Goal: Information Seeking & Learning: Find specific fact

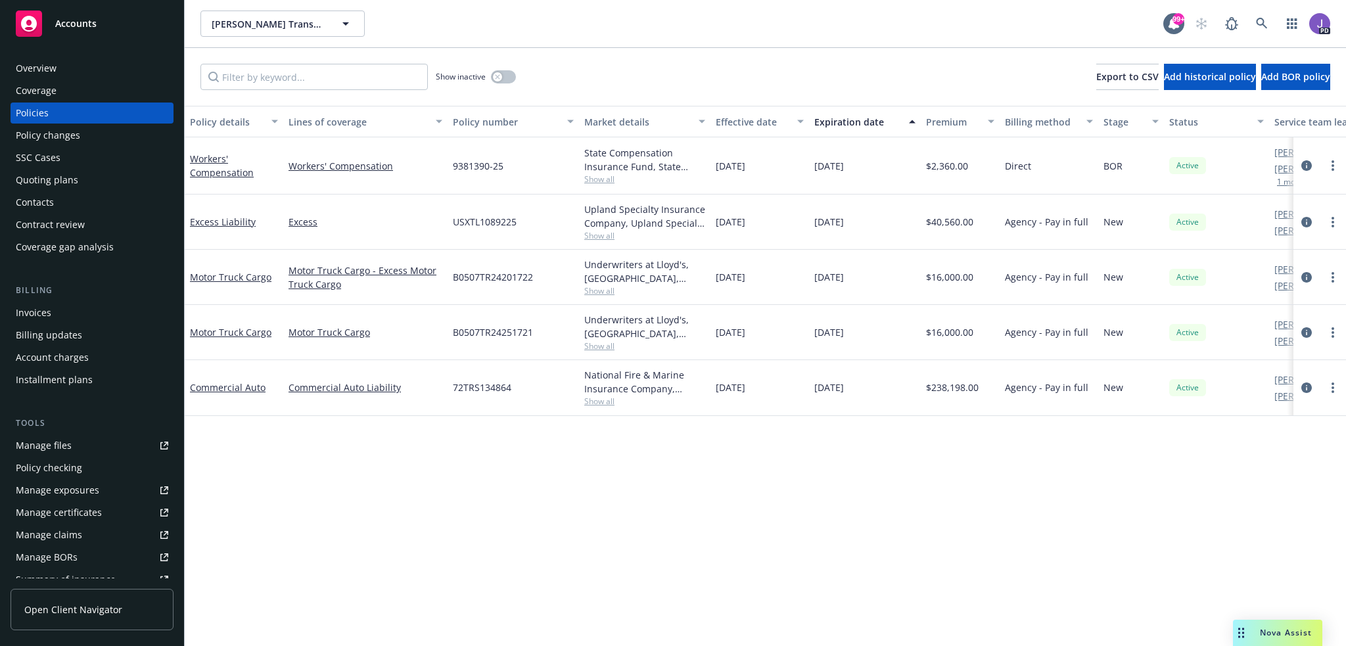
click at [461, 278] on span "B0507TR24201722" at bounding box center [493, 277] width 80 height 14
copy span "B0507TR24201722"
click at [507, 275] on span "B0507TR24201722" at bounding box center [493, 277] width 80 height 14
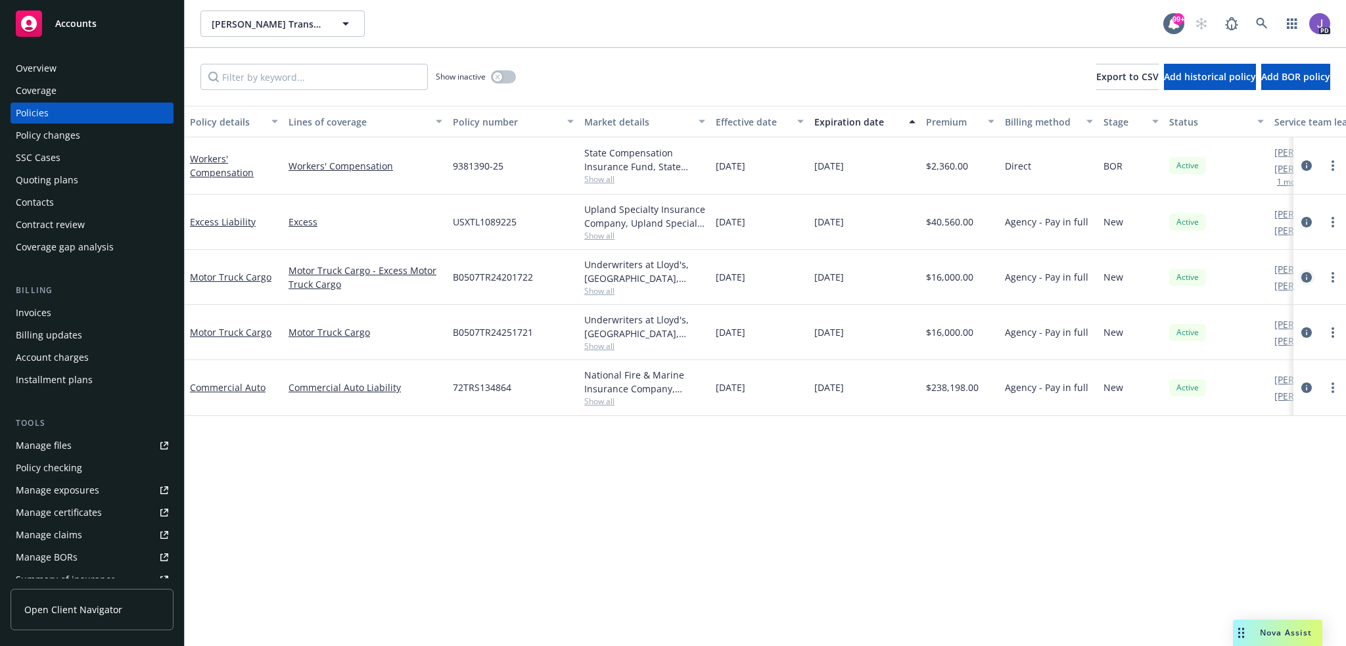
click at [1305, 275] on icon "circleInformation" at bounding box center [1306, 277] width 11 height 11
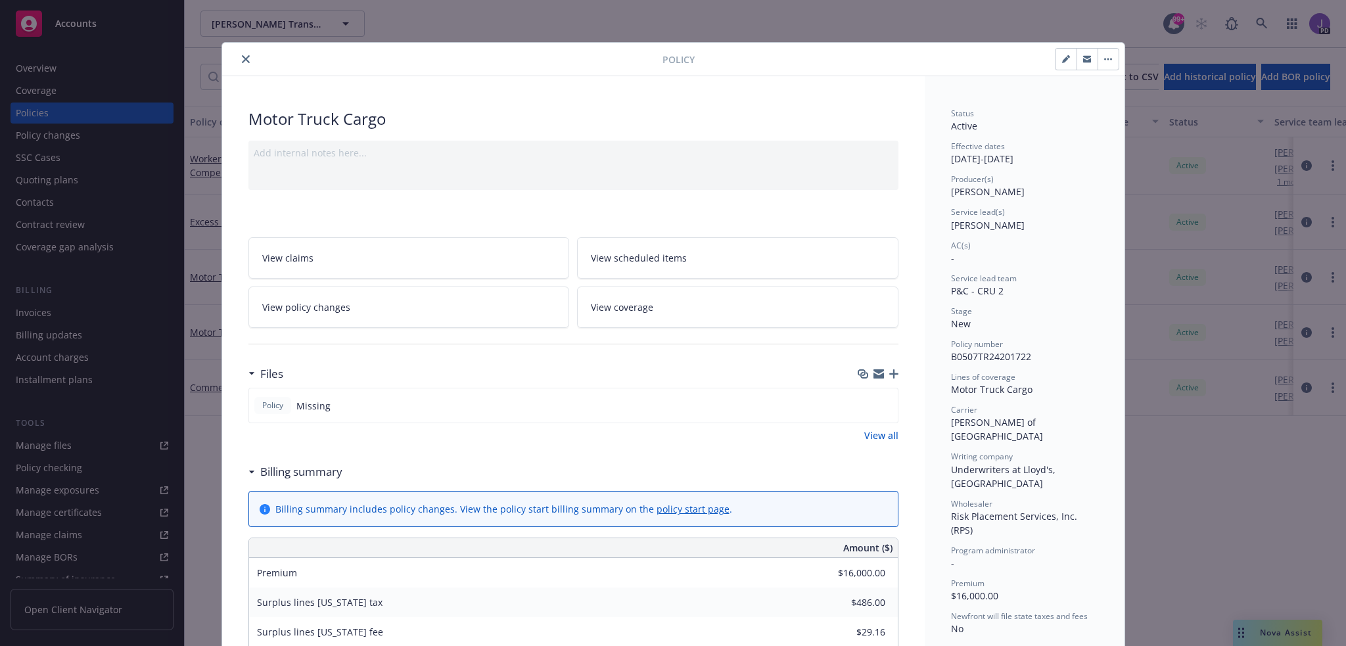
click at [889, 370] on icon "button" at bounding box center [893, 373] width 9 height 9
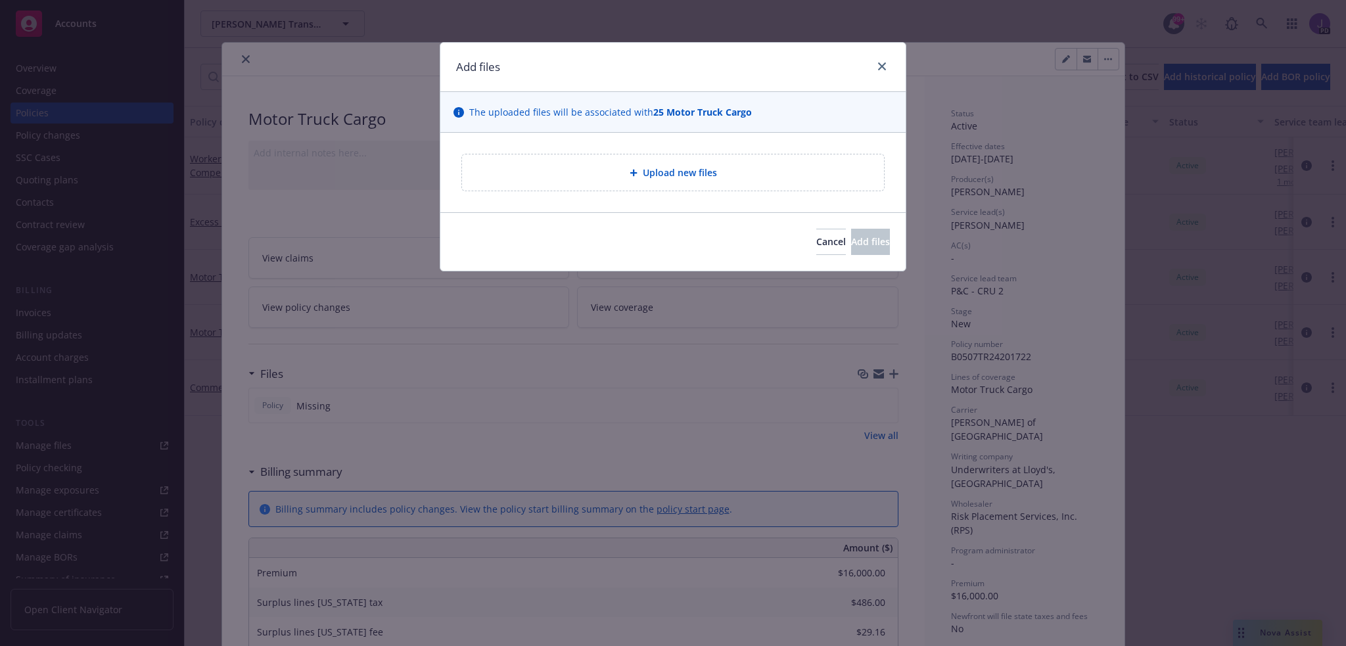
type textarea "x"
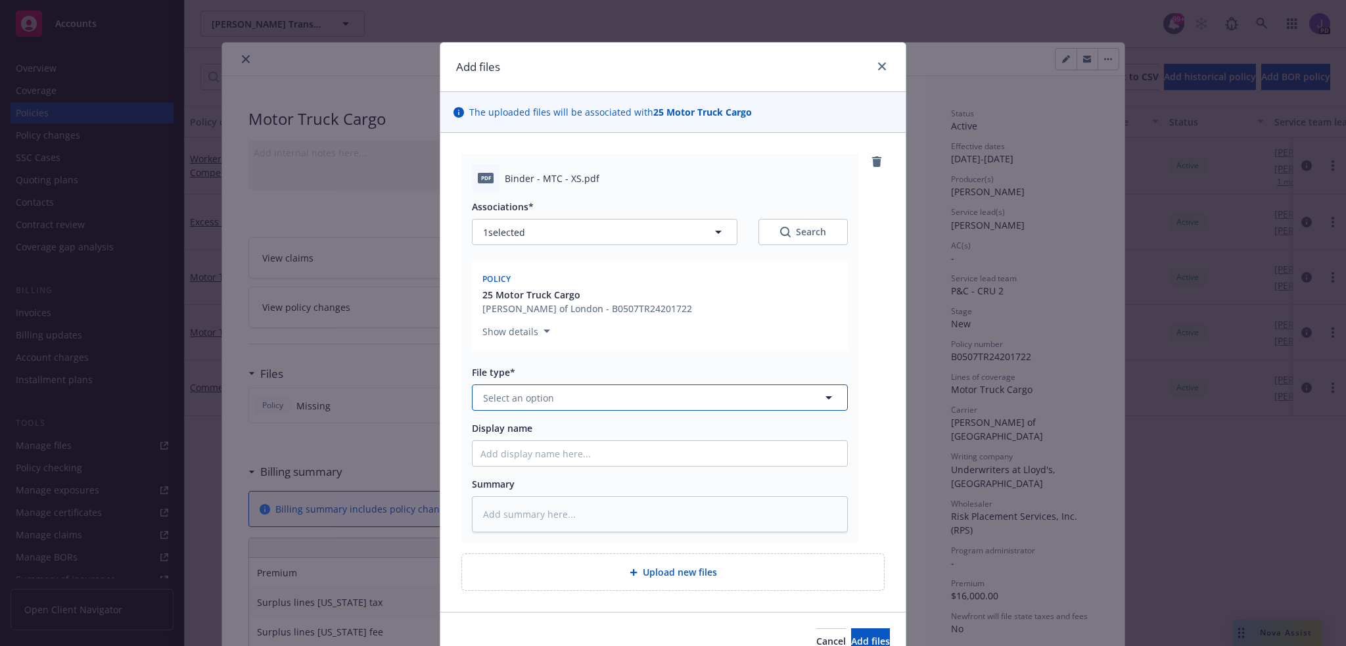
click at [520, 389] on button "Select an option" at bounding box center [660, 397] width 376 height 26
type input "Binder"
click at [502, 432] on span "Binder" at bounding box center [501, 434] width 30 height 14
click at [851, 633] on button "Add files" at bounding box center [870, 641] width 39 height 26
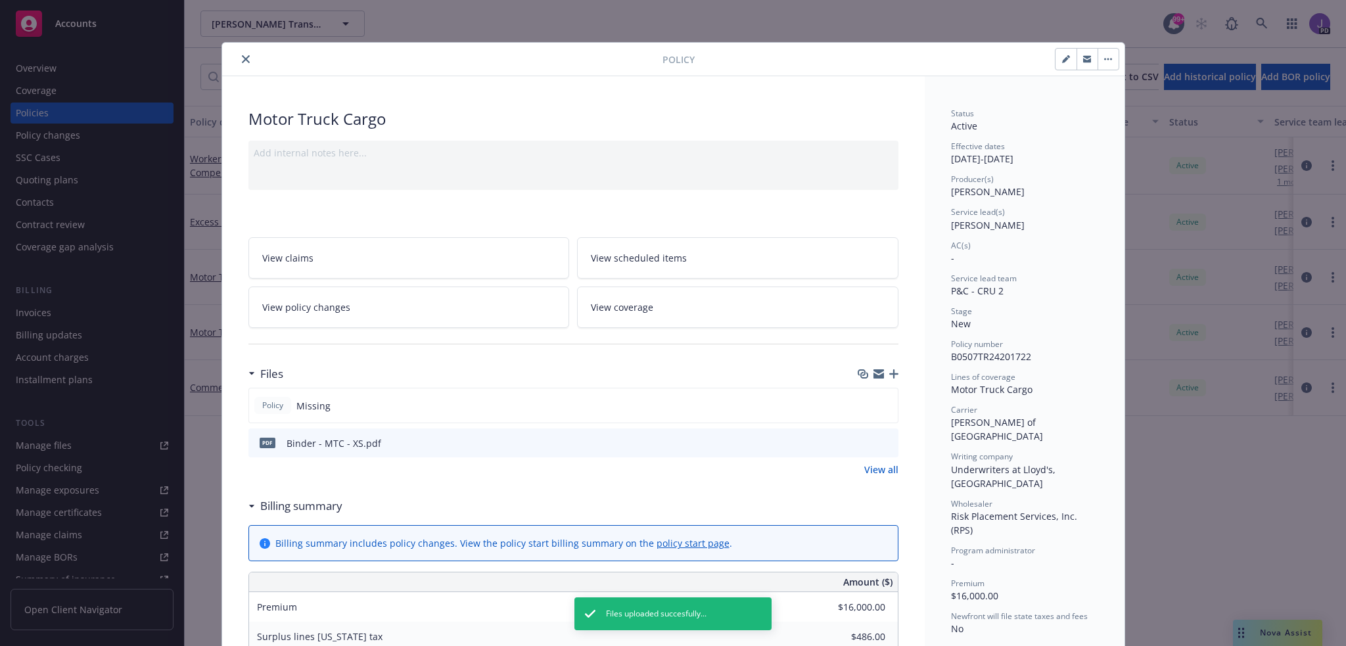
click at [238, 58] on button "close" at bounding box center [246, 59] width 16 height 16
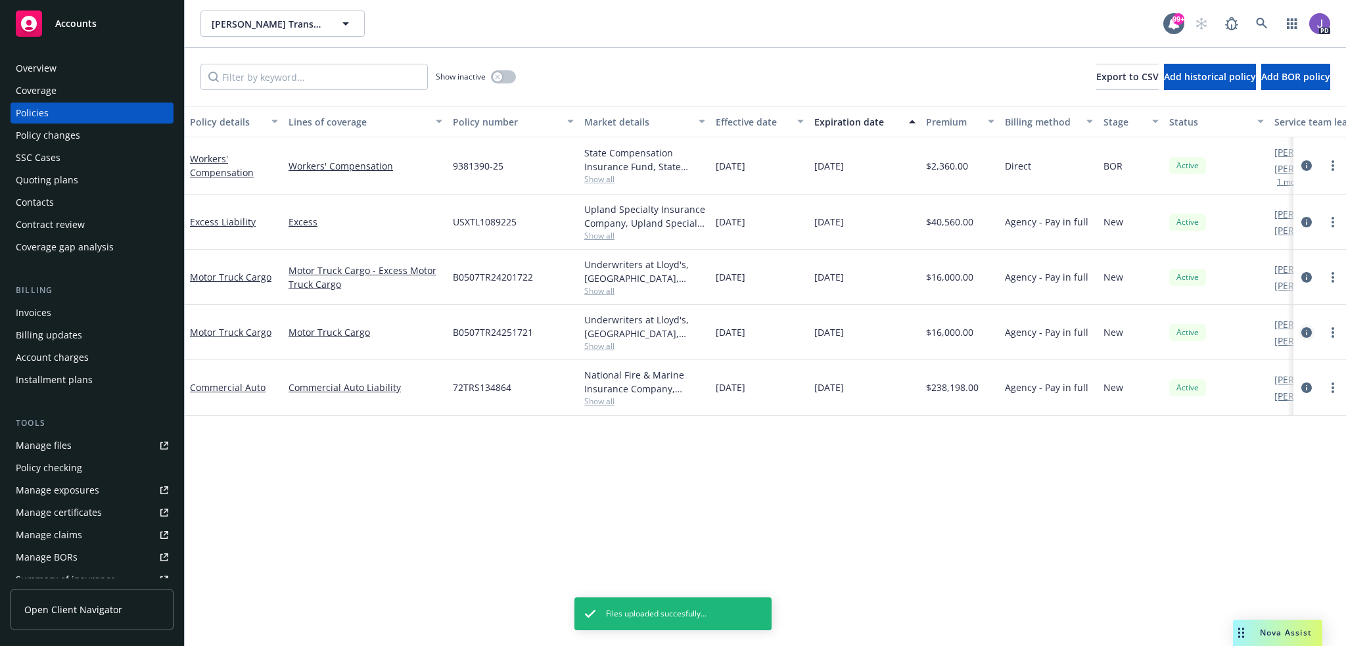
click at [1304, 332] on icon "circleInformation" at bounding box center [1306, 332] width 11 height 11
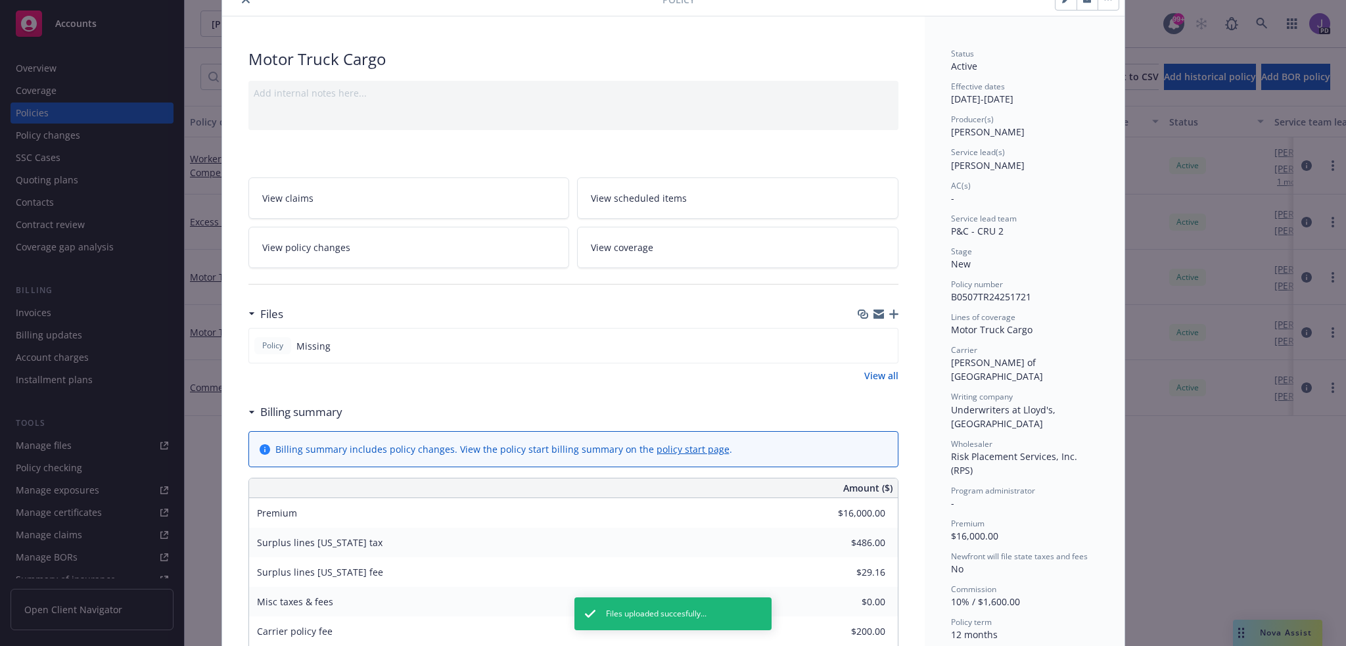
scroll to position [131, 0]
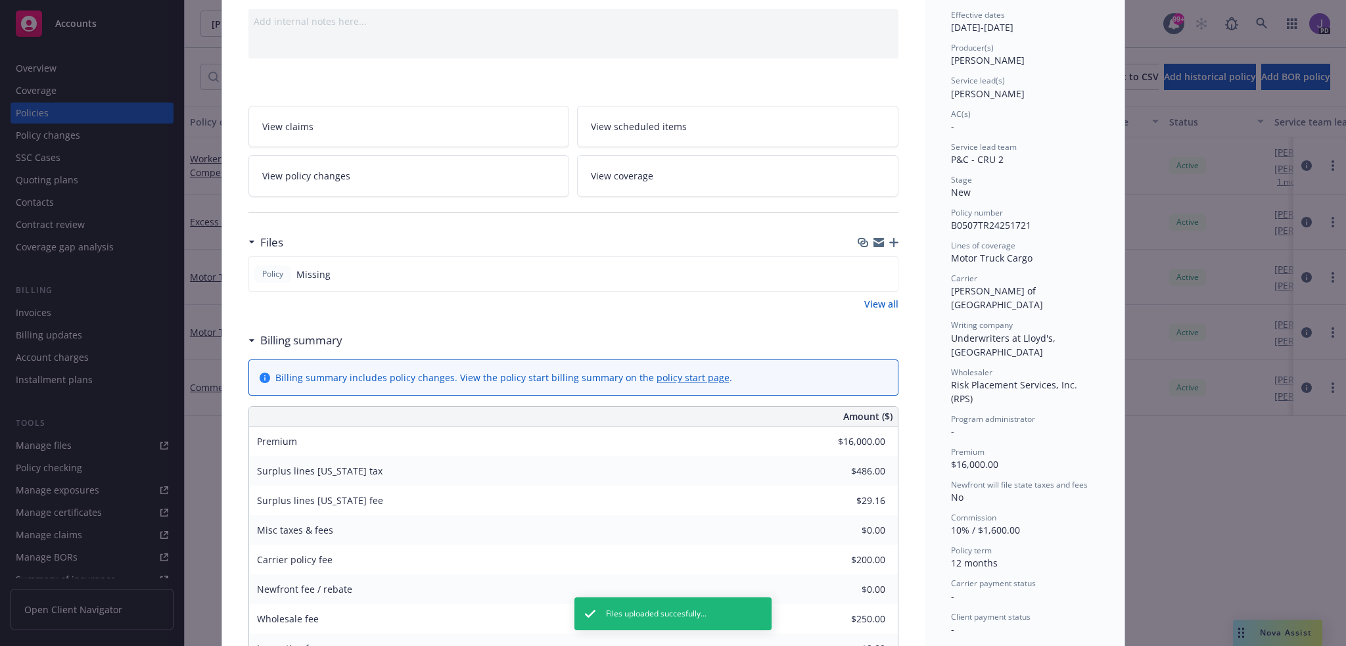
click at [889, 241] on icon "button" at bounding box center [893, 242] width 9 height 9
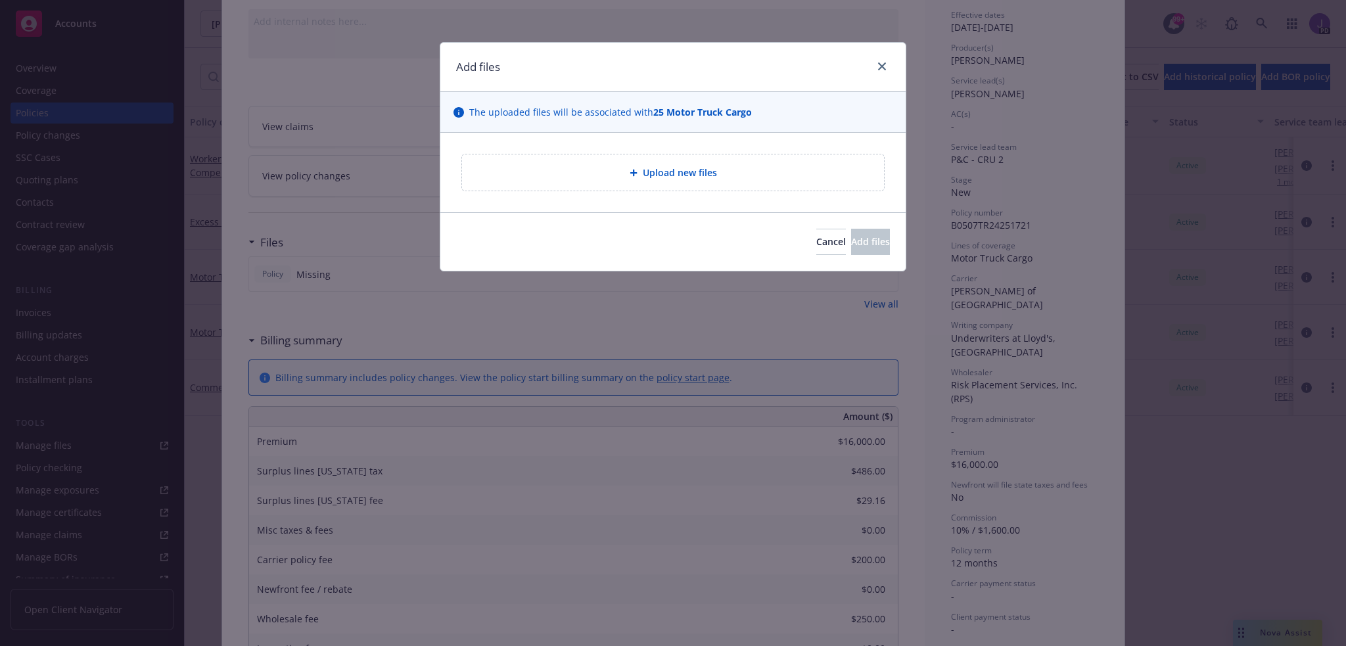
type textarea "x"
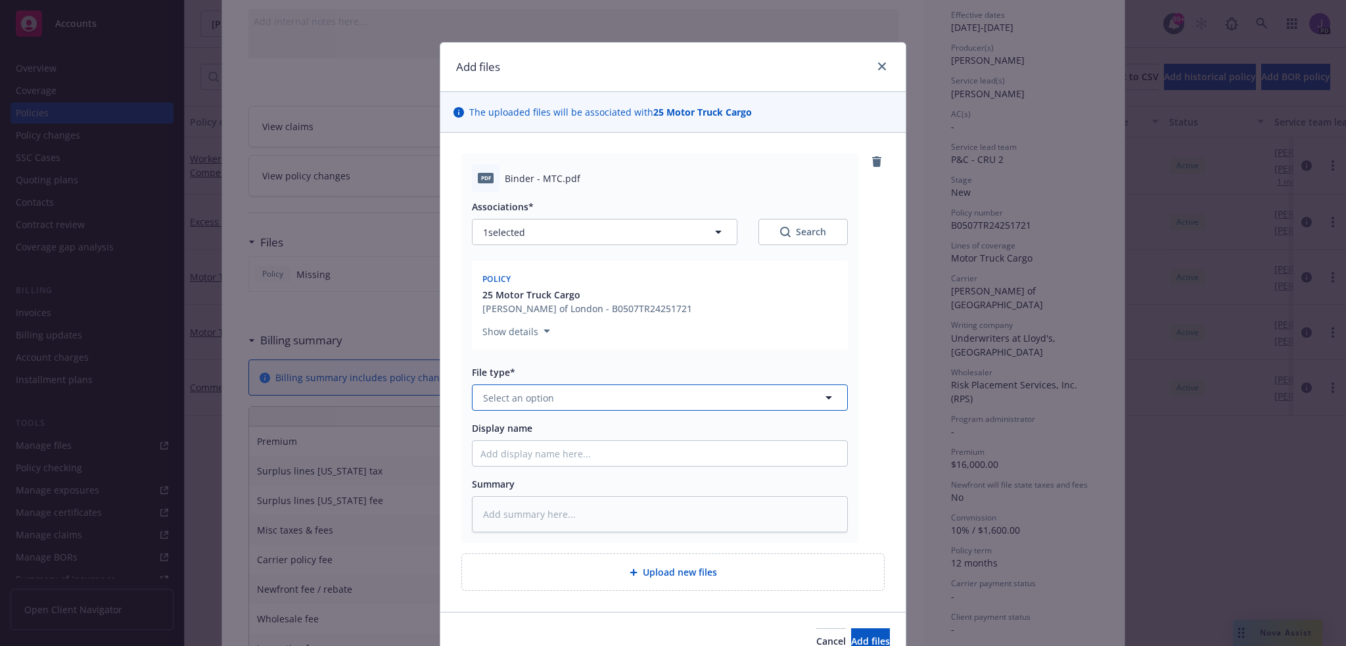
click at [570, 391] on button "Select an option" at bounding box center [660, 397] width 376 height 26
type input "binder"
click at [549, 426] on div "Binder" at bounding box center [659, 433] width 359 height 19
click at [851, 633] on button "Add files" at bounding box center [870, 641] width 39 height 26
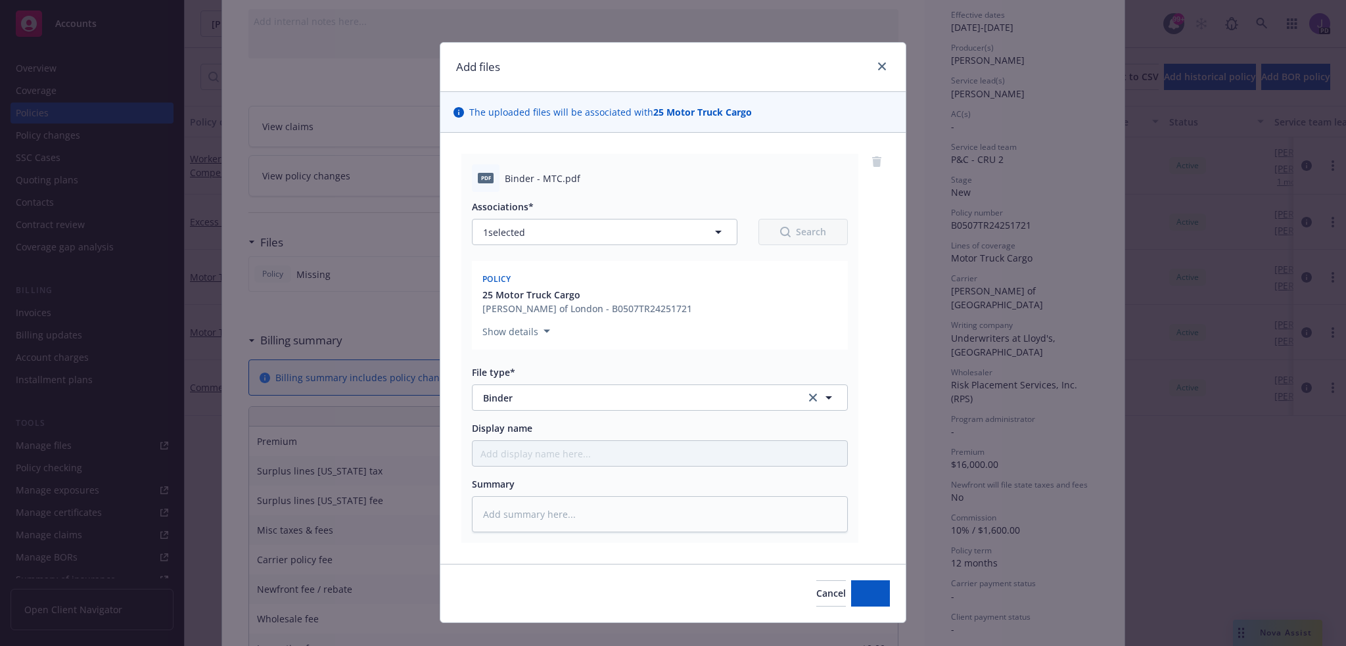
type textarea "x"
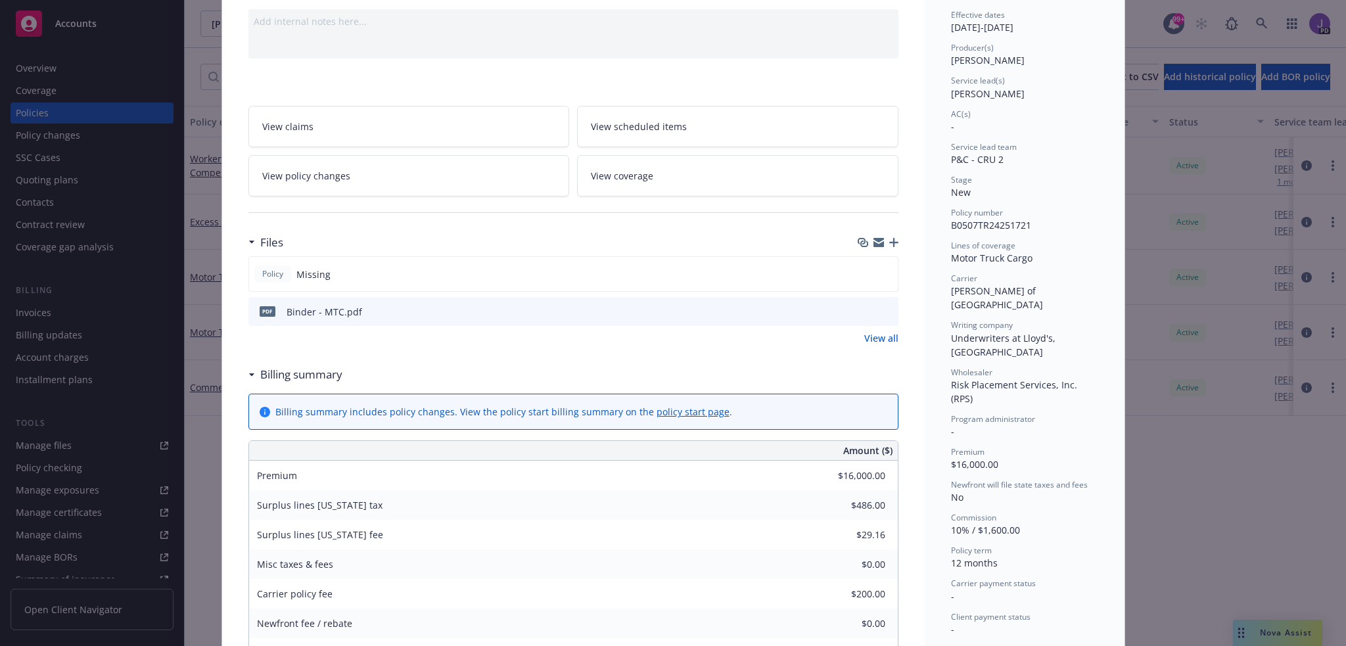
scroll to position [0, 0]
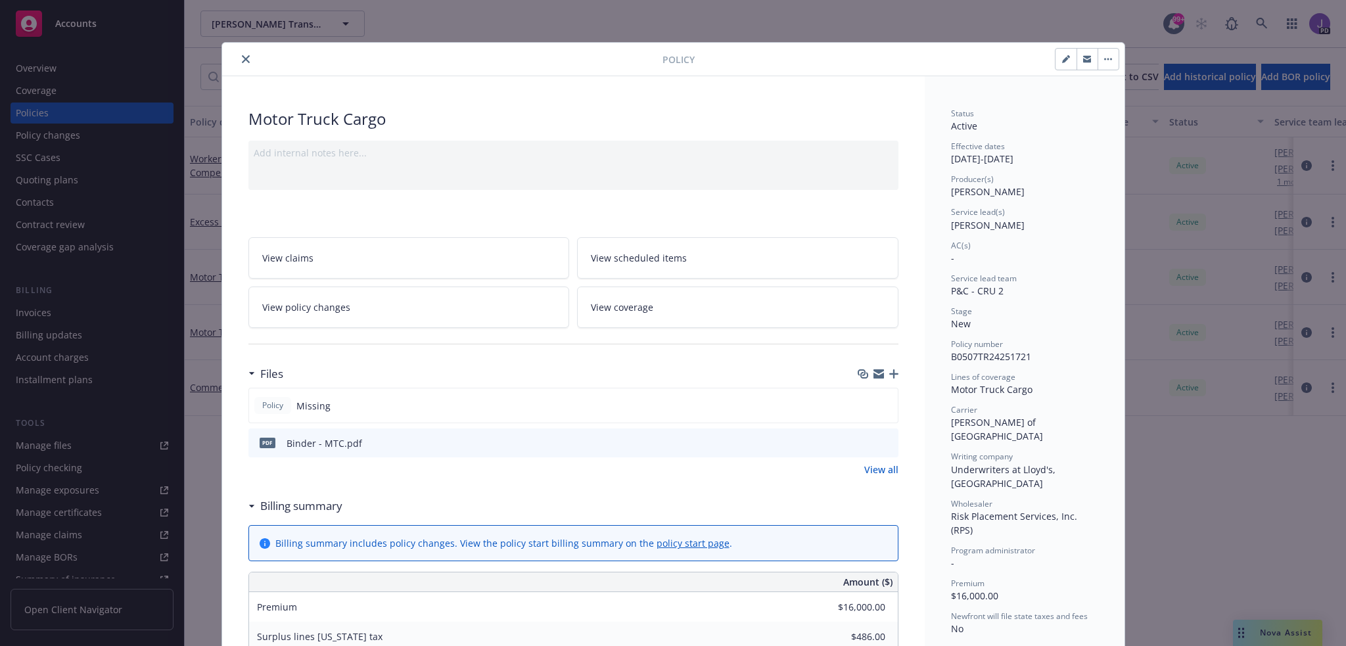
click at [244, 68] on div "Policy" at bounding box center [673, 60] width 902 height 34
click at [242, 60] on icon "close" at bounding box center [246, 59] width 8 height 8
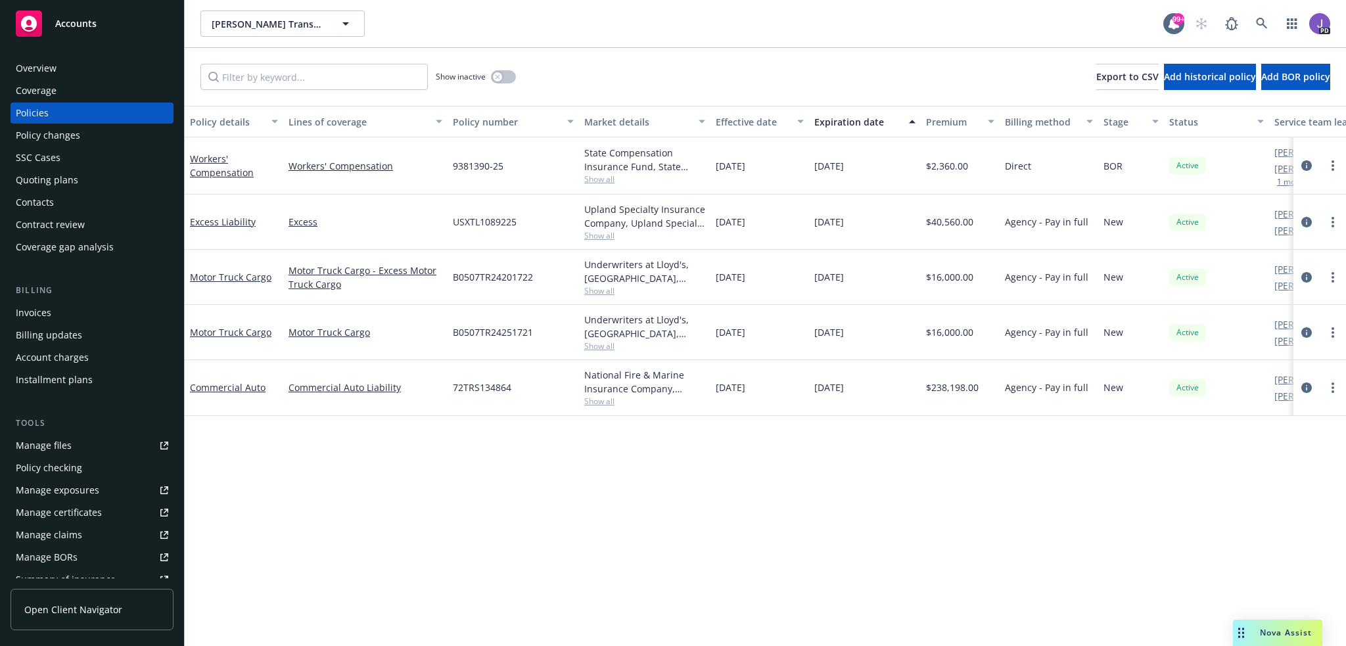
click at [562, 584] on div "Policy details Lines of coverage Policy number Market details Effective date Ex…" at bounding box center [765, 376] width 1161 height 540
click at [1259, 21] on icon at bounding box center [1261, 24] width 12 height 12
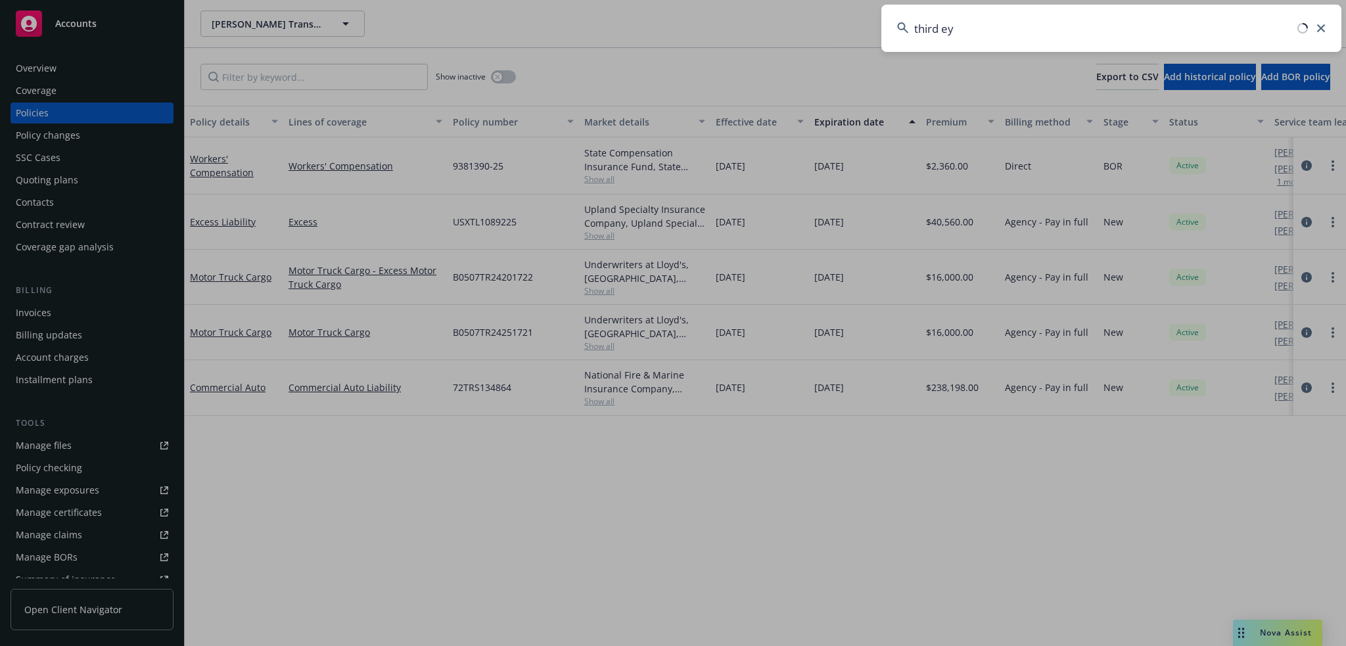
type input "third eye"
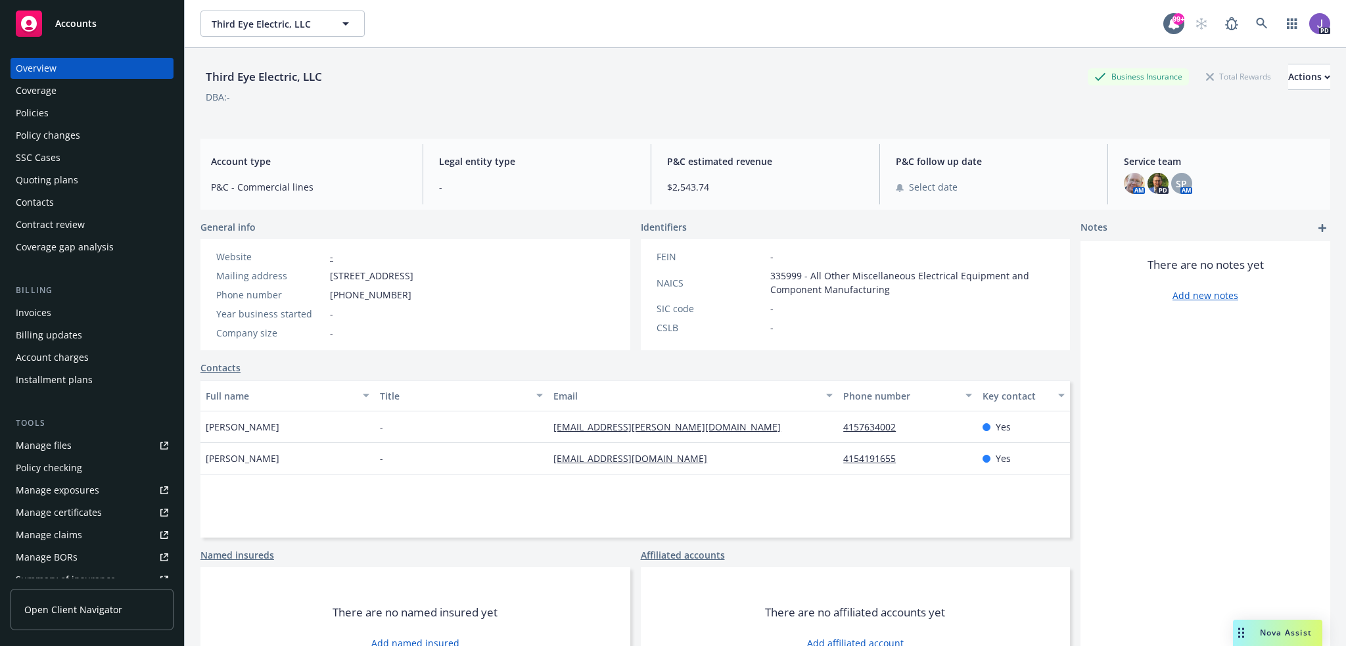
drag, startPoint x: 70, startPoint y: 179, endPoint x: 189, endPoint y: 211, distance: 123.2
click at [70, 179] on div "Quoting plans" at bounding box center [47, 180] width 62 height 21
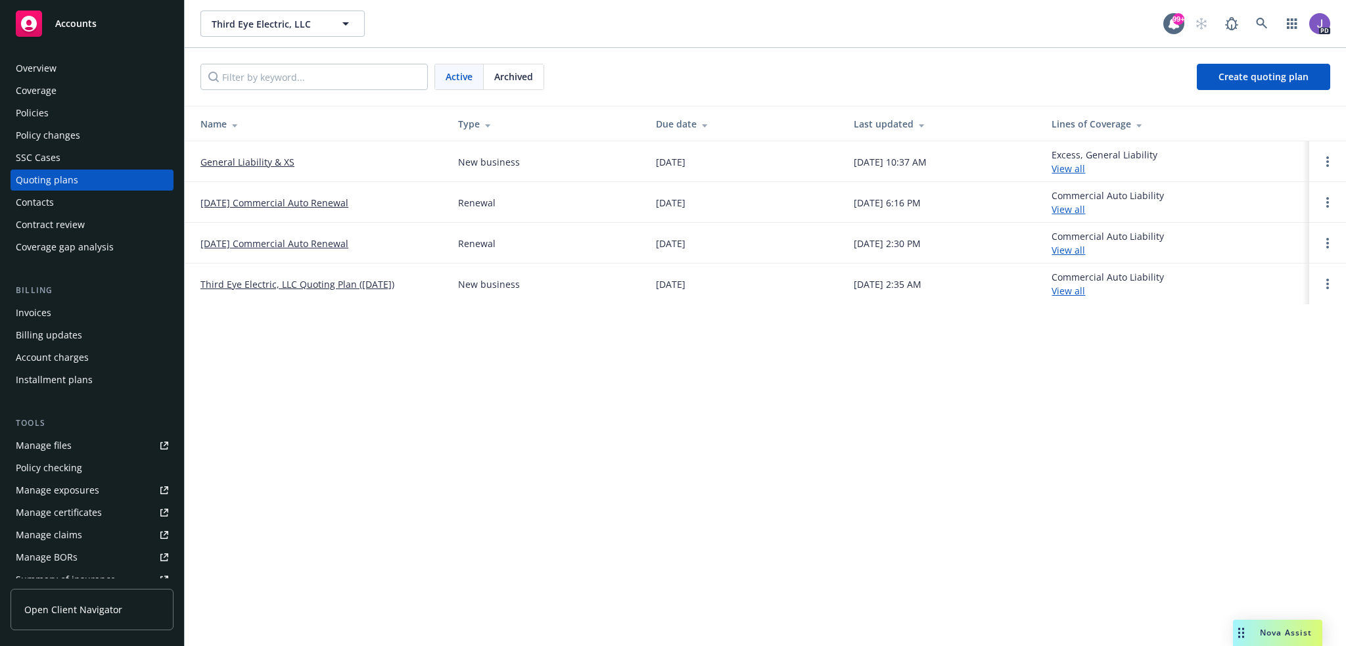
click at [257, 160] on link "General Liability & XS" at bounding box center [247, 162] width 94 height 14
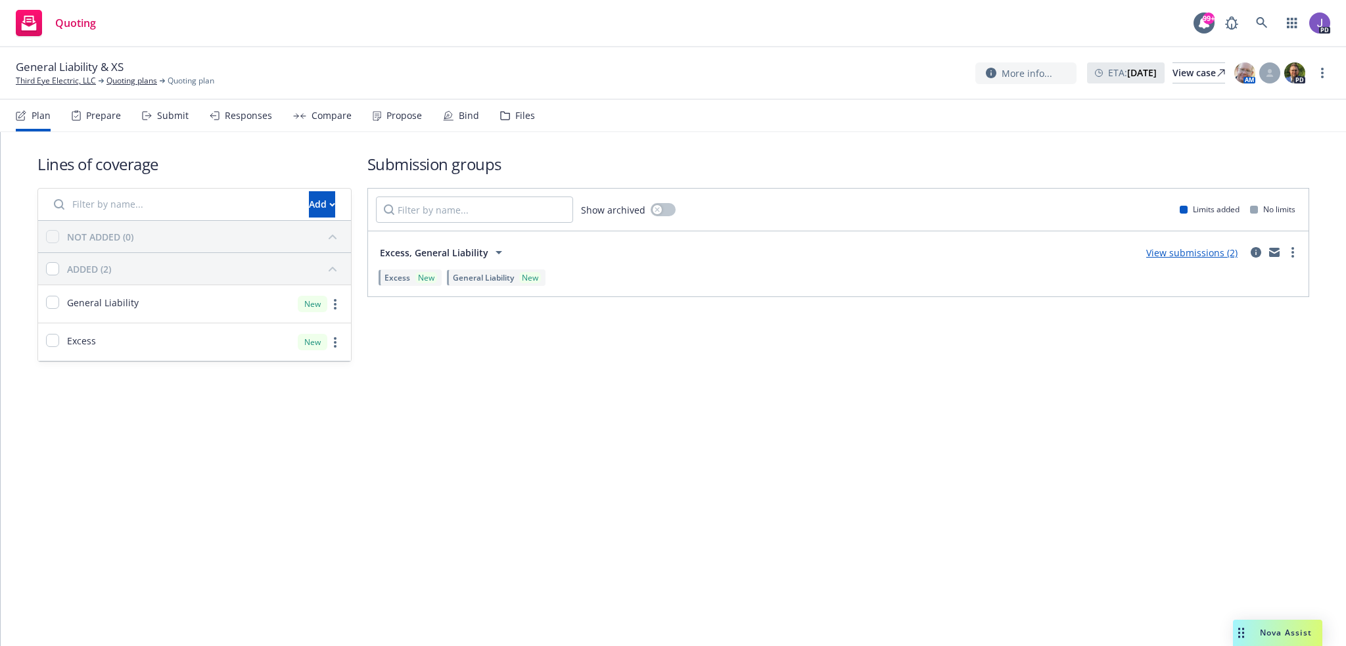
click at [390, 118] on div "Propose" at bounding box center [403, 115] width 35 height 11
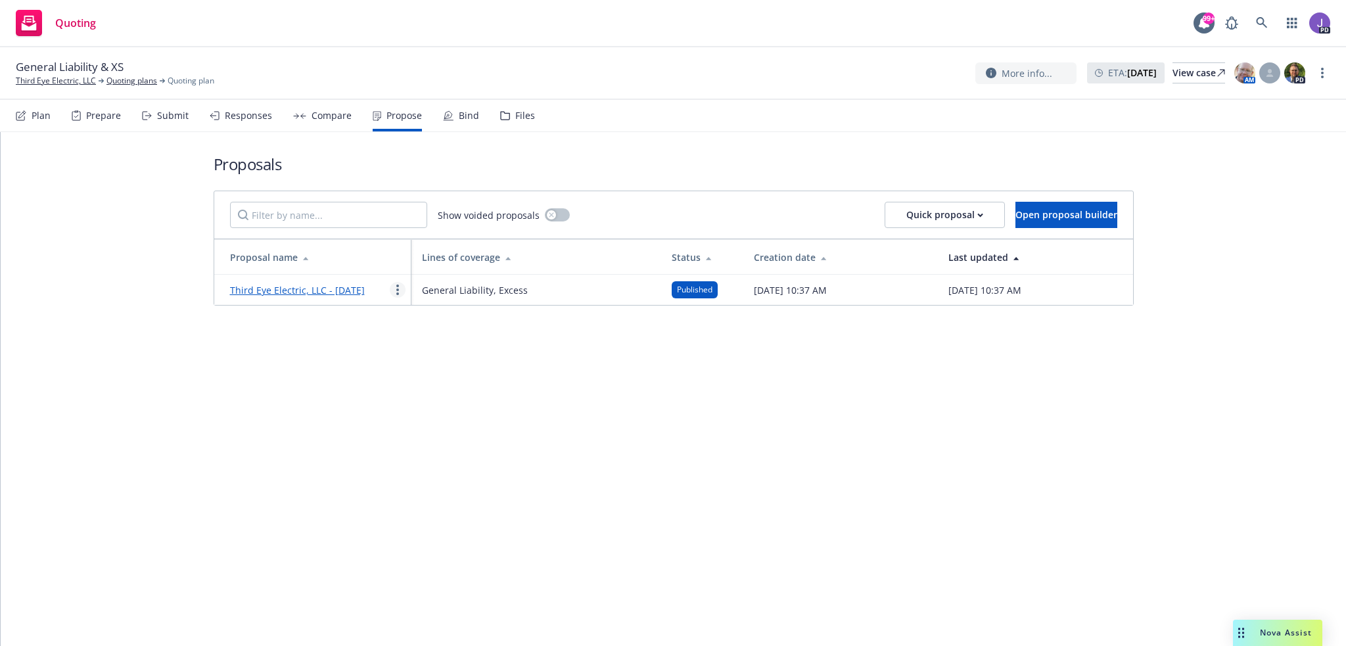
click at [396, 291] on circle "more" at bounding box center [397, 289] width 3 height 3
click at [428, 416] on link "Void" at bounding box center [448, 407] width 117 height 26
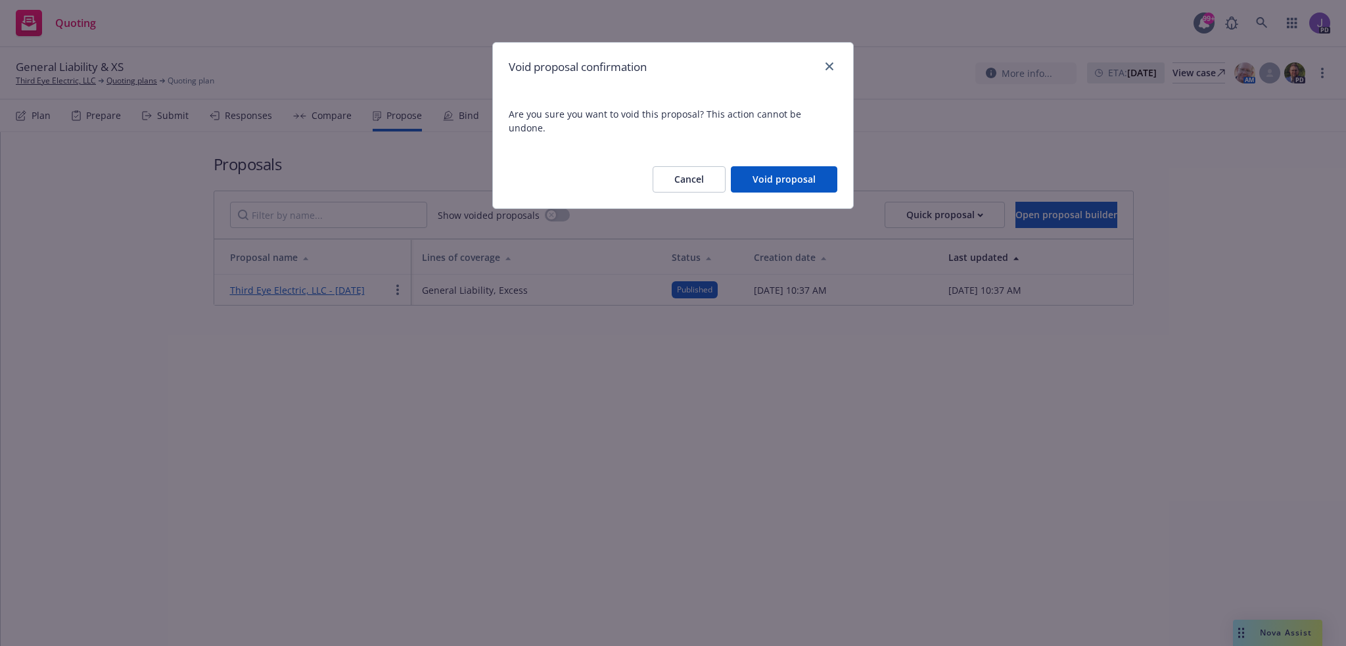
click at [790, 166] on button "Void proposal" at bounding box center [784, 179] width 106 height 26
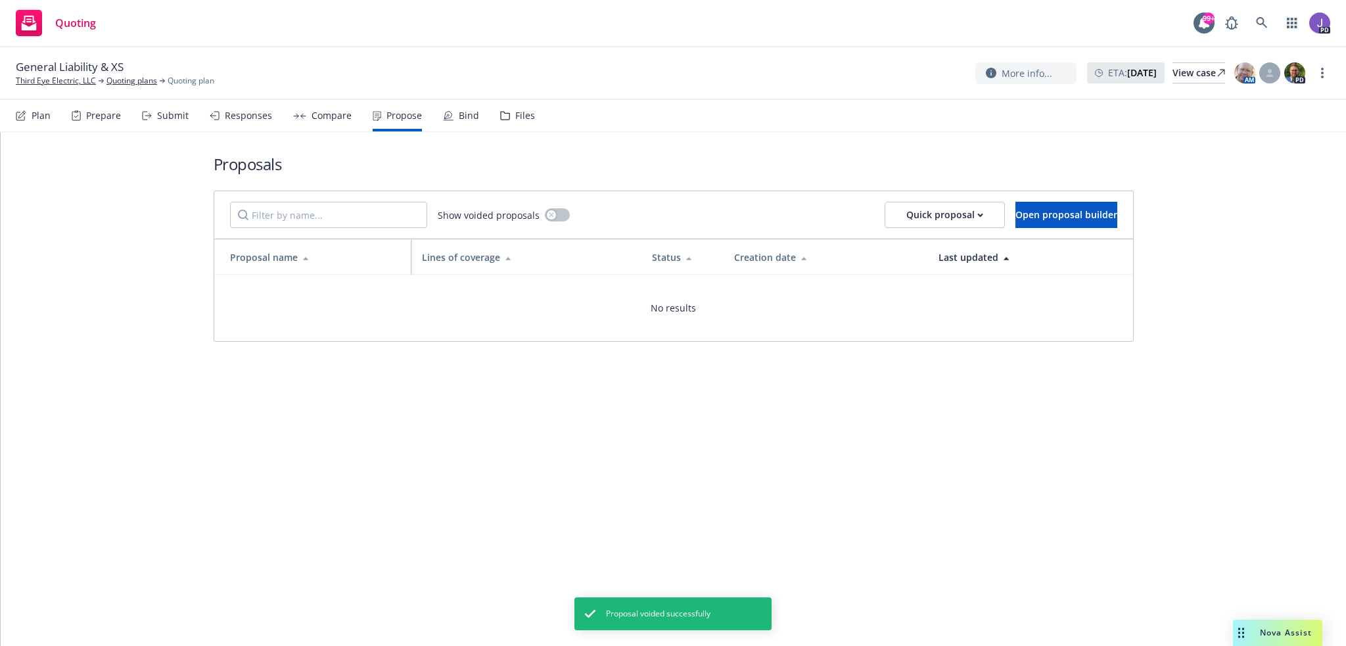
click at [167, 115] on div "Submit" at bounding box center [173, 115] width 32 height 11
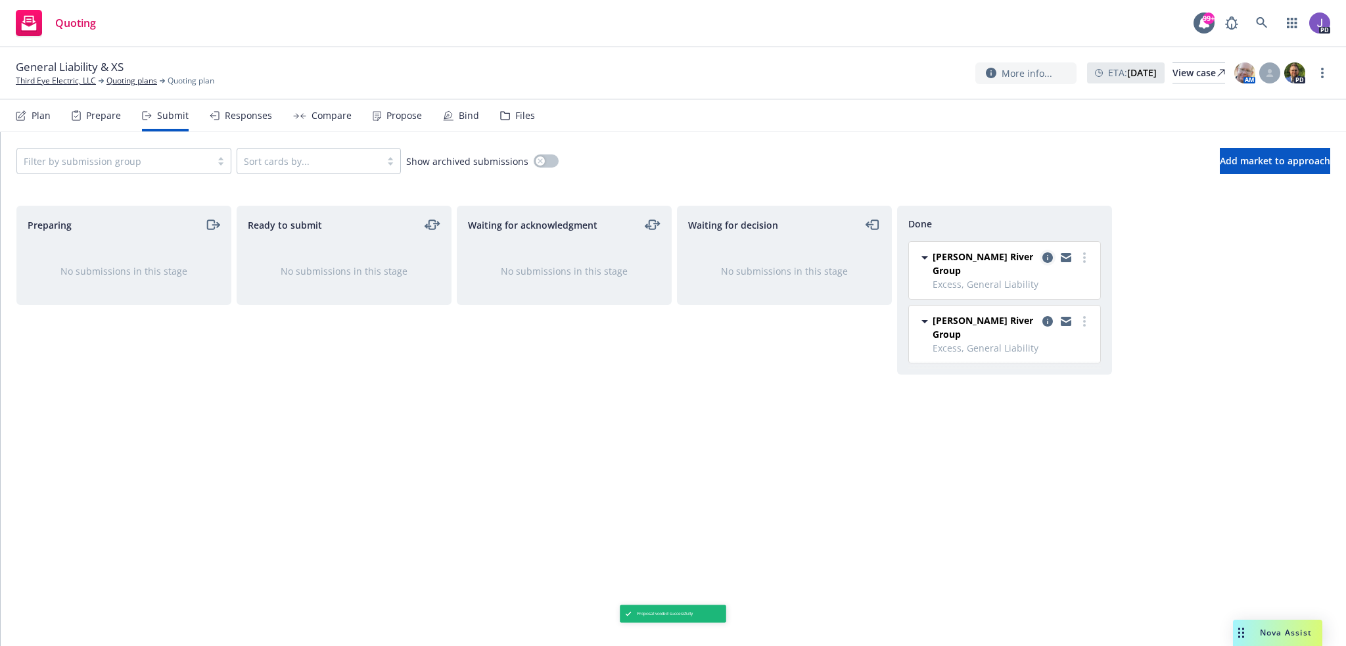
click at [1045, 252] on icon "copy logging email" at bounding box center [1047, 257] width 11 height 11
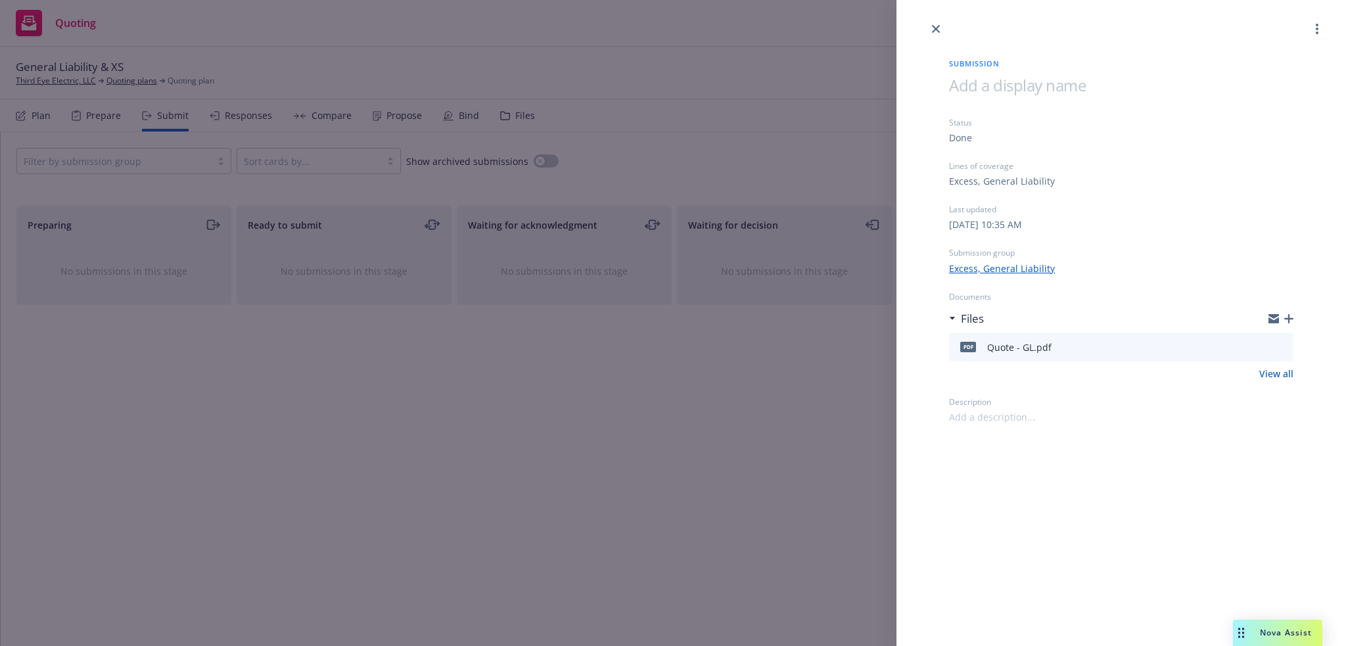
click at [809, 384] on div "Submission Status Done Lines of coverage Excess, General Liability Last updated…" at bounding box center [673, 323] width 1346 height 646
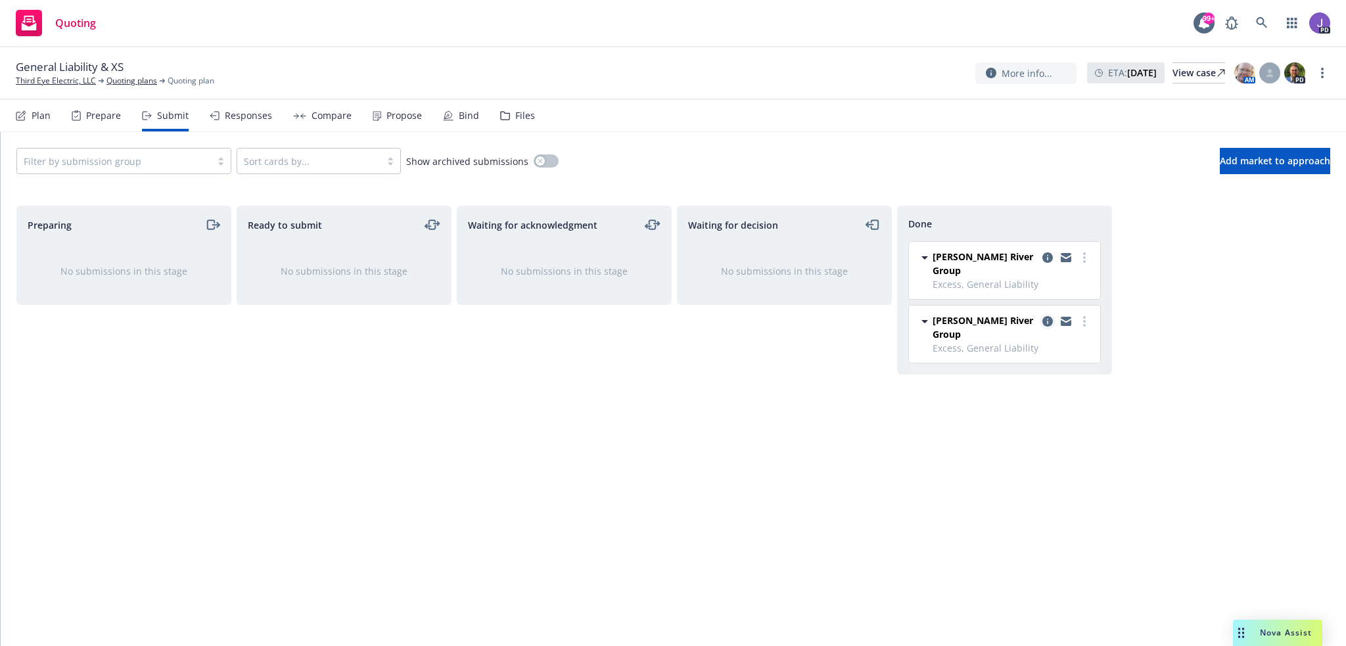
click at [1046, 316] on icon "copy logging email" at bounding box center [1047, 321] width 11 height 11
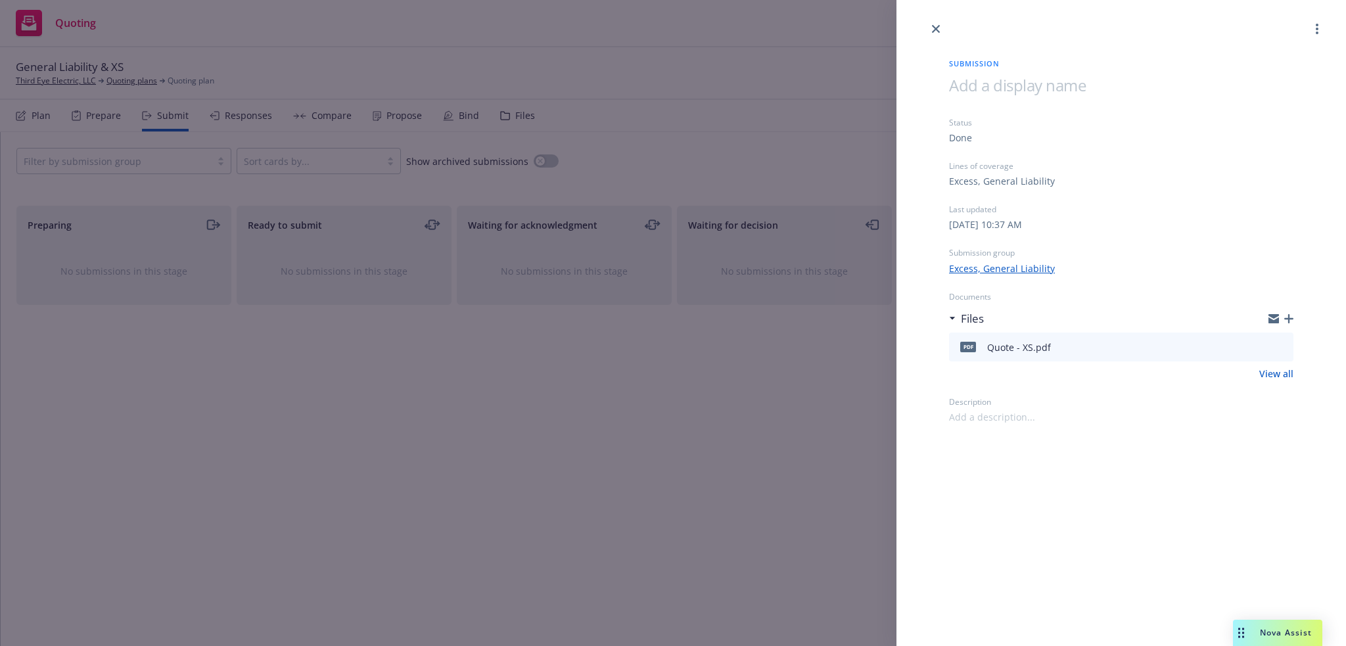
click at [740, 380] on div "Submission Status Done Lines of coverage Excess, General Liability Last updated…" at bounding box center [673, 323] width 1346 height 646
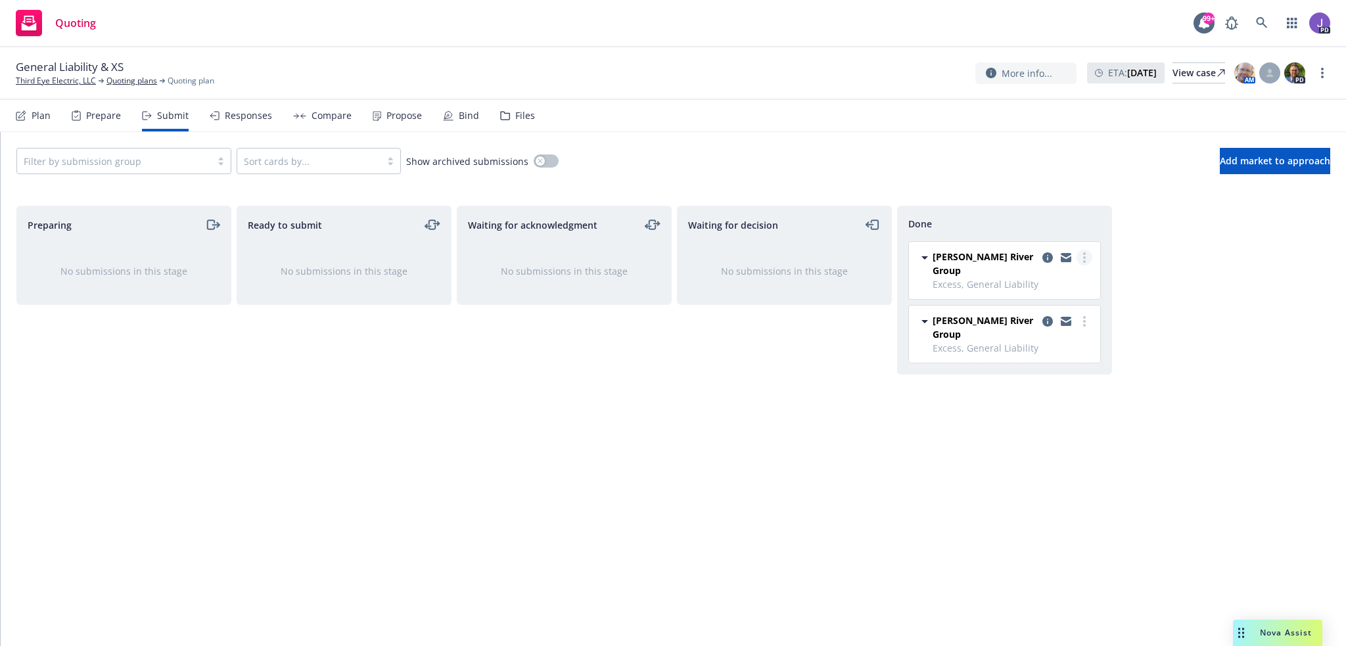
click at [1087, 252] on link "more" at bounding box center [1084, 258] width 16 height 16
drag, startPoint x: 876, startPoint y: 358, endPoint x: 996, endPoint y: 305, distance: 131.5
click at [886, 353] on div "Waiting for decision No submissions in this stage" at bounding box center [784, 412] width 215 height 413
click at [1045, 254] on icon "copy logging email" at bounding box center [1047, 257] width 11 height 11
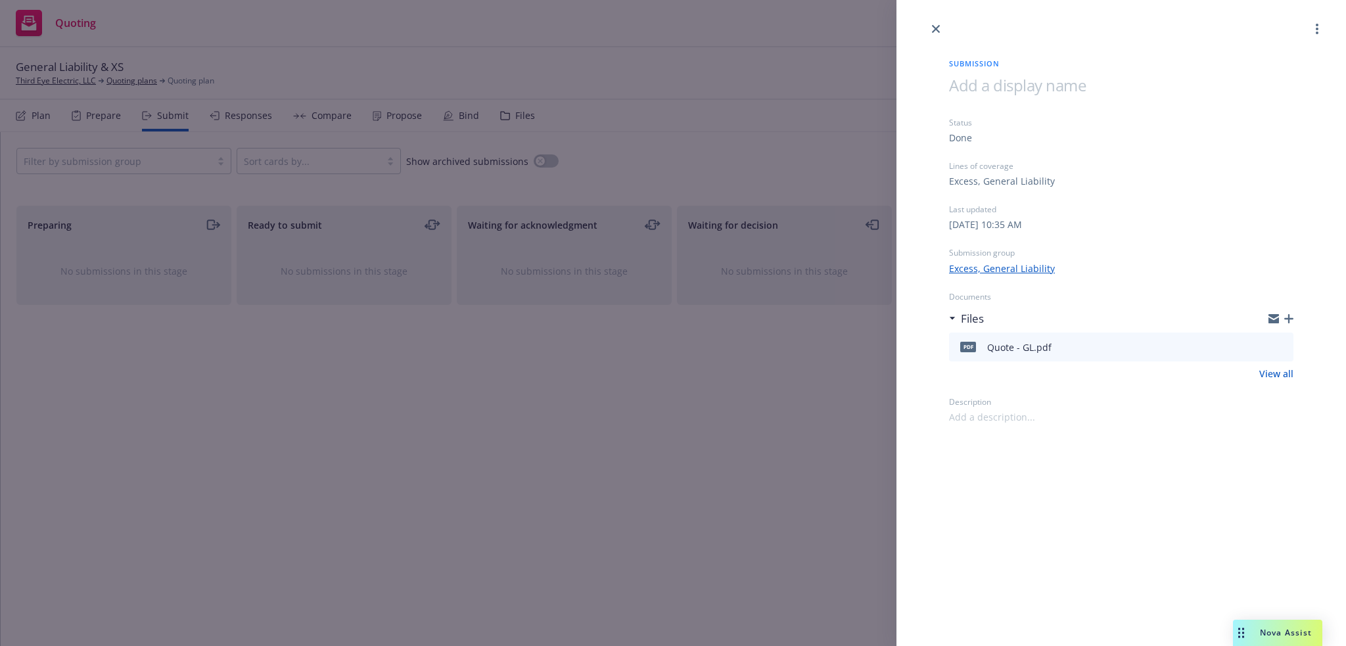
click at [782, 373] on div "Submission Status Done Lines of coverage Excess, General Liability Last updated…" at bounding box center [673, 323] width 1346 height 646
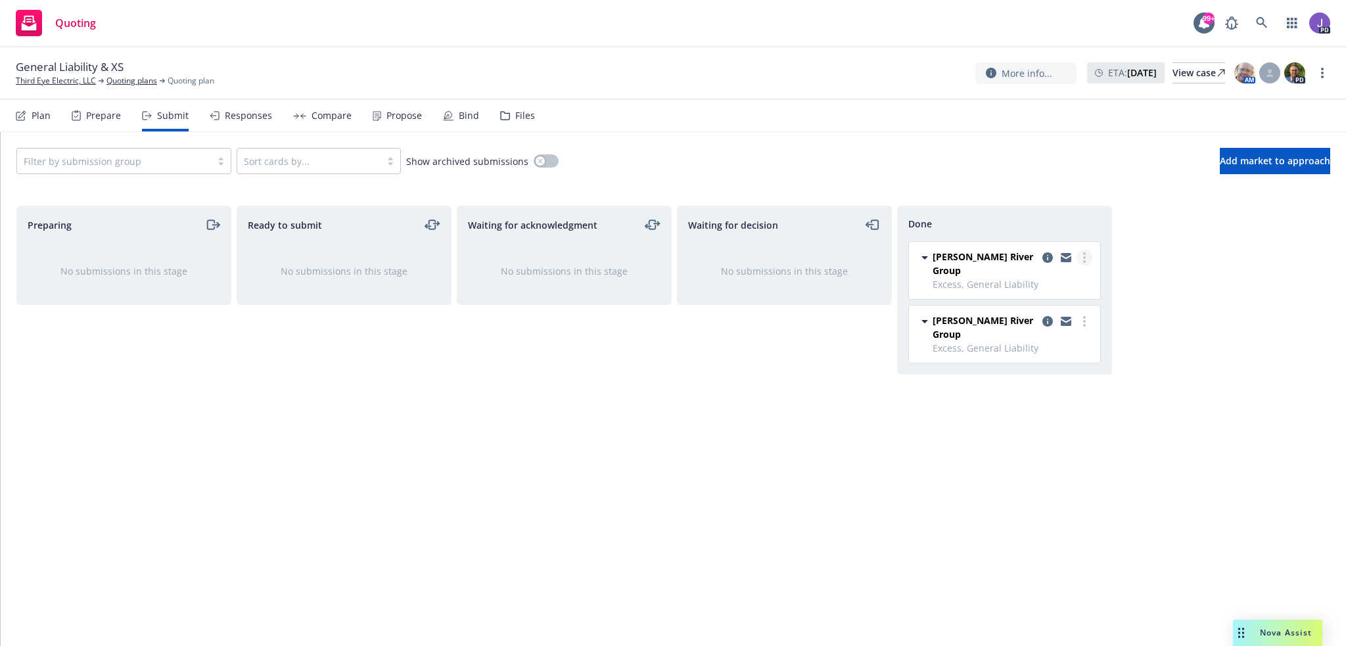
click at [1083, 256] on icon "more" at bounding box center [1084, 257] width 3 height 11
click at [1029, 312] on span "Add accepted decision" at bounding box center [1025, 310] width 131 height 12
select select "12"
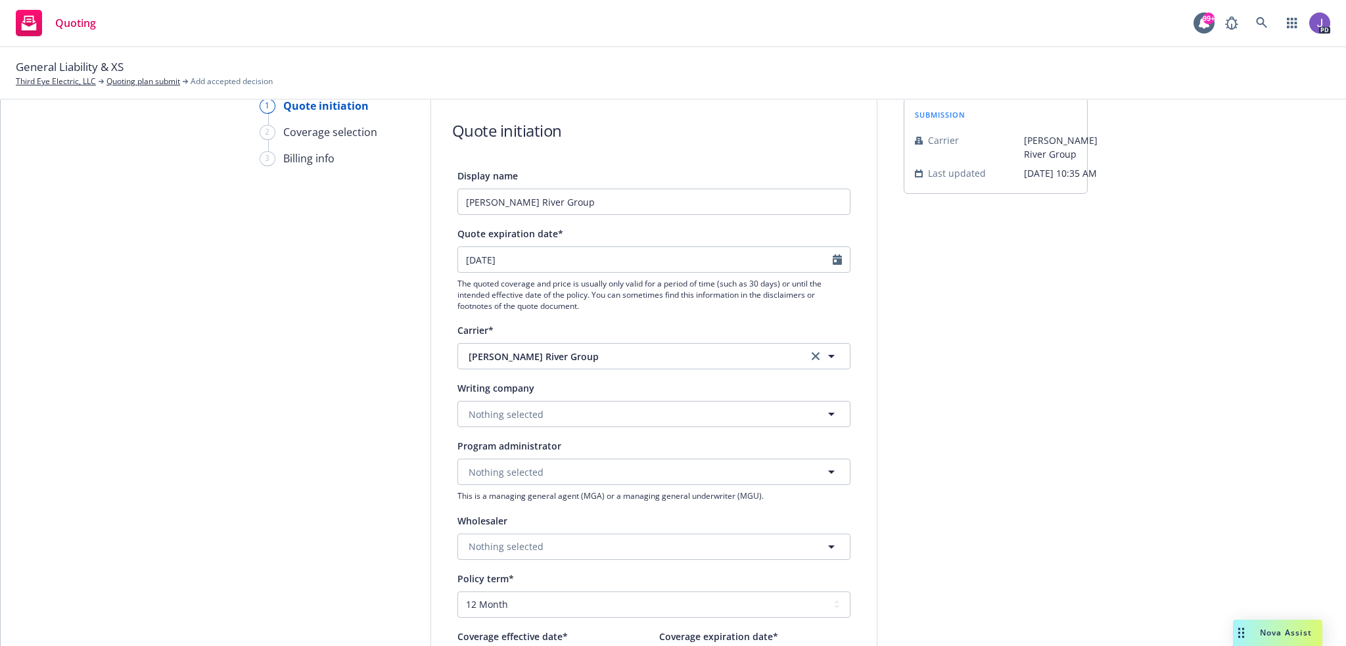
scroll to position [131, 0]
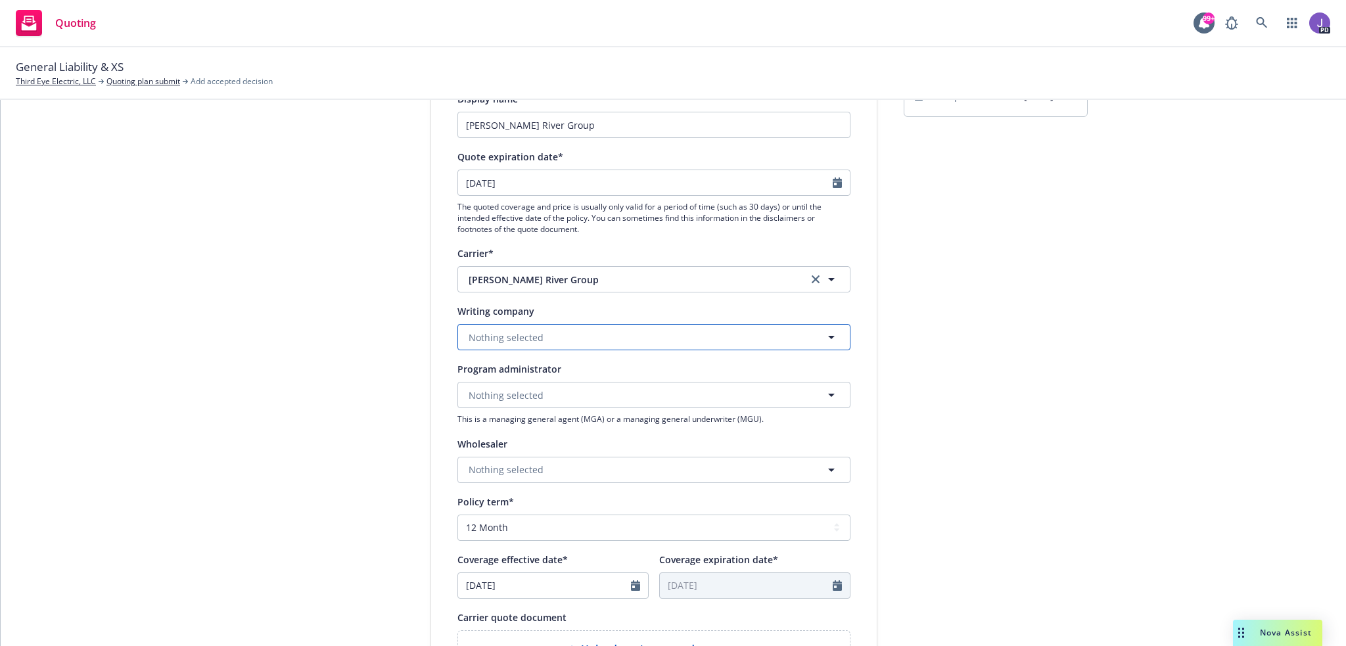
click at [516, 332] on span "Nothing selected" at bounding box center [505, 337] width 75 height 14
click at [532, 433] on span "Domestic - 12203" at bounding box center [567, 438] width 191 height 14
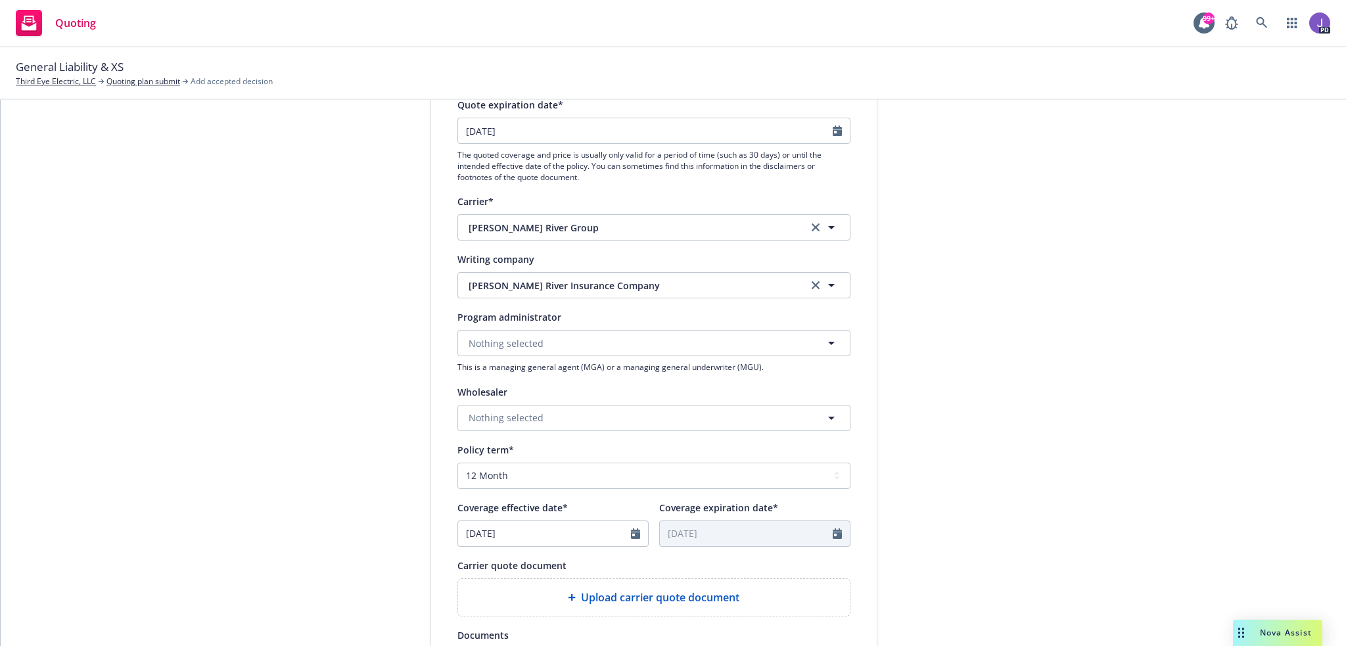
scroll to position [263, 0]
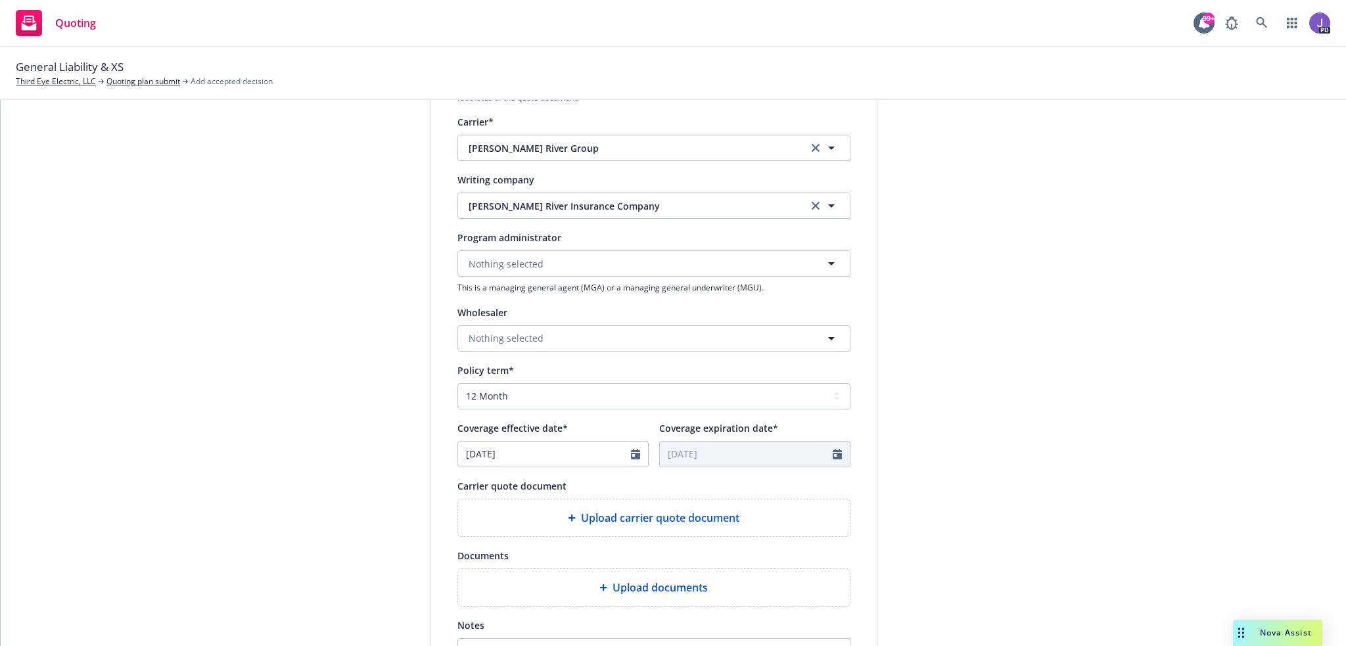
click at [644, 459] on div "Coverage effective date* 01/07/2025 Coverage expiration date* 01/07/2026" at bounding box center [653, 443] width 393 height 47
click at [635, 455] on div at bounding box center [639, 453] width 17 height 25
click at [631, 453] on icon "Calendar" at bounding box center [635, 454] width 9 height 11
click at [600, 487] on icon "button" at bounding box center [602, 486] width 4 height 8
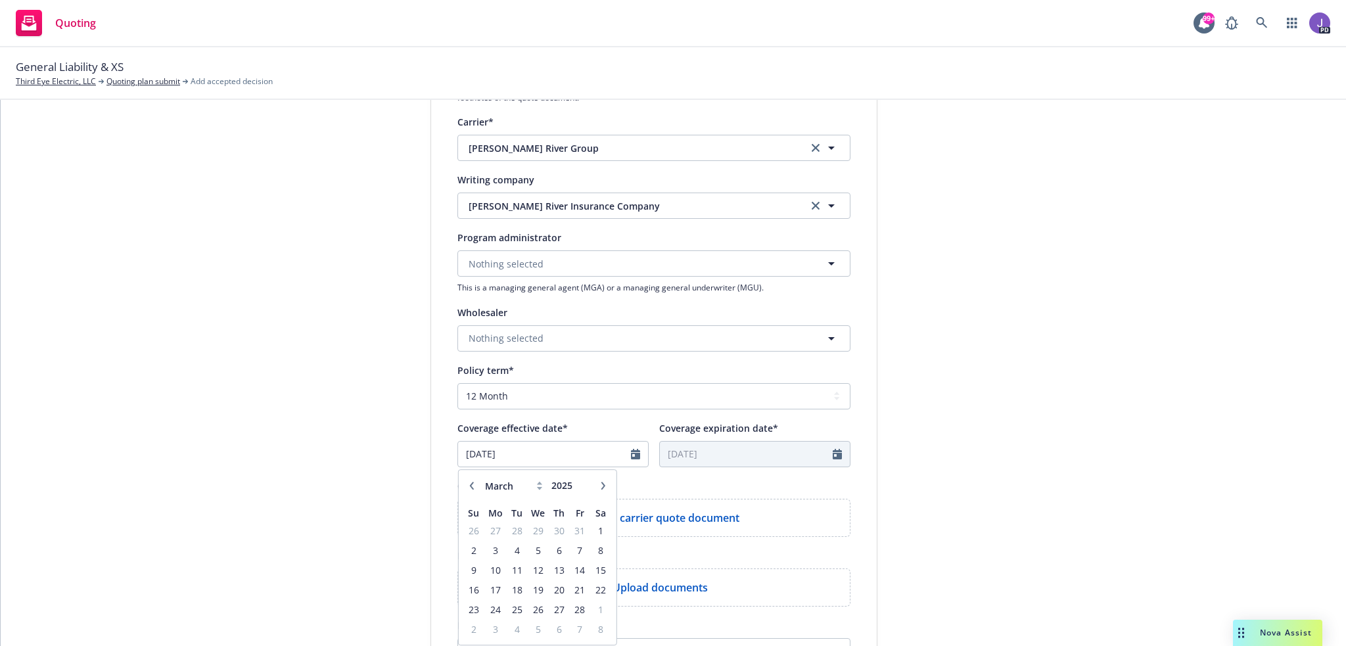
click at [600, 487] on icon "button" at bounding box center [602, 486] width 4 height 8
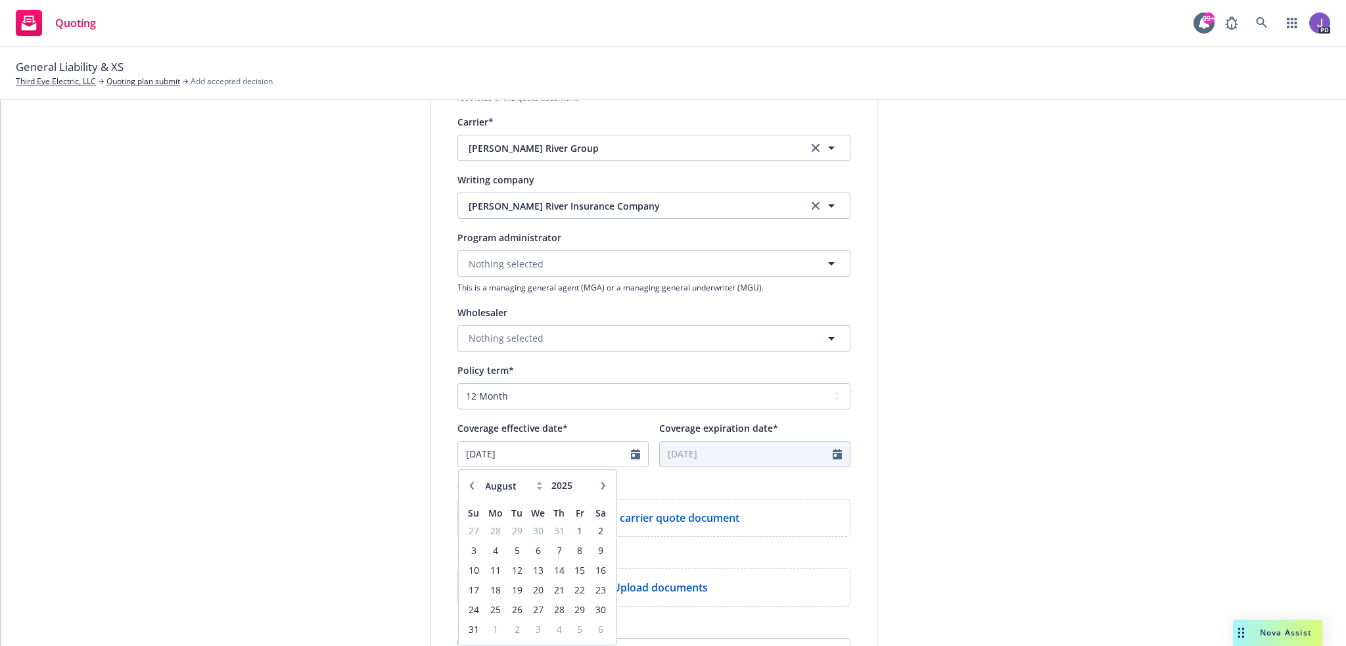
click at [600, 487] on icon "button" at bounding box center [602, 486] width 4 height 8
select select "10"
click at [530, 534] on span "1" at bounding box center [537, 530] width 19 height 16
type input "10/01/2025"
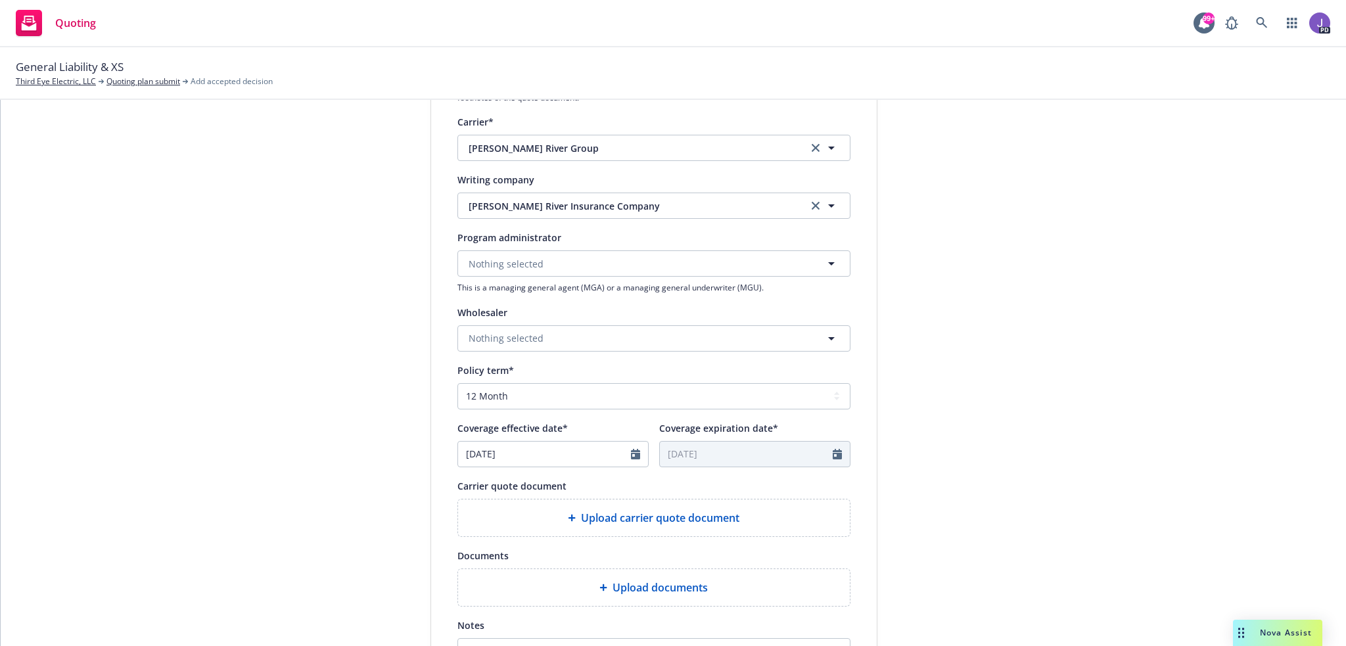
type input "10/01/2026"
click at [318, 396] on div "1 Quote initiation 2 Coverage selection 3 Billing info" at bounding box center [332, 330] width 145 height 881
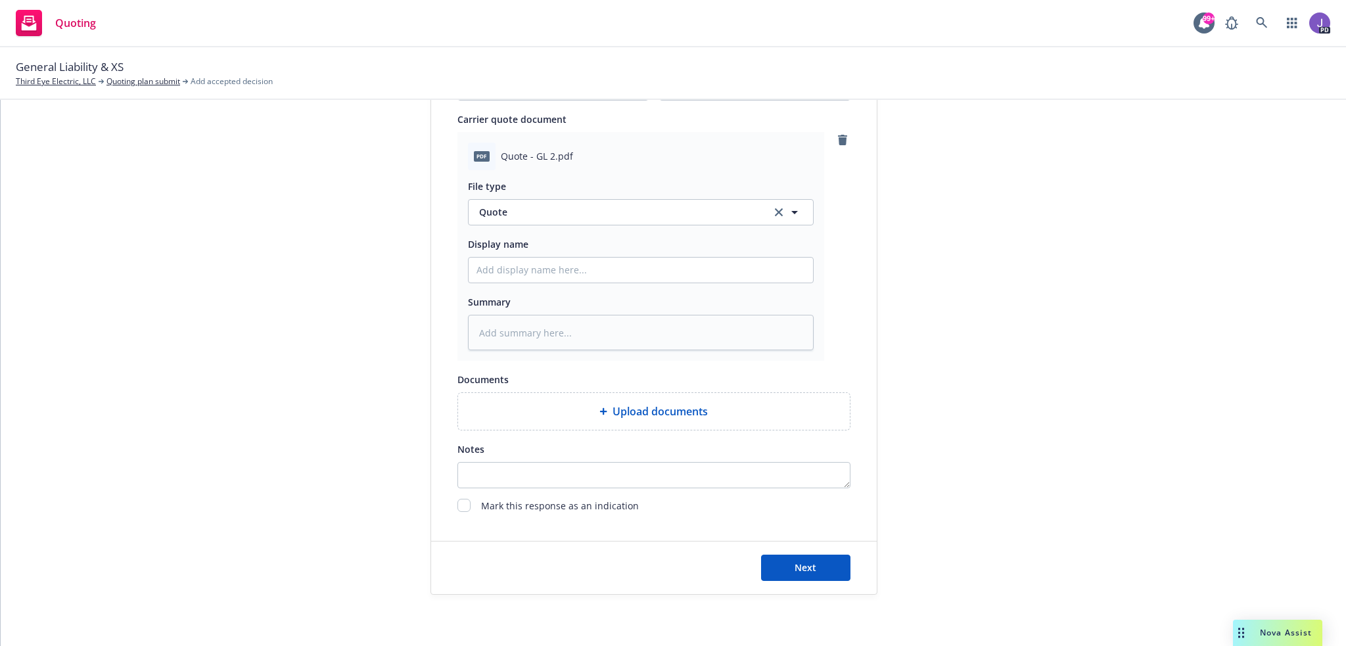
scroll to position [630, 0]
click at [803, 570] on span "Next" at bounding box center [805, 566] width 22 height 12
type textarea "x"
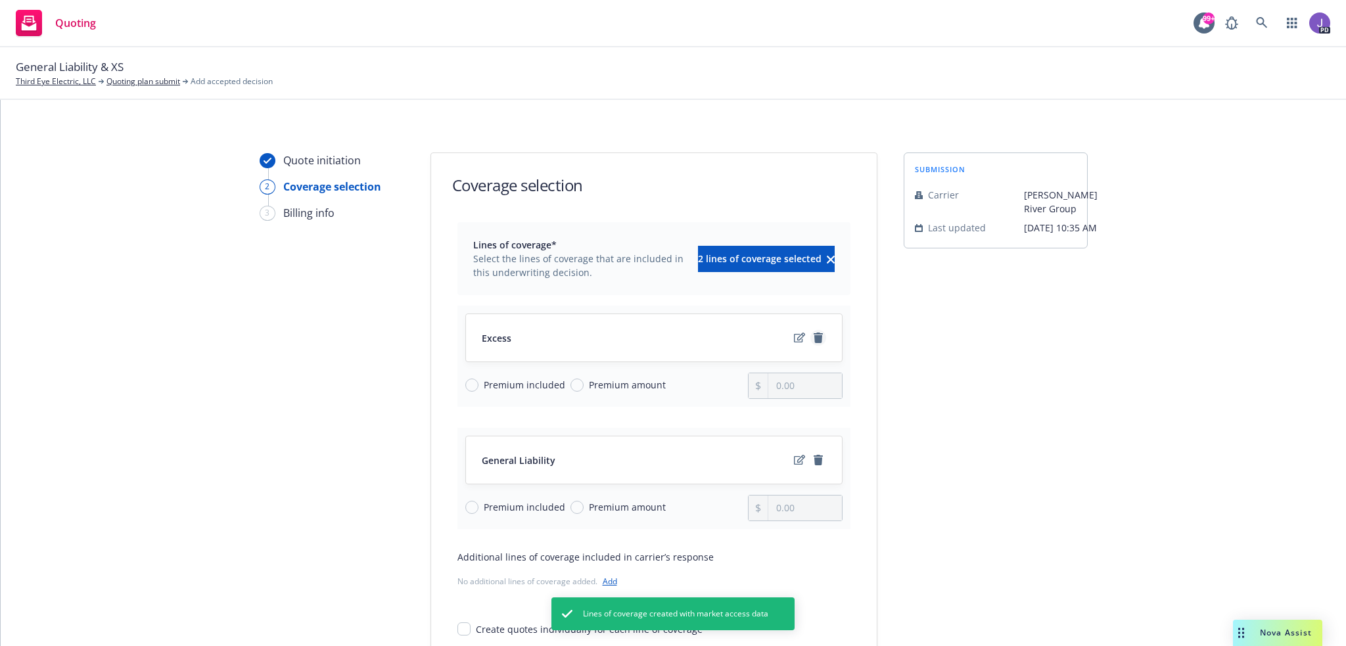
click at [813, 336] on icon "remove" at bounding box center [817, 337] width 9 height 11
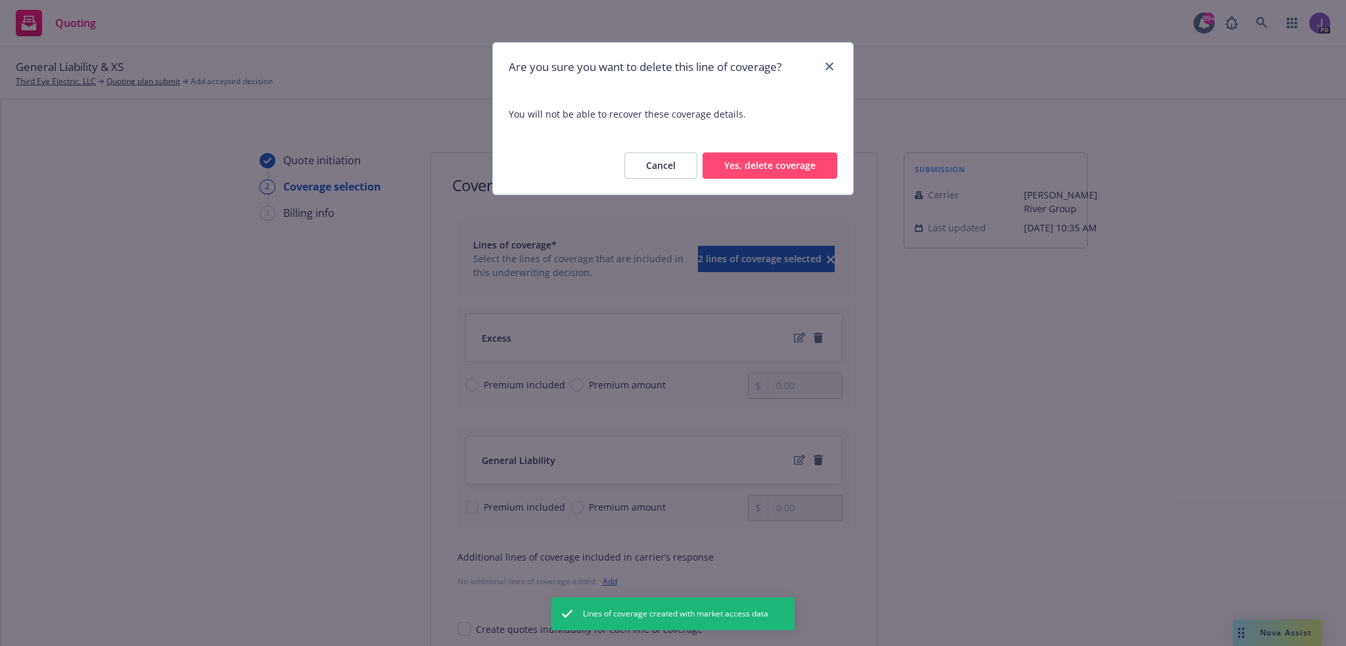
click at [754, 165] on button "Yes, delete coverage" at bounding box center [769, 165] width 135 height 26
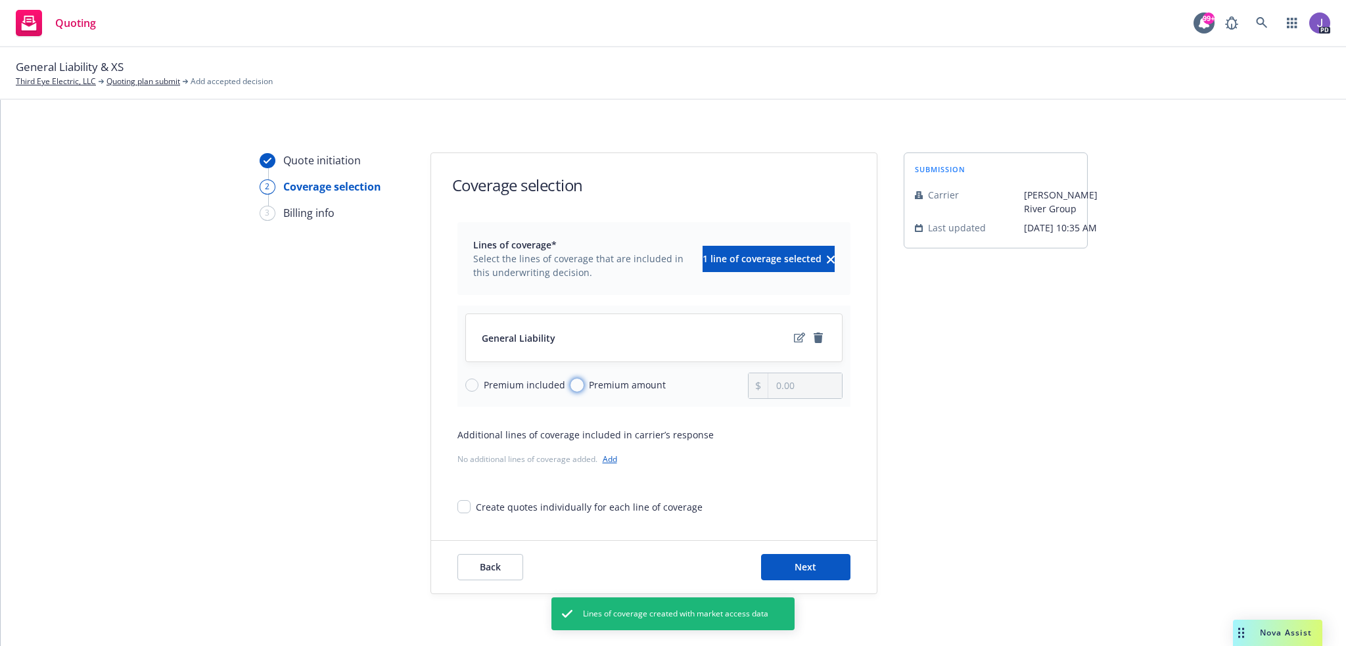
click at [576, 384] on input "Premium amount" at bounding box center [576, 384] width 13 height 13
radio input "true"
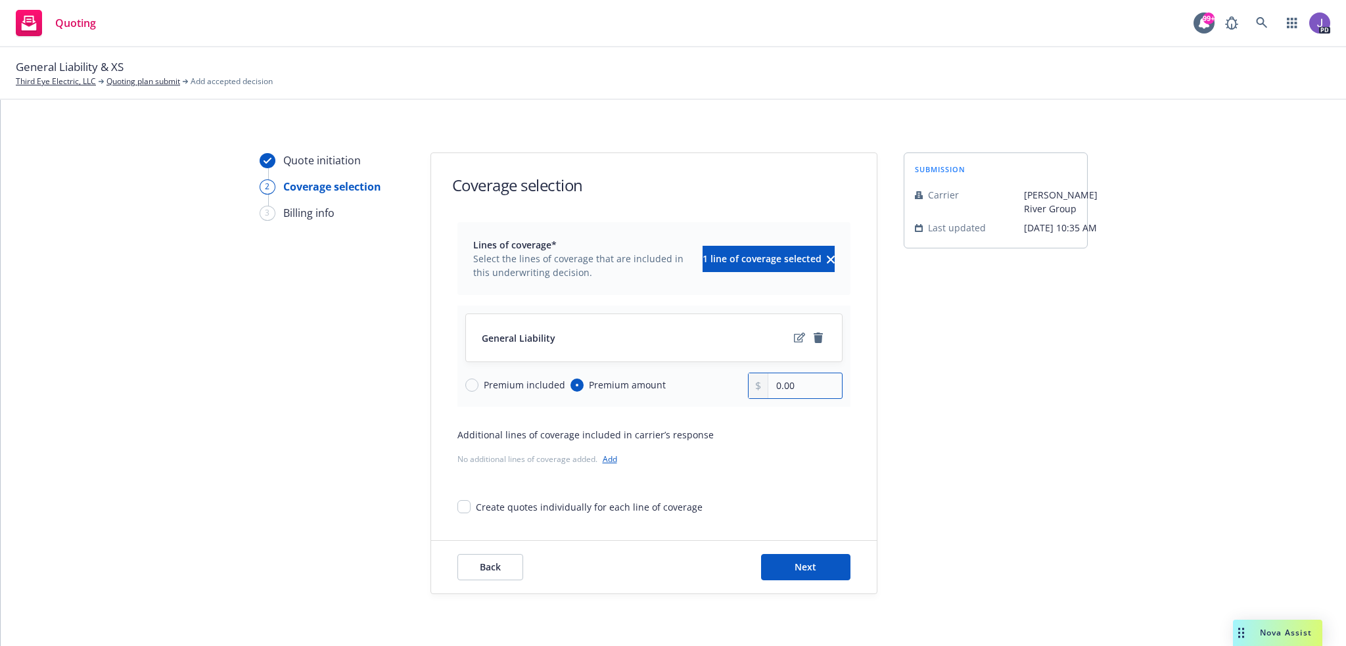
click at [796, 382] on input "0.00" at bounding box center [804, 385] width 73 height 25
drag, startPoint x: 803, startPoint y: 382, endPoint x: 665, endPoint y: 379, distance: 138.0
click at [664, 380] on div "Premium included Premium amount 0.00" at bounding box center [653, 386] width 377 height 26
type input "8,250.00"
click at [799, 574] on button "Next" at bounding box center [805, 567] width 89 height 26
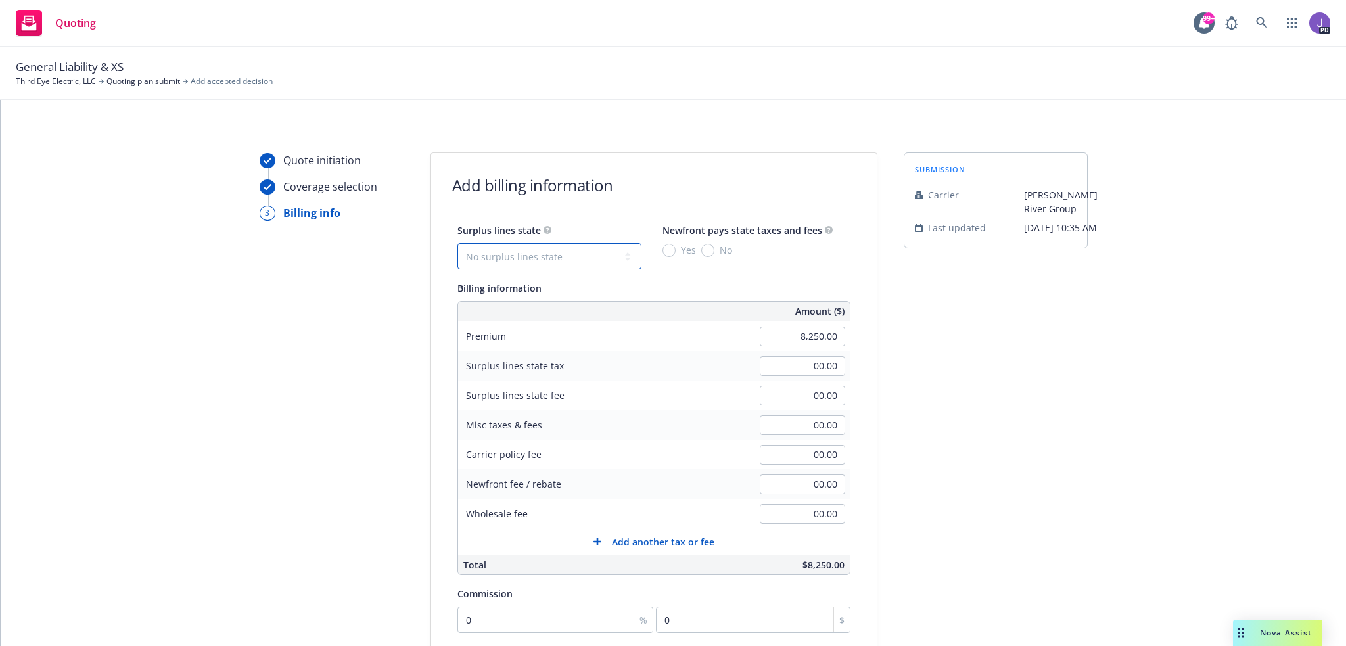
click at [583, 254] on select "No surplus lines state Alaska Alabama Arkansas Arizona California Colorado Conn…" at bounding box center [549, 256] width 184 height 26
select select "CA"
click at [457, 243] on select "No surplus lines state Alaska Alabama Arkansas Arizona California Colorado Conn…" at bounding box center [549, 256] width 184 height 26
type input "247.50"
type input "14.85"
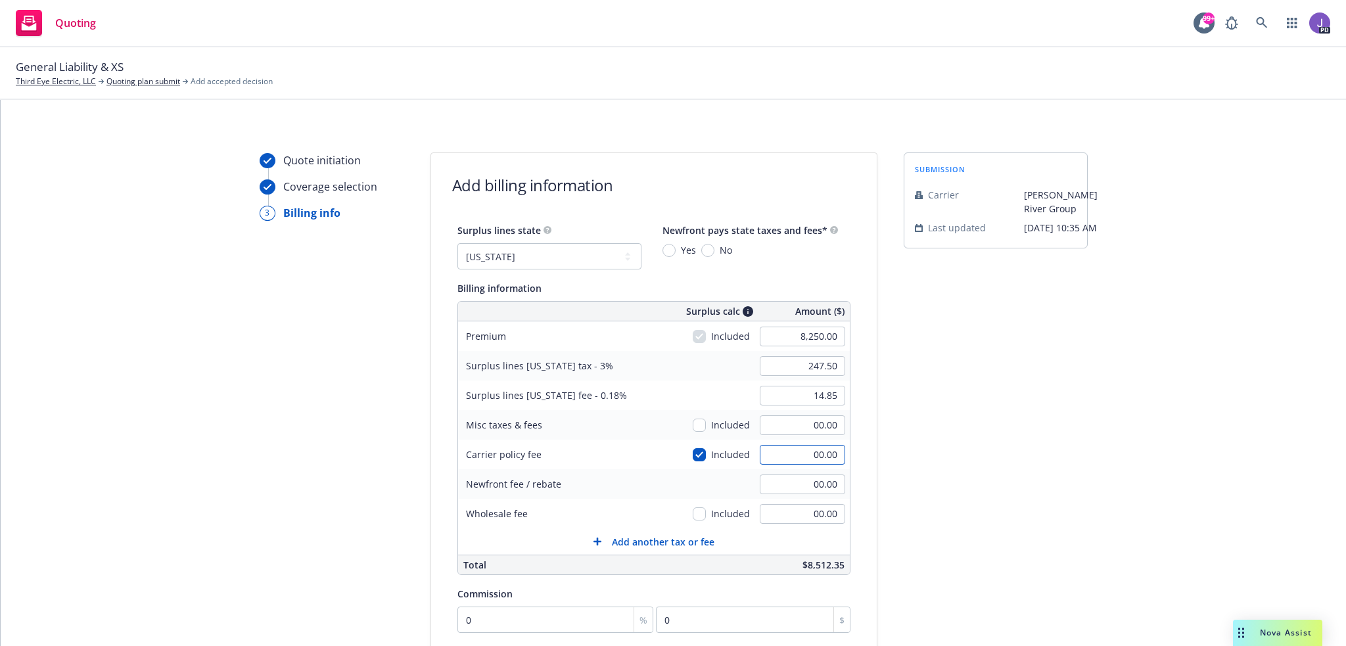
click at [787, 451] on input "00.00" at bounding box center [801, 455] width 85 height 20
type input "500"
type input "262.50"
type input "15.75"
type input "500.00"
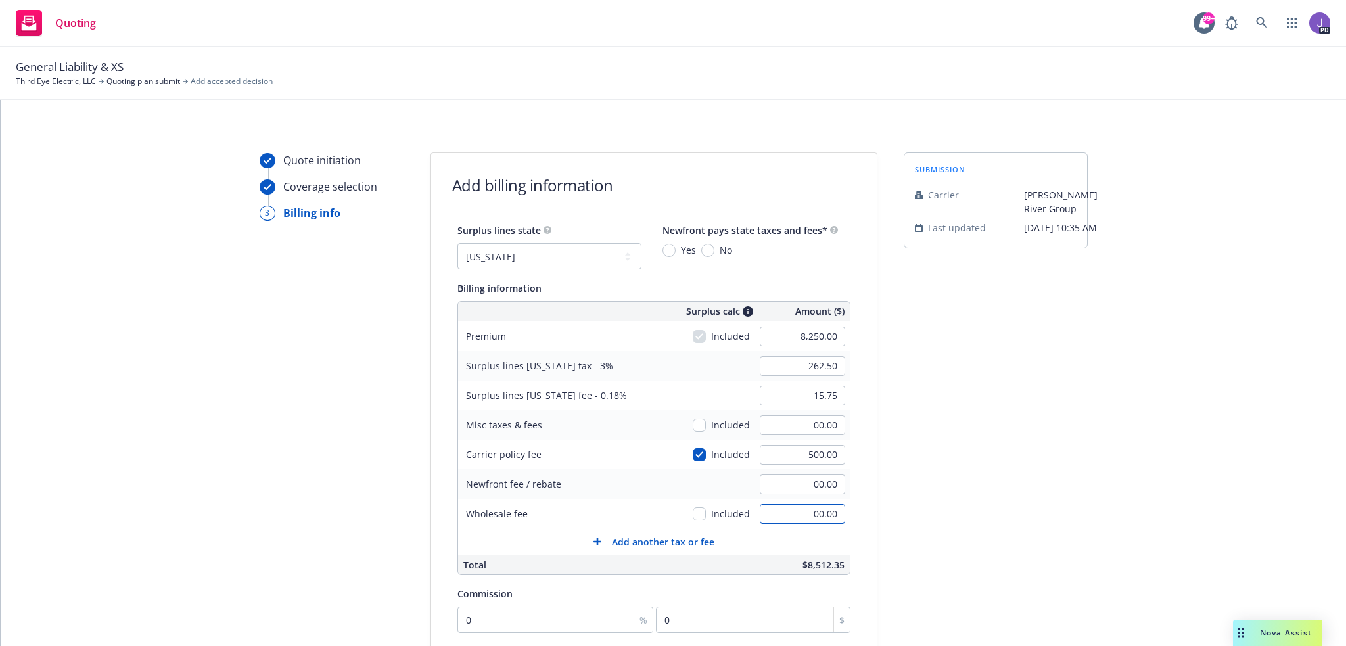
click at [802, 509] on input "00.00" at bounding box center [801, 514] width 85 height 20
type input "350.00"
click at [692, 451] on input "checkbox" at bounding box center [698, 454] width 13 height 13
checkbox input "false"
type input "247.50"
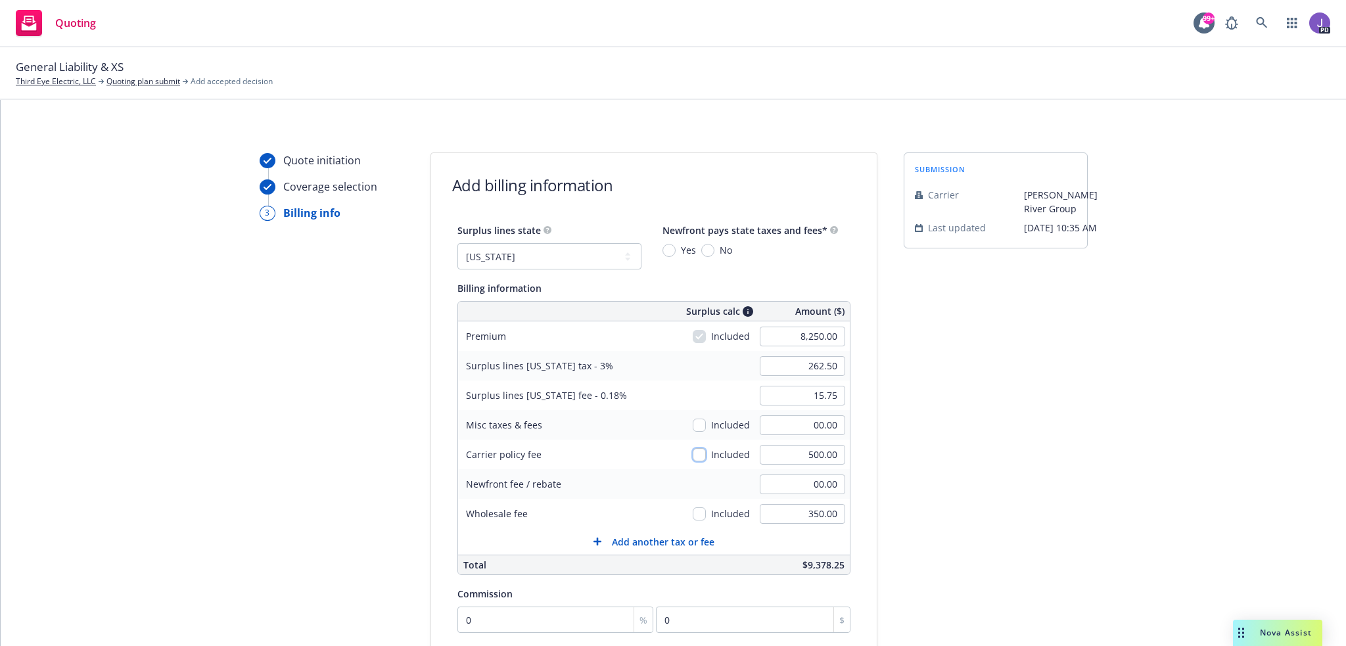
type input "14.85"
click at [692, 451] on input "checkbox" at bounding box center [698, 454] width 13 height 13
checkbox input "true"
type input "262.50"
type input "15.75"
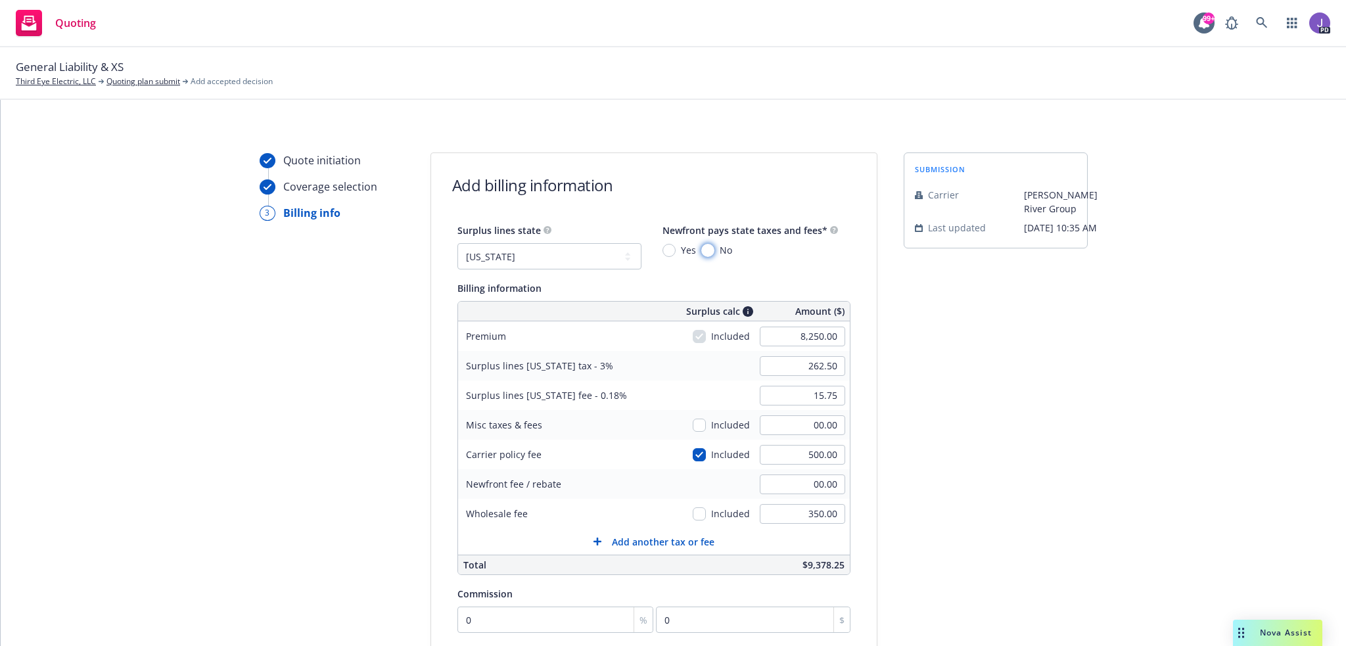
click at [701, 250] on input "No" at bounding box center [707, 250] width 13 height 13
radio input "true"
click at [493, 614] on input "0" at bounding box center [555, 619] width 196 height 26
type input "1"
type input "82.5"
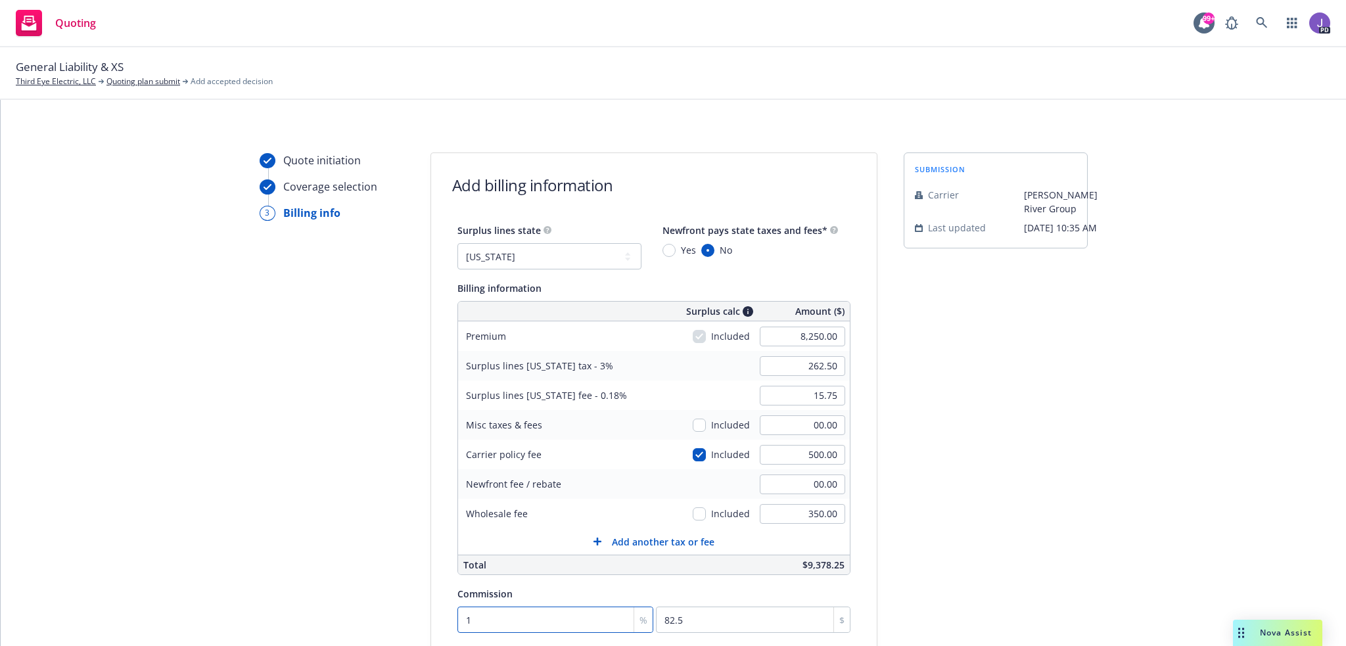
type input "12"
type input "990"
type input "12.5"
type input "1031.25"
type input "12.5"
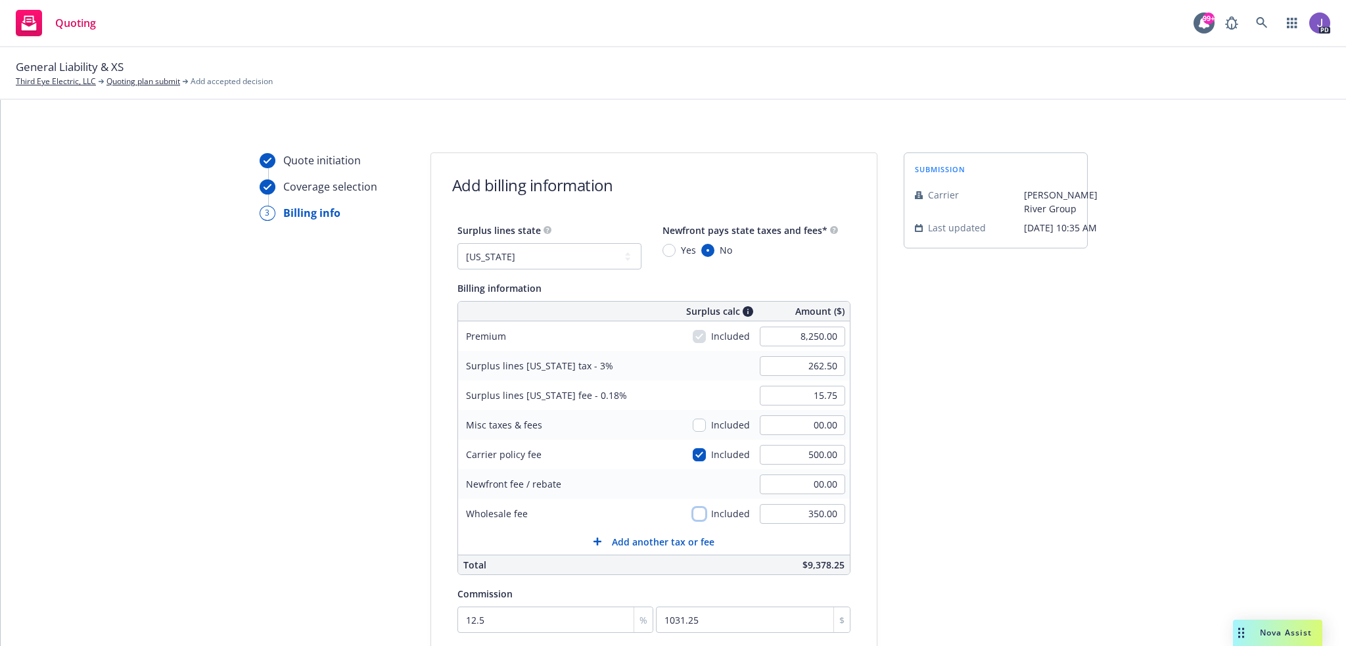
click at [692, 513] on input "checkbox" at bounding box center [698, 513] width 13 height 13
checkbox input "true"
type input "273.00"
type input "16.38"
click at [692, 513] on input "checkbox" at bounding box center [698, 513] width 13 height 13
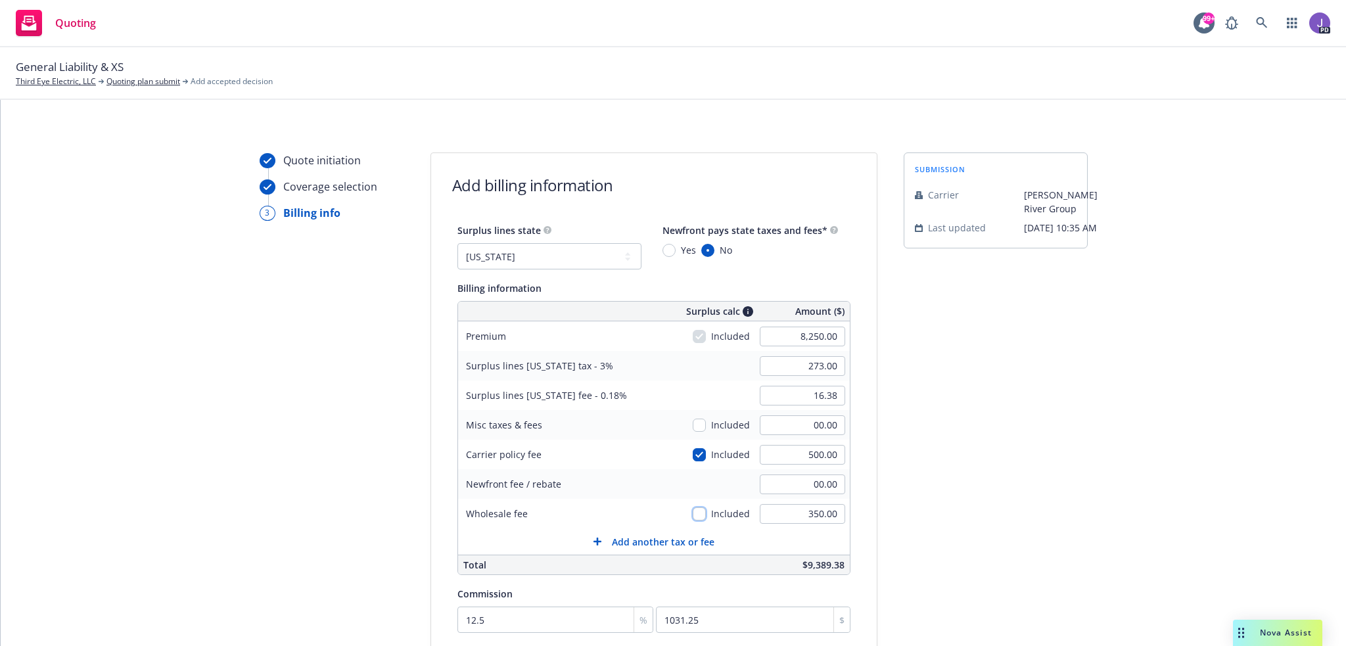
checkbox input "false"
type input "262.50"
type input "15.75"
click at [693, 451] on input "checkbox" at bounding box center [698, 454] width 13 height 13
checkbox input "false"
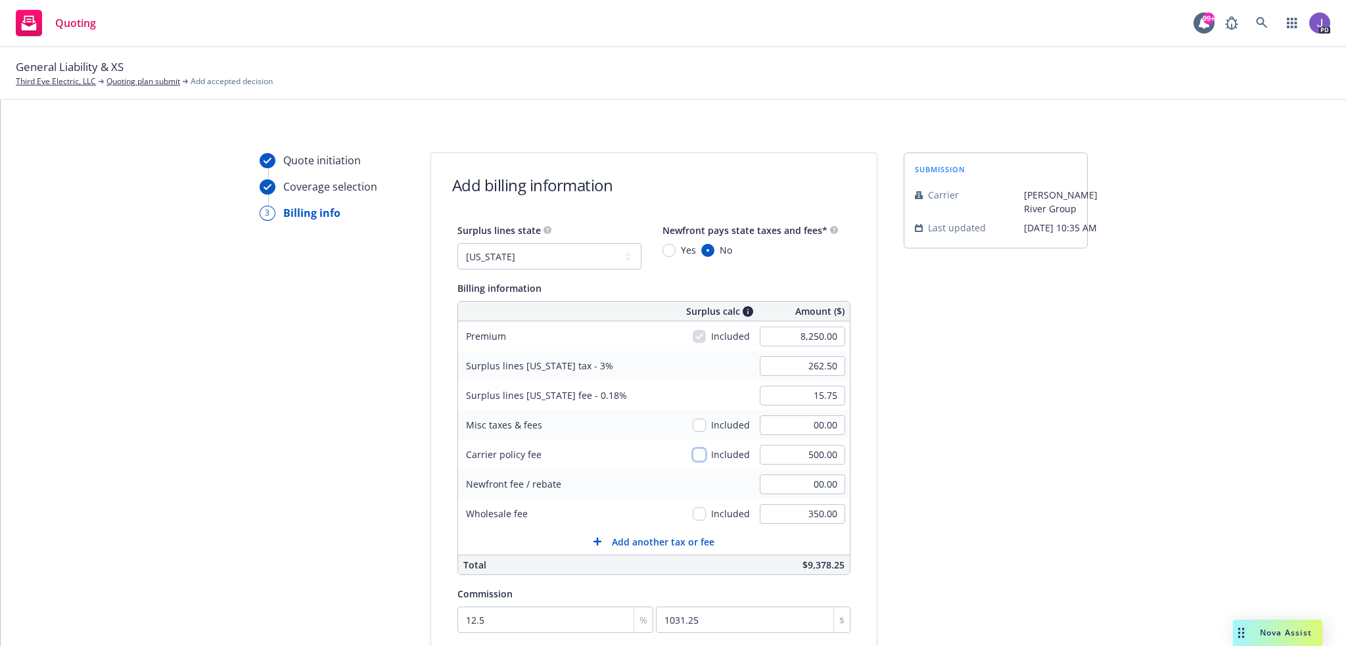
type input "247.50"
type input "14.85"
click at [693, 451] on input "checkbox" at bounding box center [698, 454] width 13 height 13
checkbox input "true"
type input "262.50"
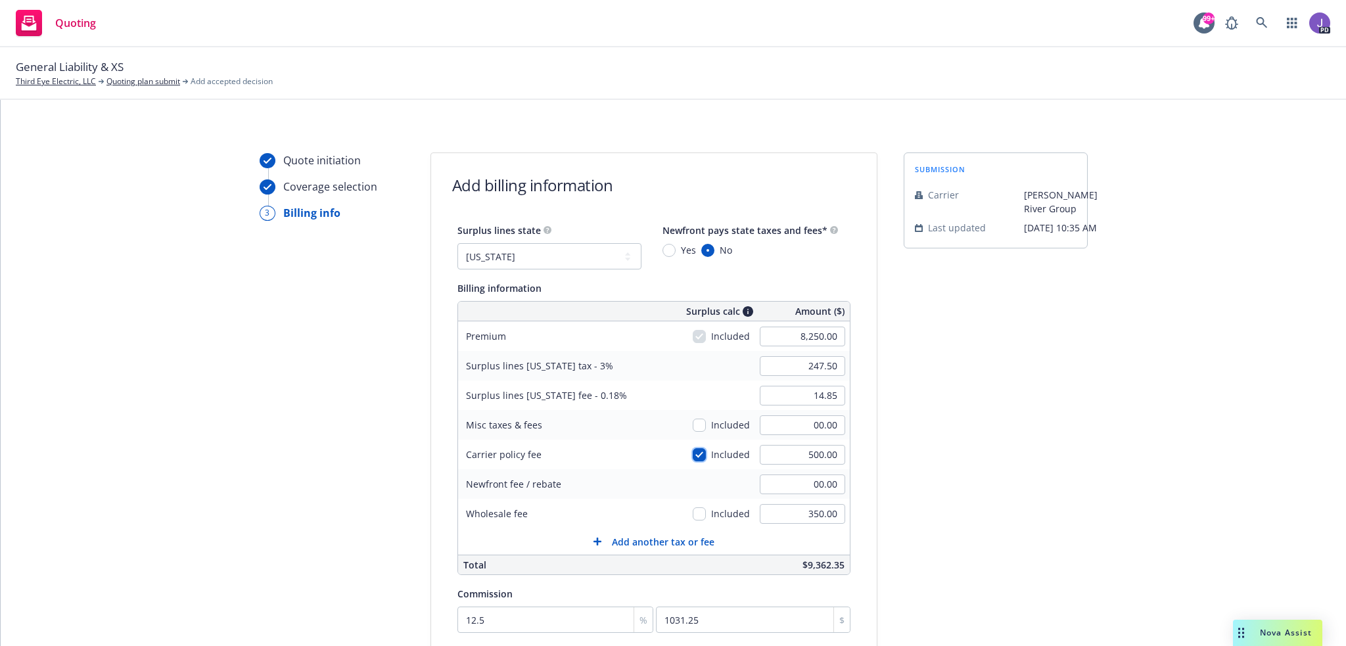
type input "15.75"
click at [692, 514] on input "checkbox" at bounding box center [698, 513] width 13 height 13
checkbox input "true"
type input "273.00"
type input "16.38"
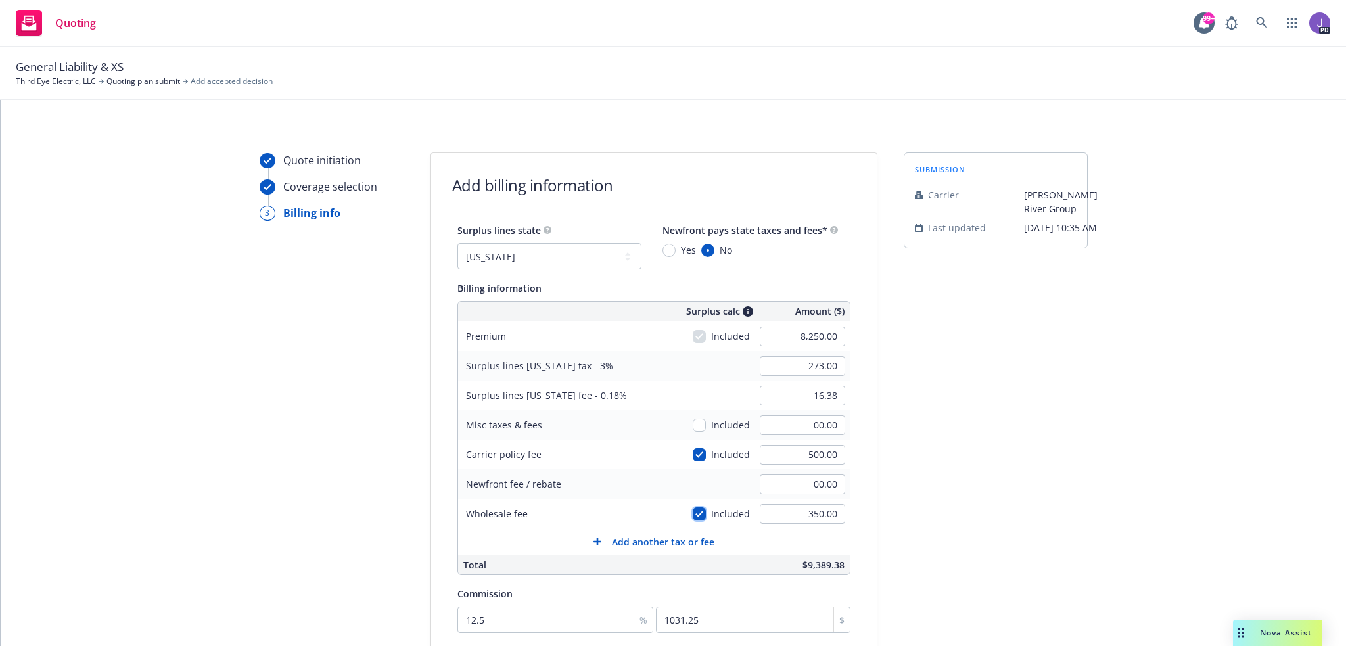
click at [692, 514] on input "checkbox" at bounding box center [698, 513] width 13 height 13
checkbox input "false"
type input "262.50"
type input "15.75"
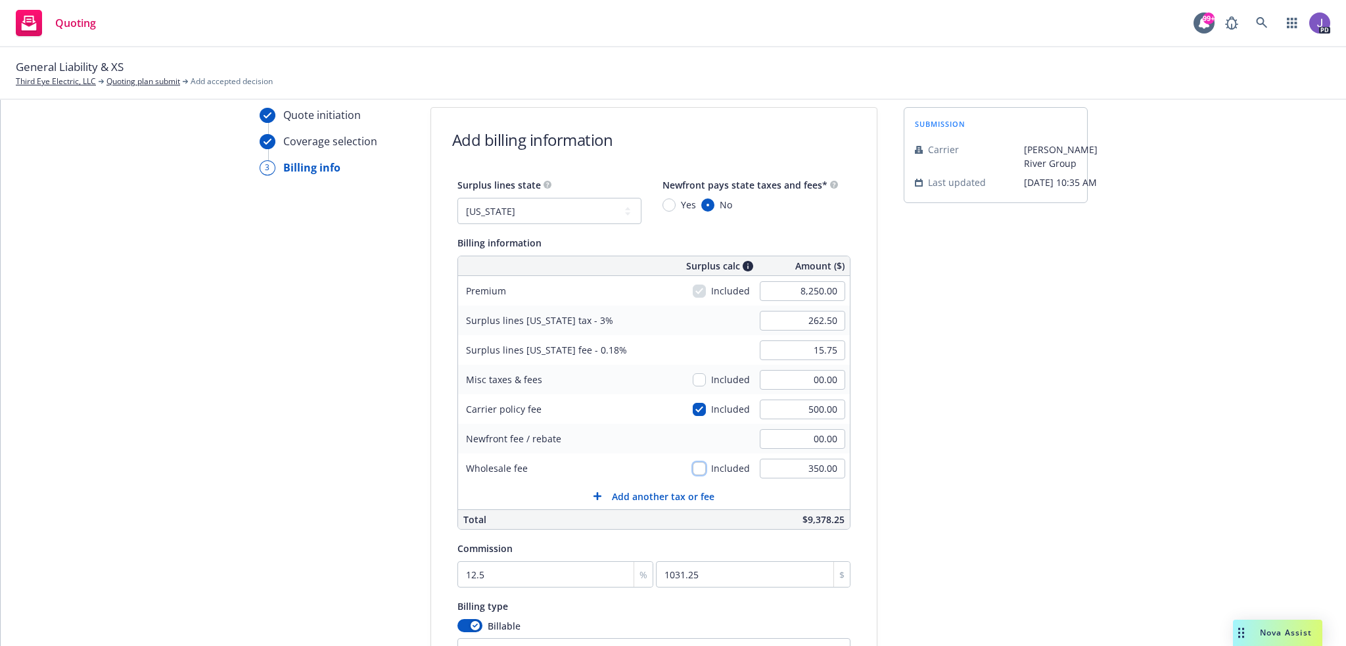
scroll to position [66, 0]
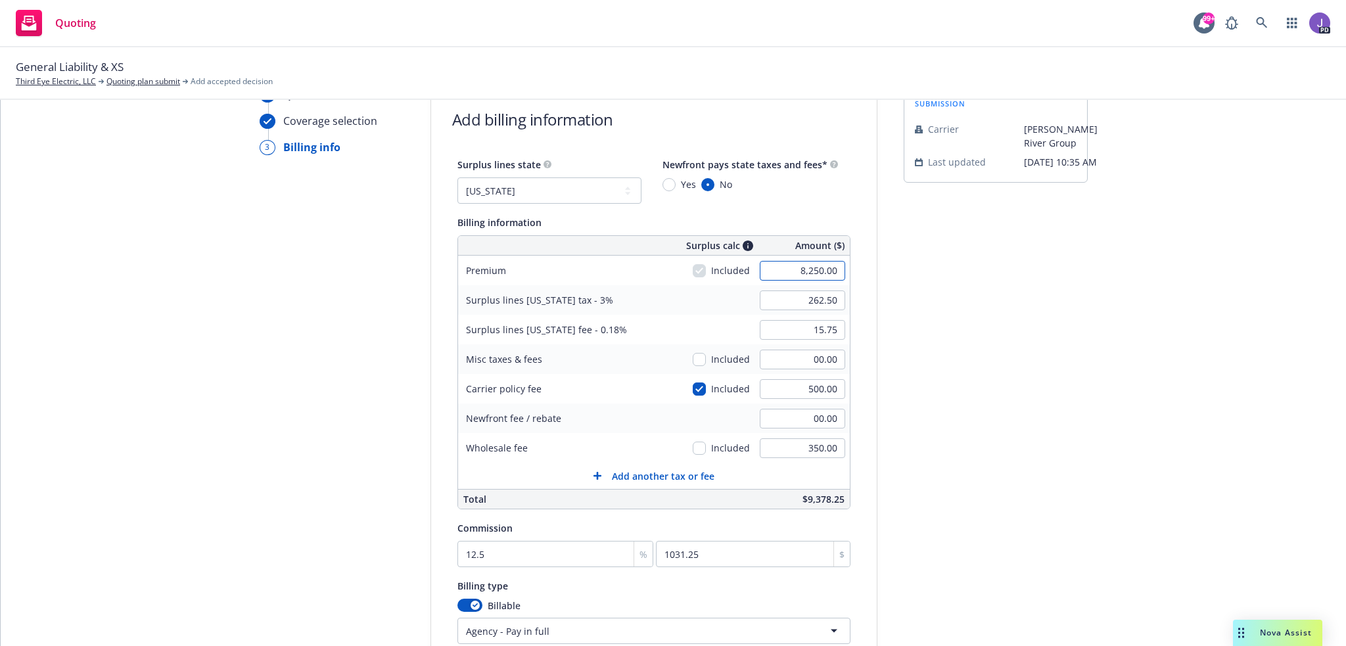
click at [766, 275] on input "8,250.00" at bounding box center [801, 271] width 85 height 20
type input "8,250.00"
click at [788, 296] on input "262.50" at bounding box center [801, 300] width 85 height 20
drag, startPoint x: 798, startPoint y: 299, endPoint x: 833, endPoint y: 298, distance: 35.5
click at [833, 298] on input "262.50" at bounding box center [801, 300] width 85 height 20
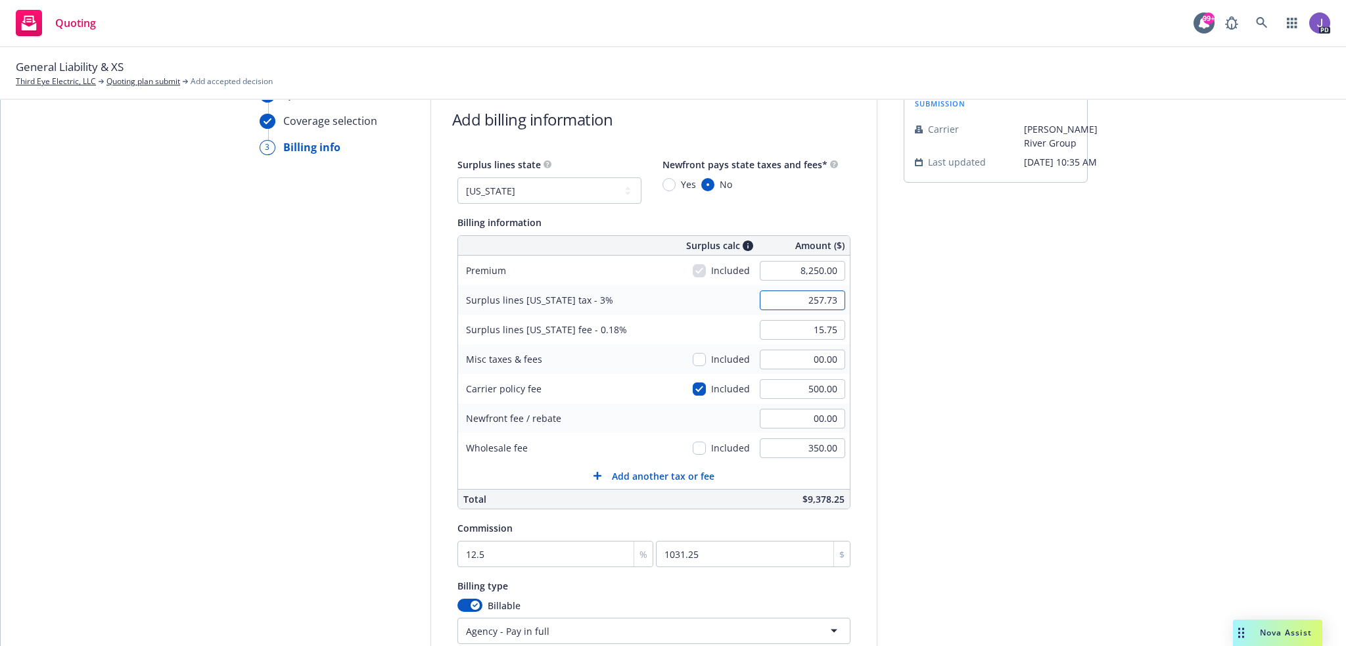
type input "257.73"
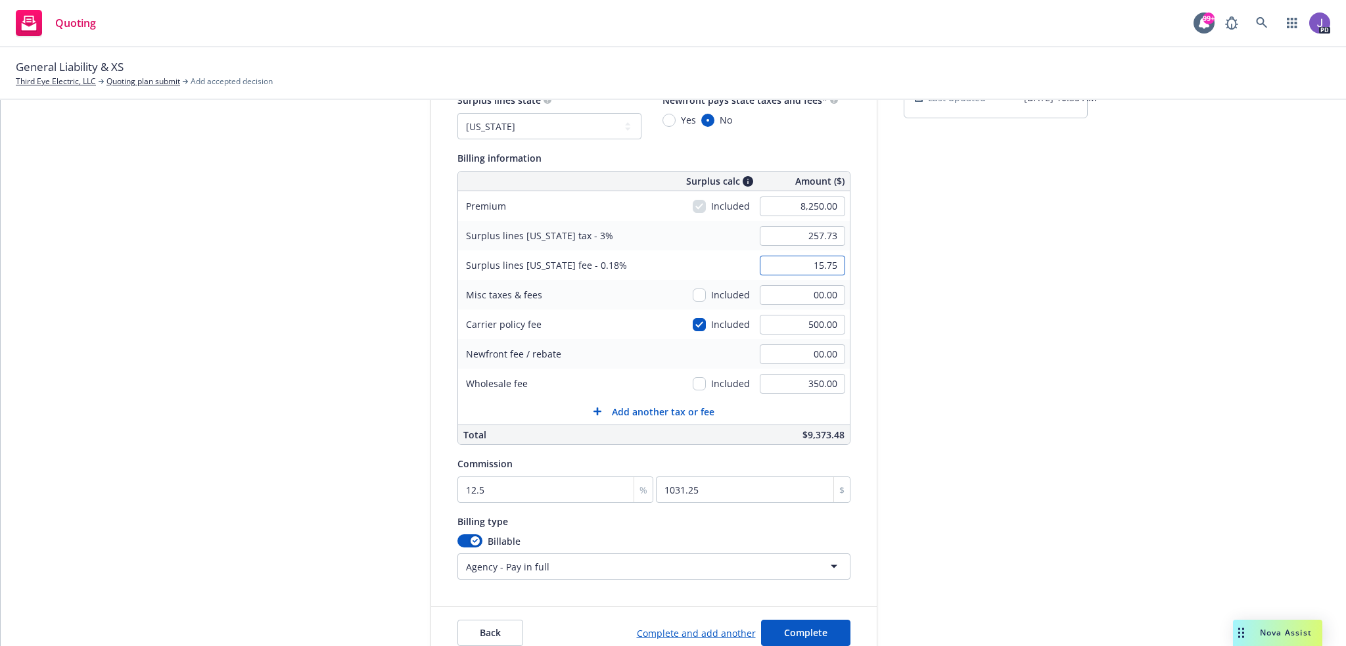
scroll to position [195, 0]
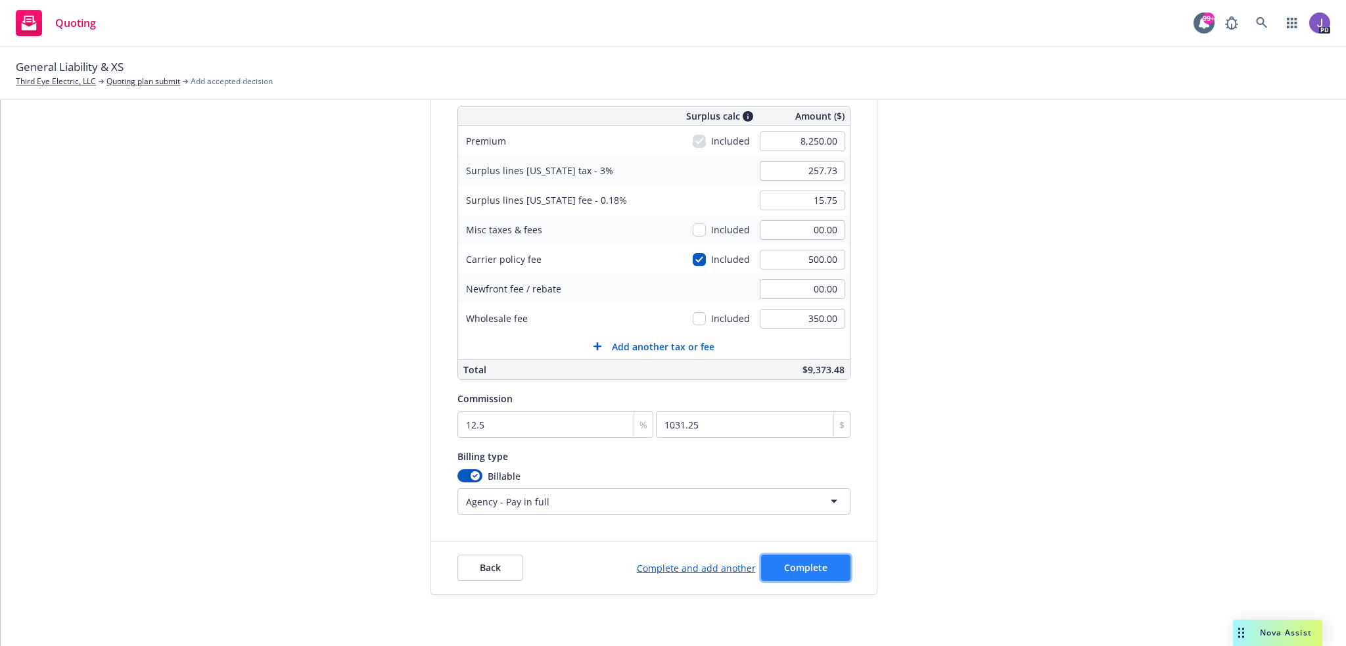
click at [785, 561] on span "Complete" at bounding box center [805, 567] width 43 height 12
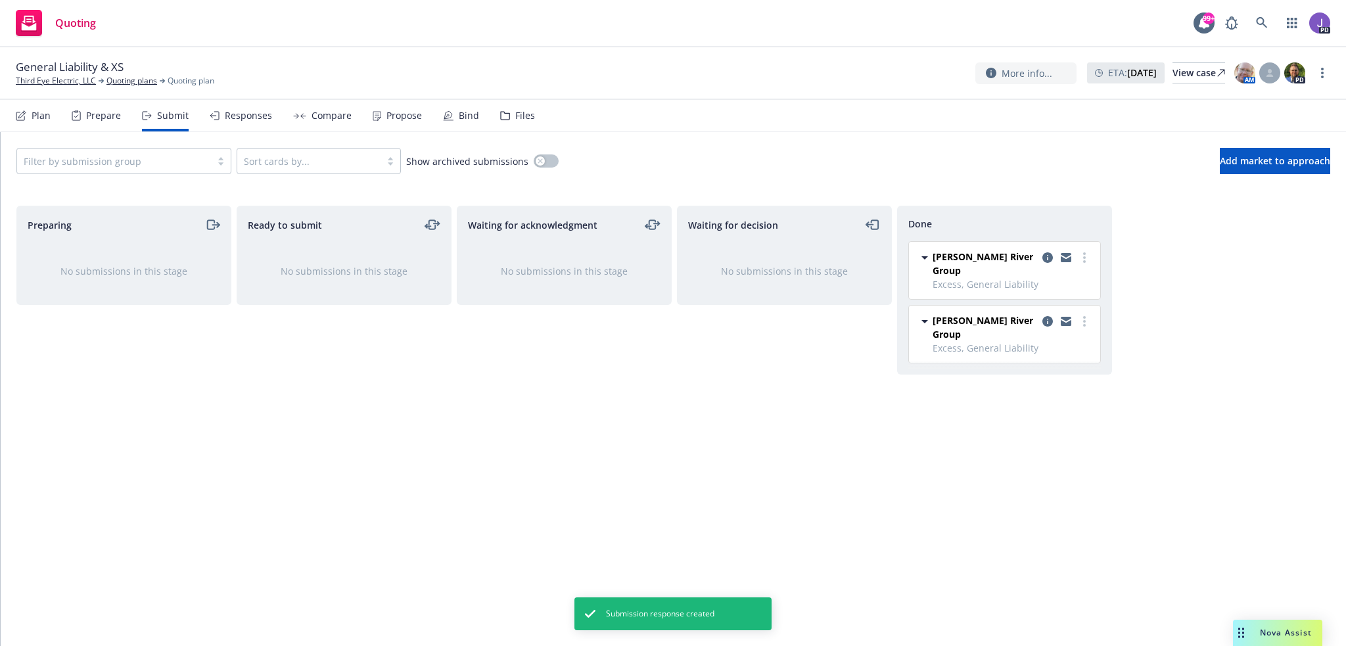
click at [407, 112] on div "Propose" at bounding box center [403, 115] width 35 height 11
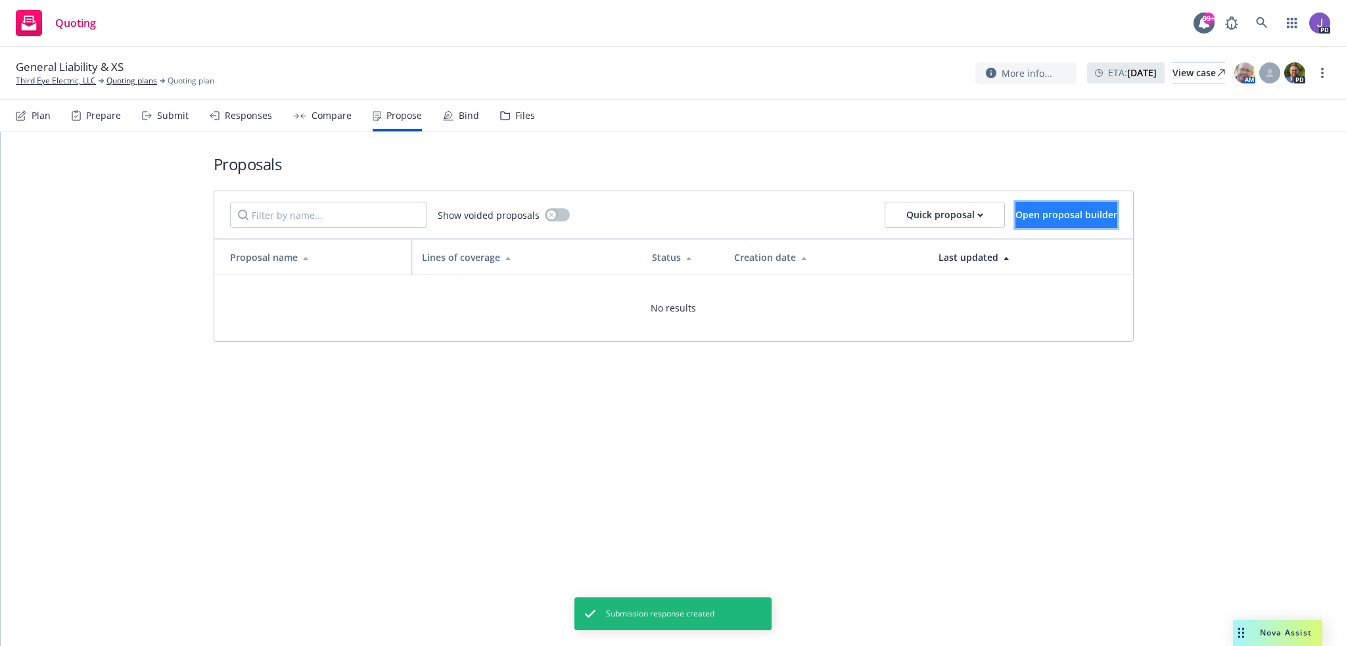
click at [1022, 206] on button "Open proposal builder" at bounding box center [1066, 215] width 102 height 26
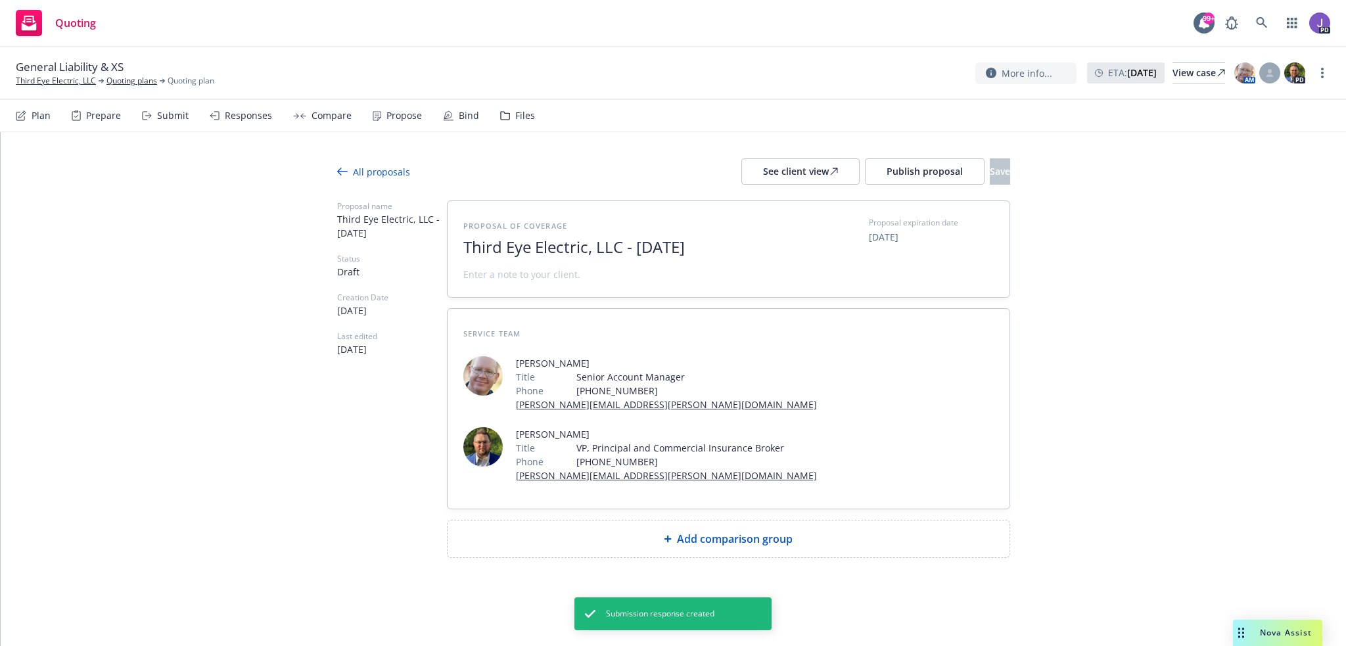
click at [720, 531] on span "Add comparison group" at bounding box center [735, 539] width 116 height 16
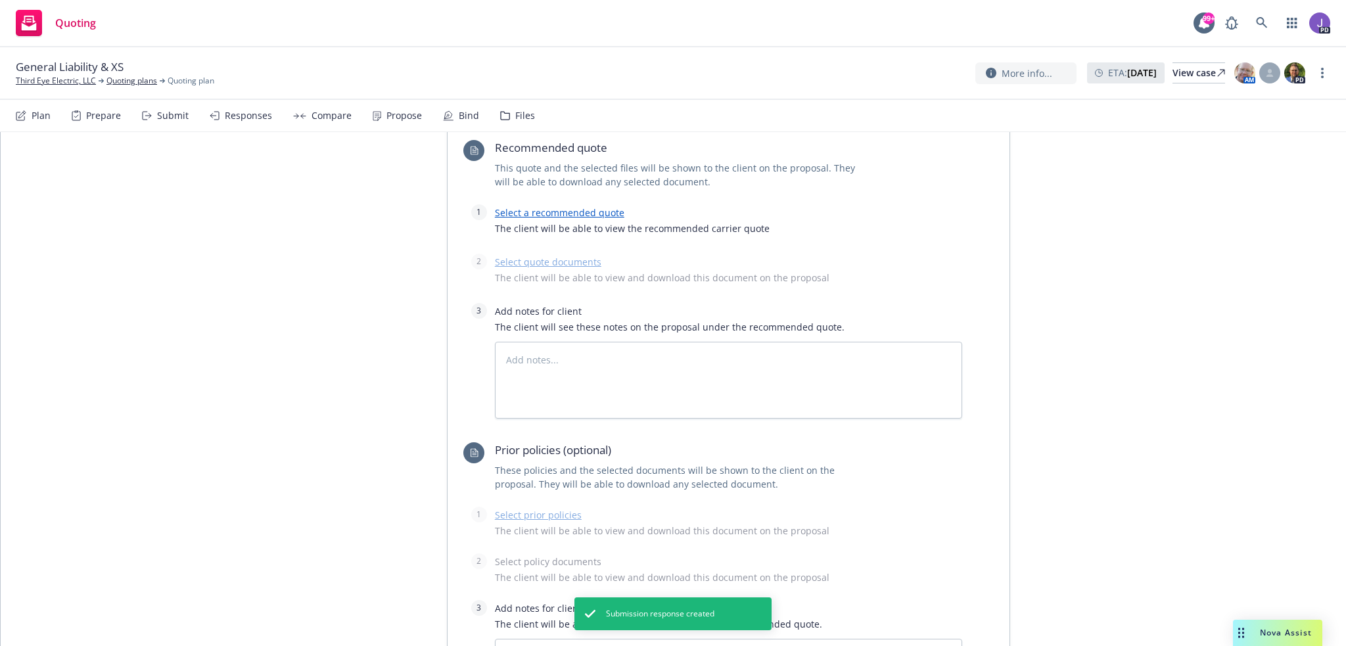
scroll to position [460, 0]
click at [539, 207] on link "Select a recommended quote" at bounding box center [559, 213] width 129 height 12
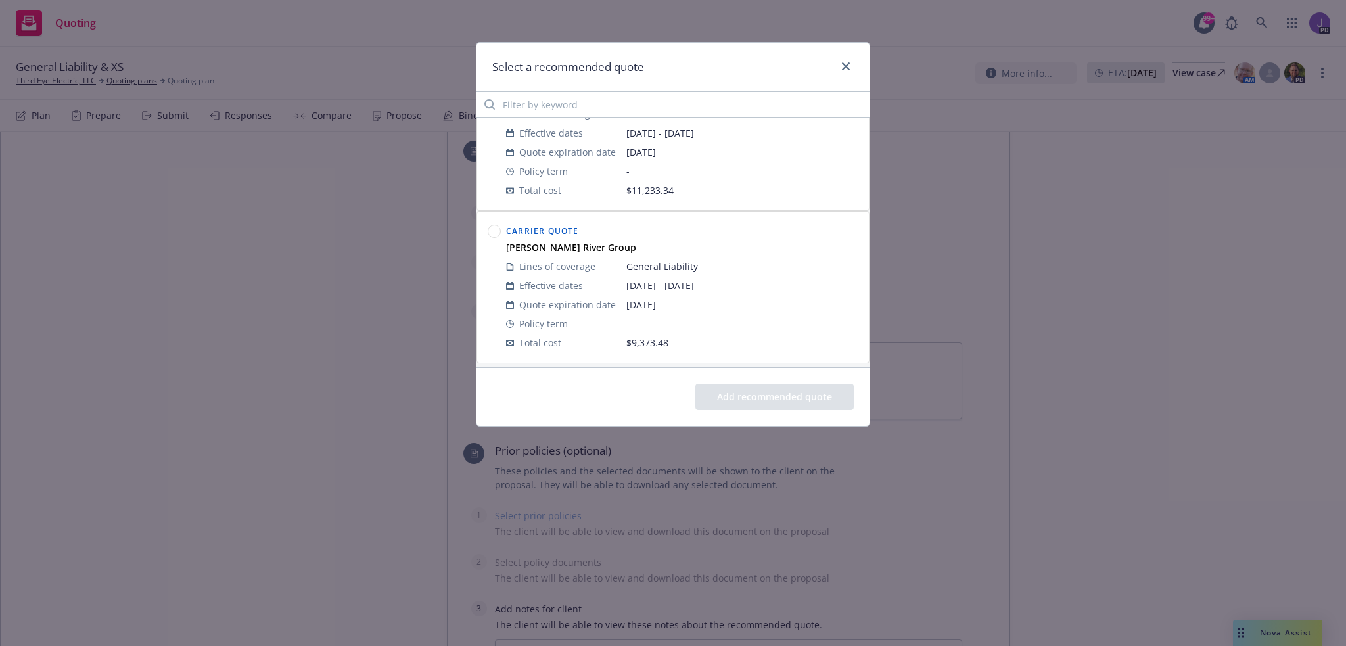
scroll to position [217, 0]
click at [494, 225] on circle at bounding box center [494, 226] width 12 height 12
click at [725, 396] on button "Add recommended quote" at bounding box center [774, 397] width 158 height 26
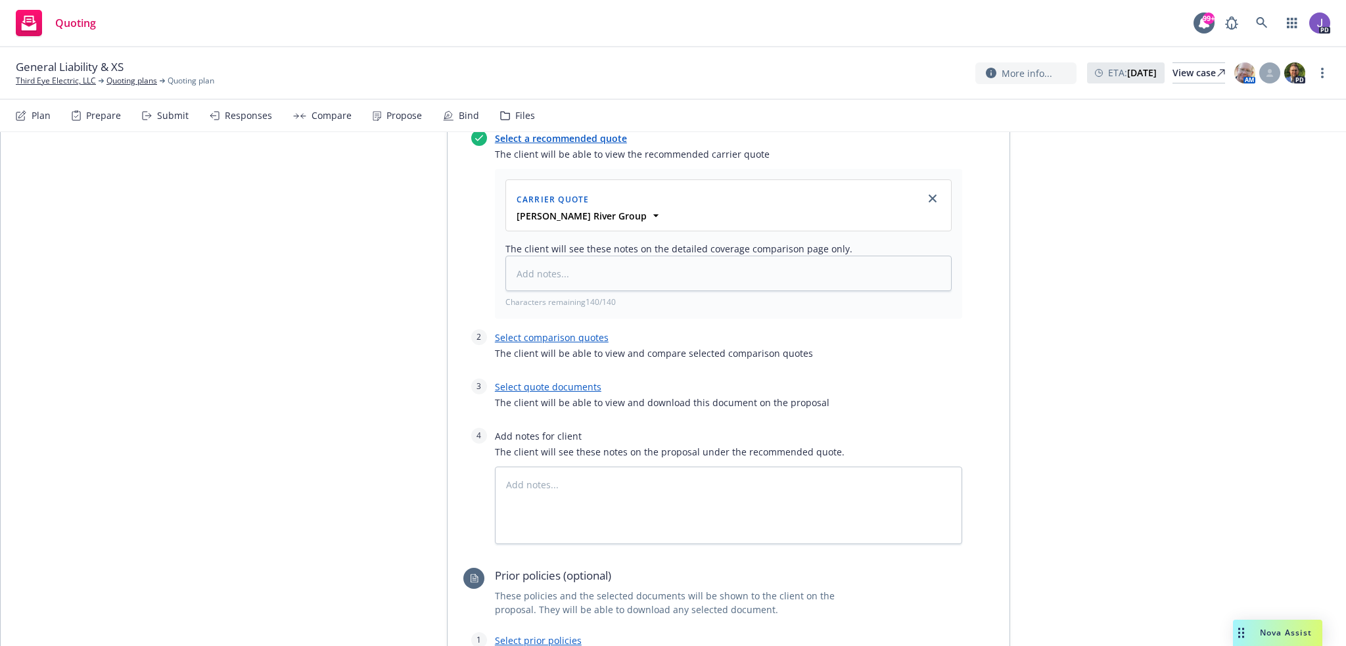
scroll to position [591, 0]
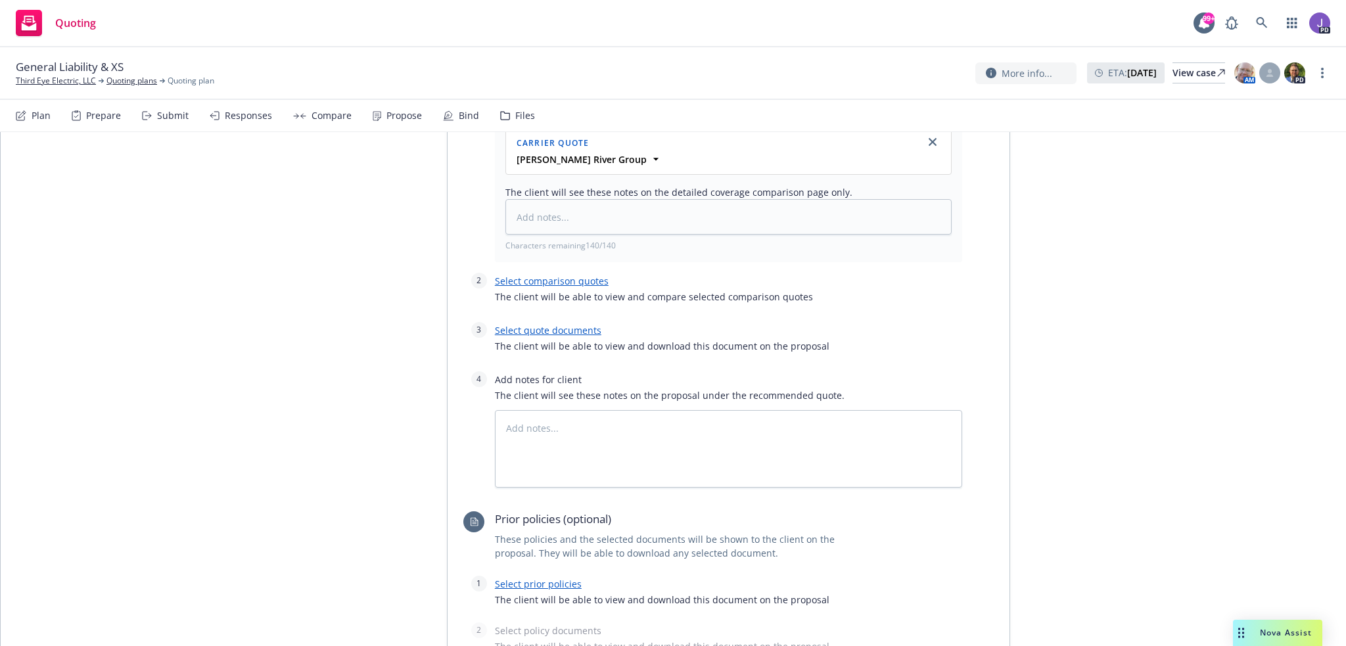
click at [568, 328] on link "Select quote documents" at bounding box center [548, 330] width 106 height 12
type textarea "x"
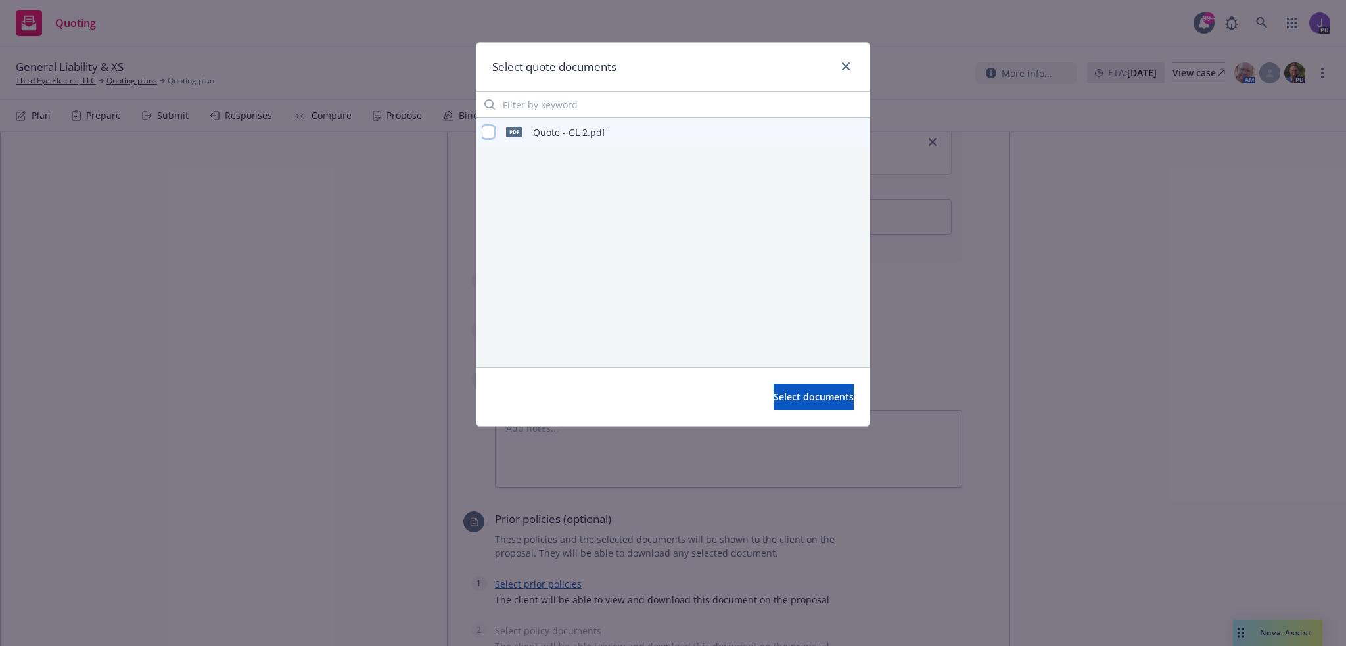
click at [483, 133] on input "checkbox" at bounding box center [488, 131] width 13 height 13
checkbox input "true"
click at [773, 394] on span "Select documents" at bounding box center [813, 396] width 80 height 12
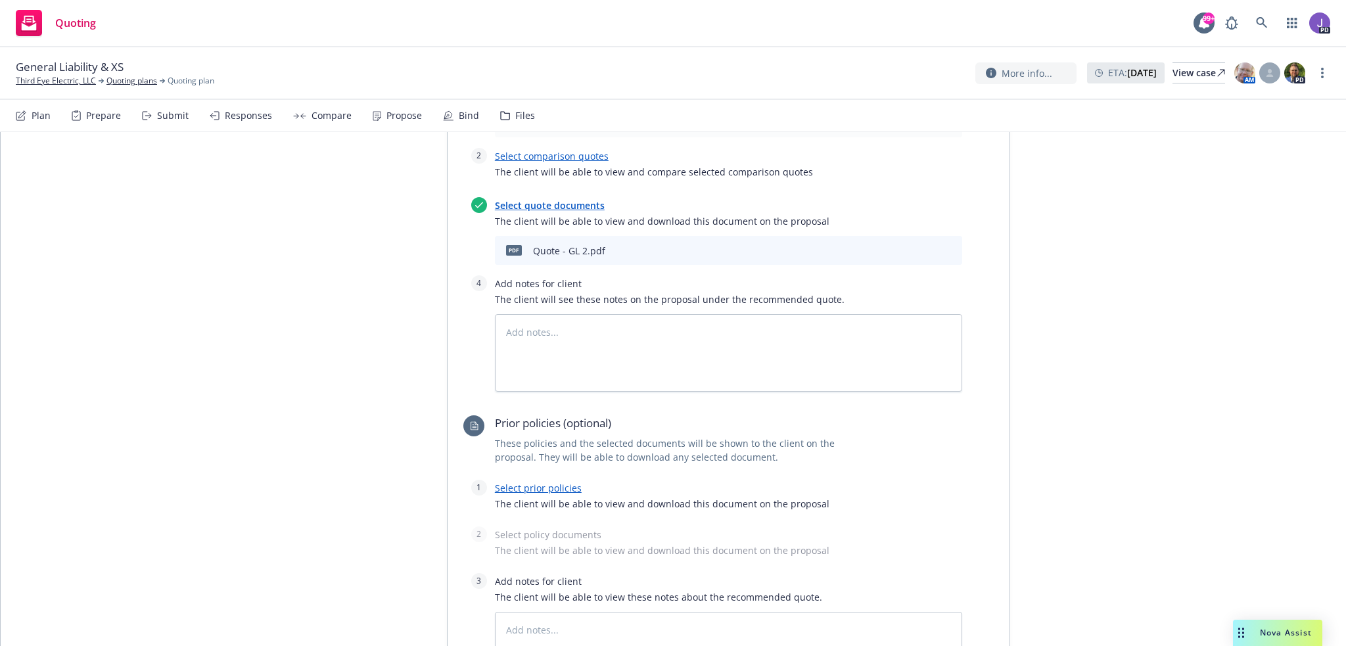
scroll to position [901, 0]
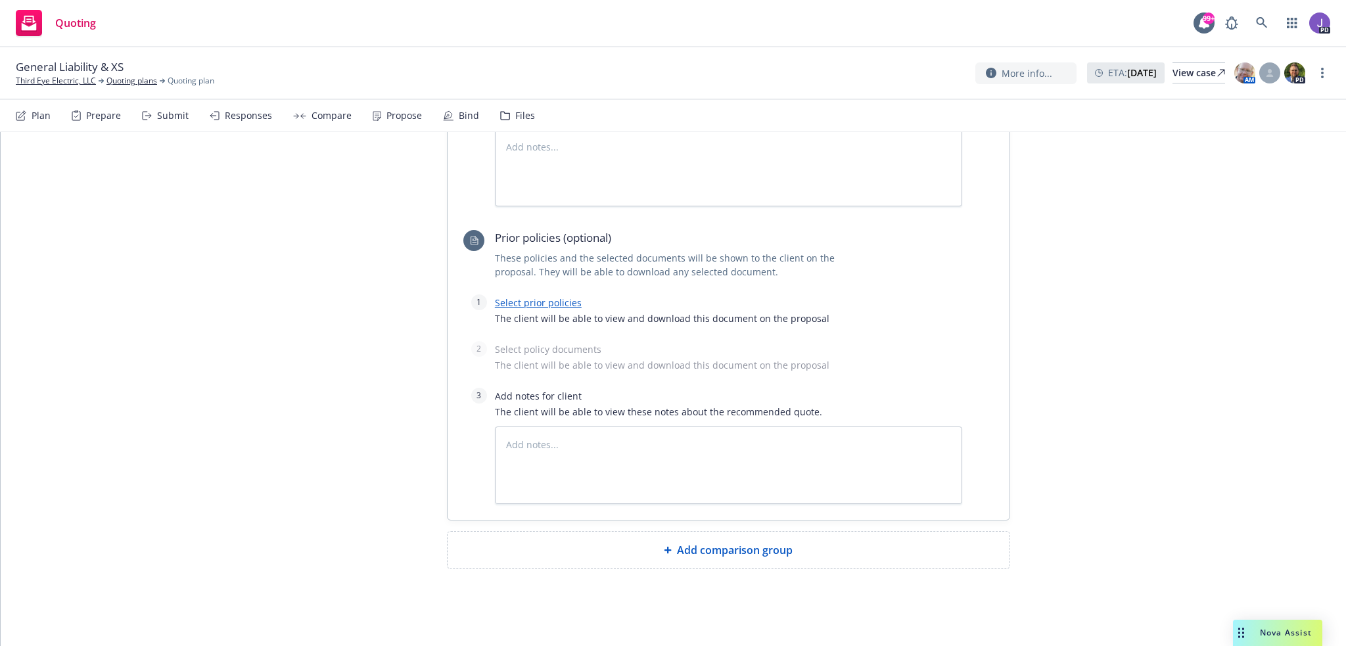
click at [742, 551] on span "Add comparison group" at bounding box center [735, 550] width 116 height 16
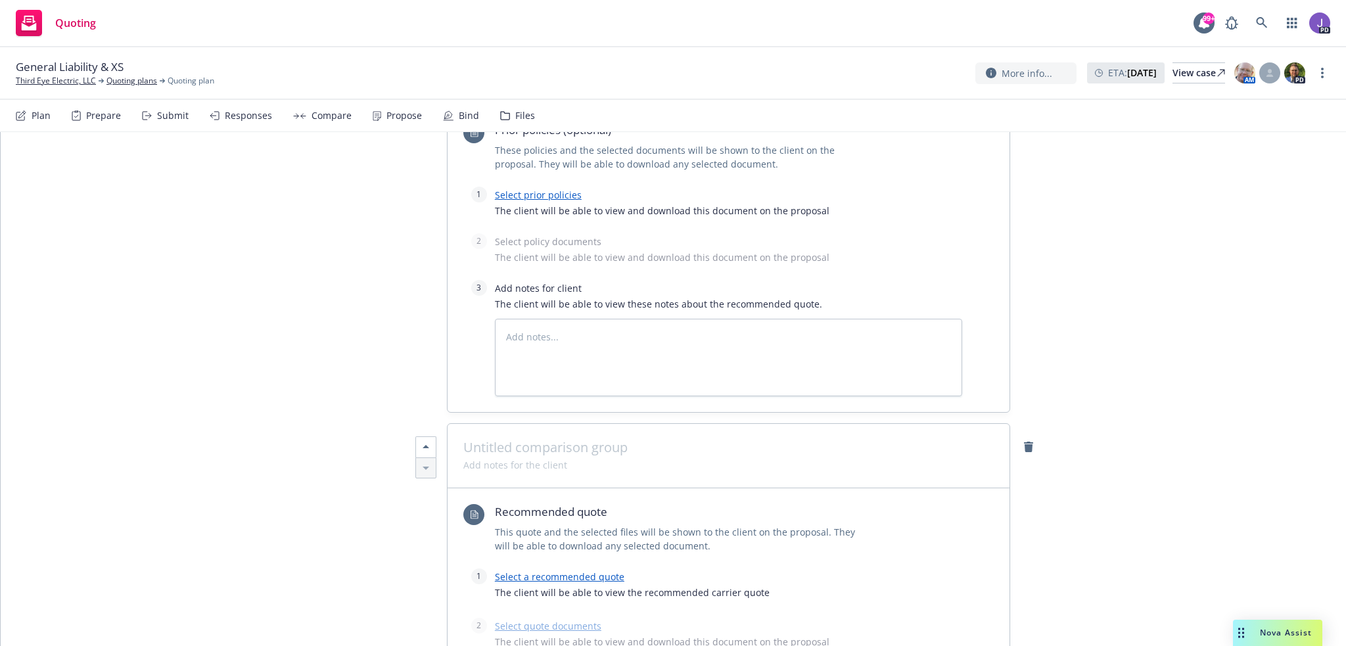
scroll to position [1230, 0]
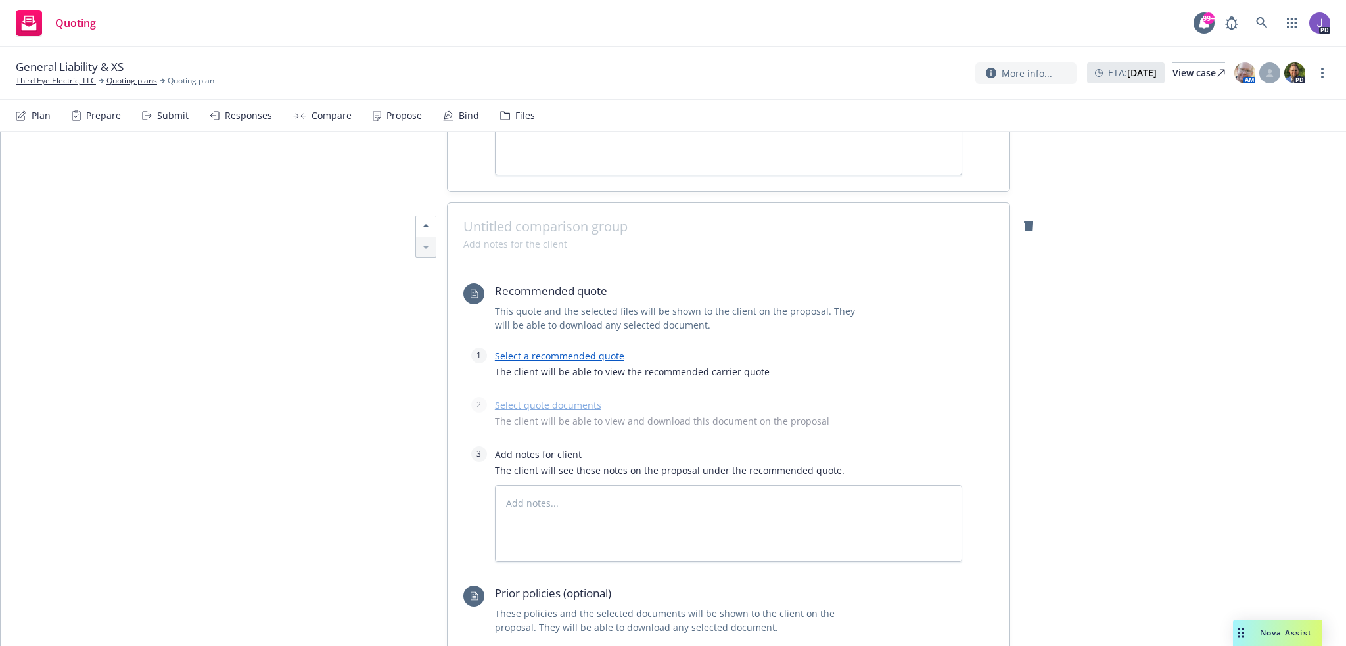
click at [593, 357] on link "Select a recommended quote" at bounding box center [559, 356] width 129 height 12
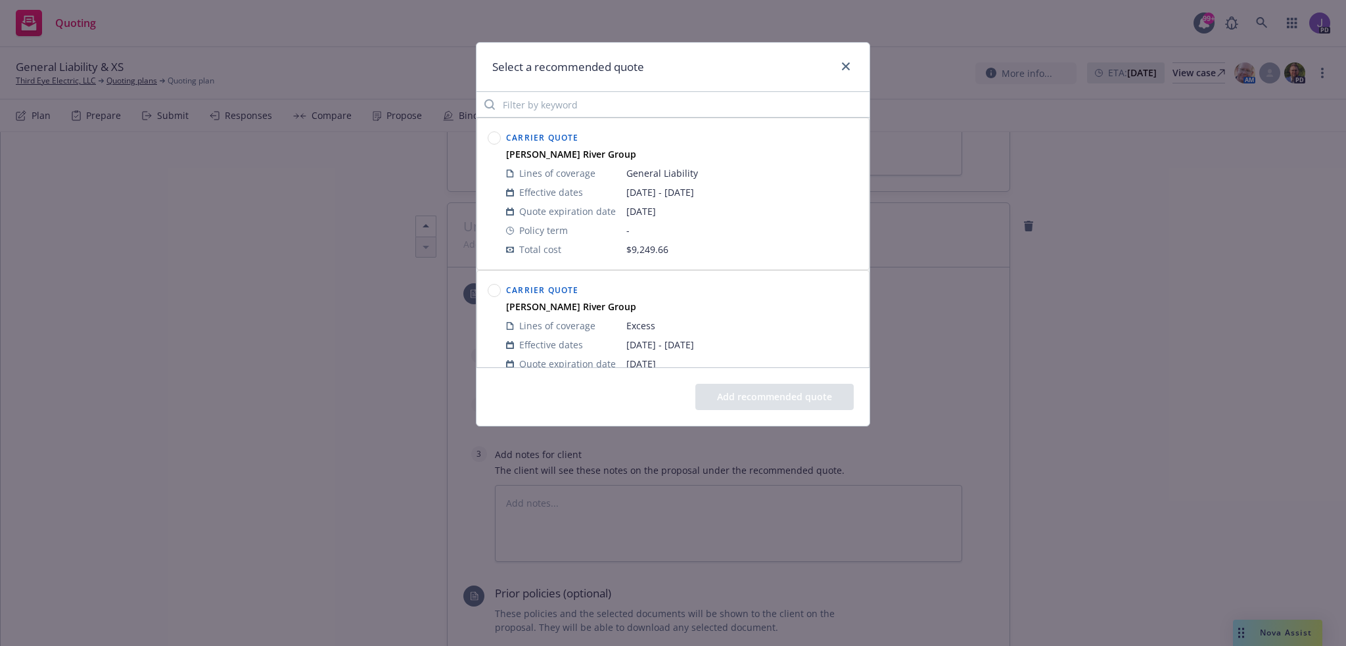
click at [497, 291] on circle at bounding box center [494, 290] width 12 height 12
click at [729, 388] on button "Add recommended quote" at bounding box center [774, 397] width 158 height 26
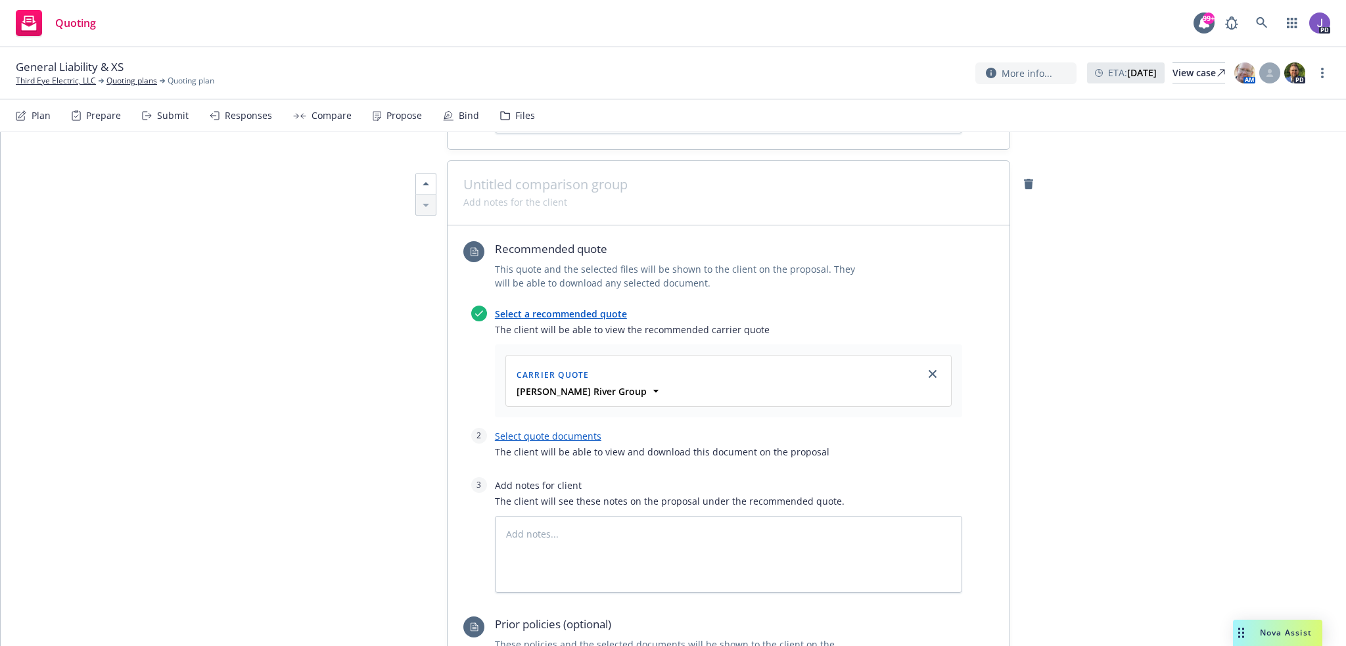
scroll to position [1296, 0]
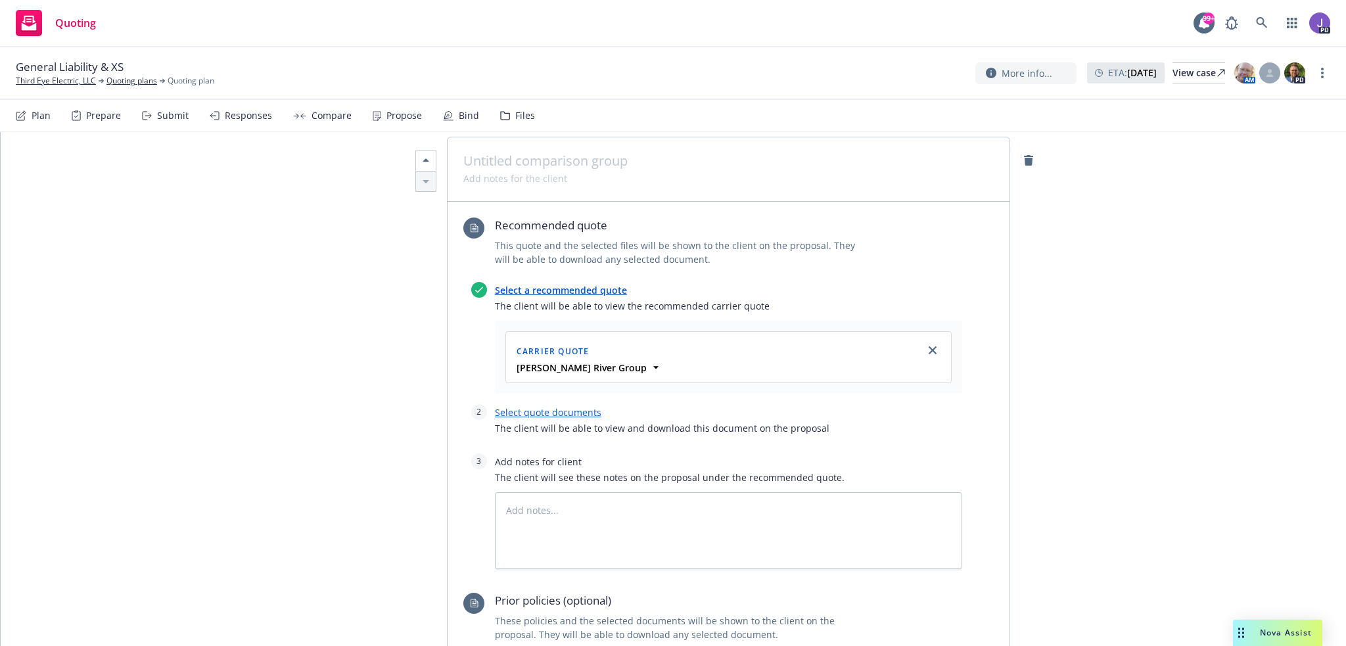
click at [564, 417] on div "Select quote documents The client will be able to view and download this docume…" at bounding box center [728, 423] width 467 height 39
click at [565, 409] on link "Select quote documents" at bounding box center [548, 412] width 106 height 12
type textarea "x"
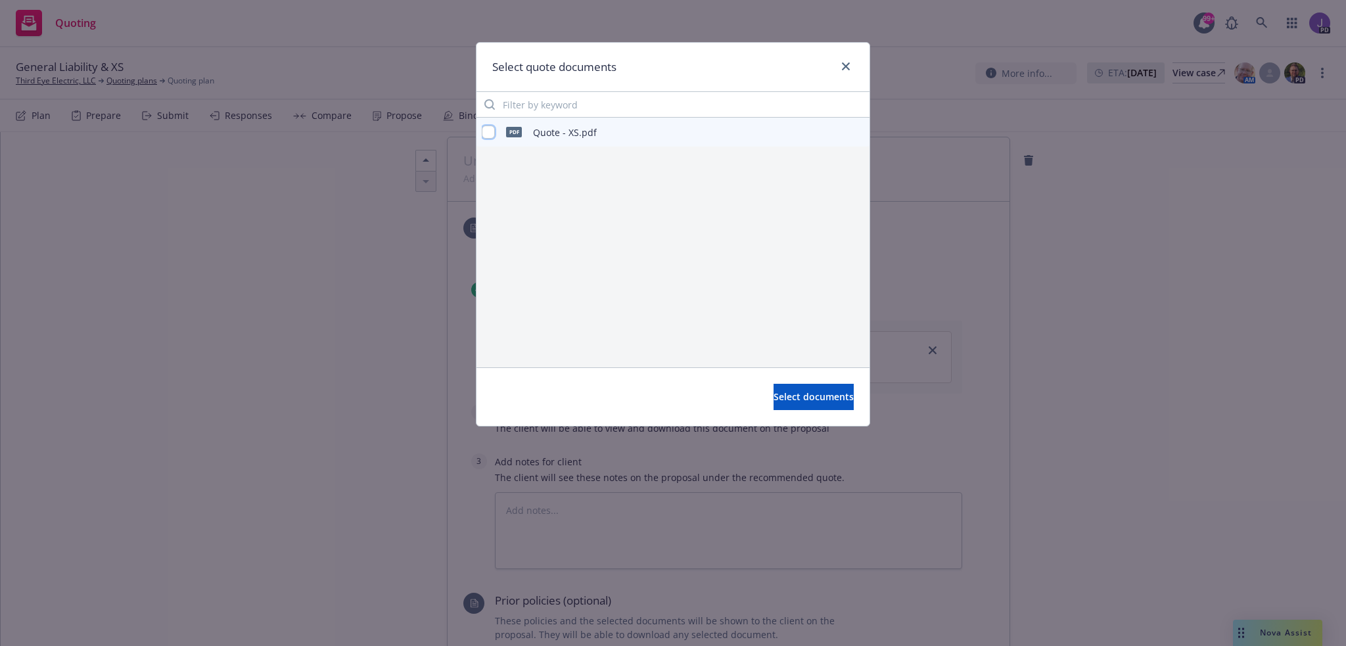
drag, startPoint x: 486, startPoint y: 133, endPoint x: 680, endPoint y: 323, distance: 270.9
click at [487, 135] on input "checkbox" at bounding box center [488, 131] width 13 height 13
checkbox input "true"
click at [773, 393] on span "Select documents" at bounding box center [813, 396] width 80 height 12
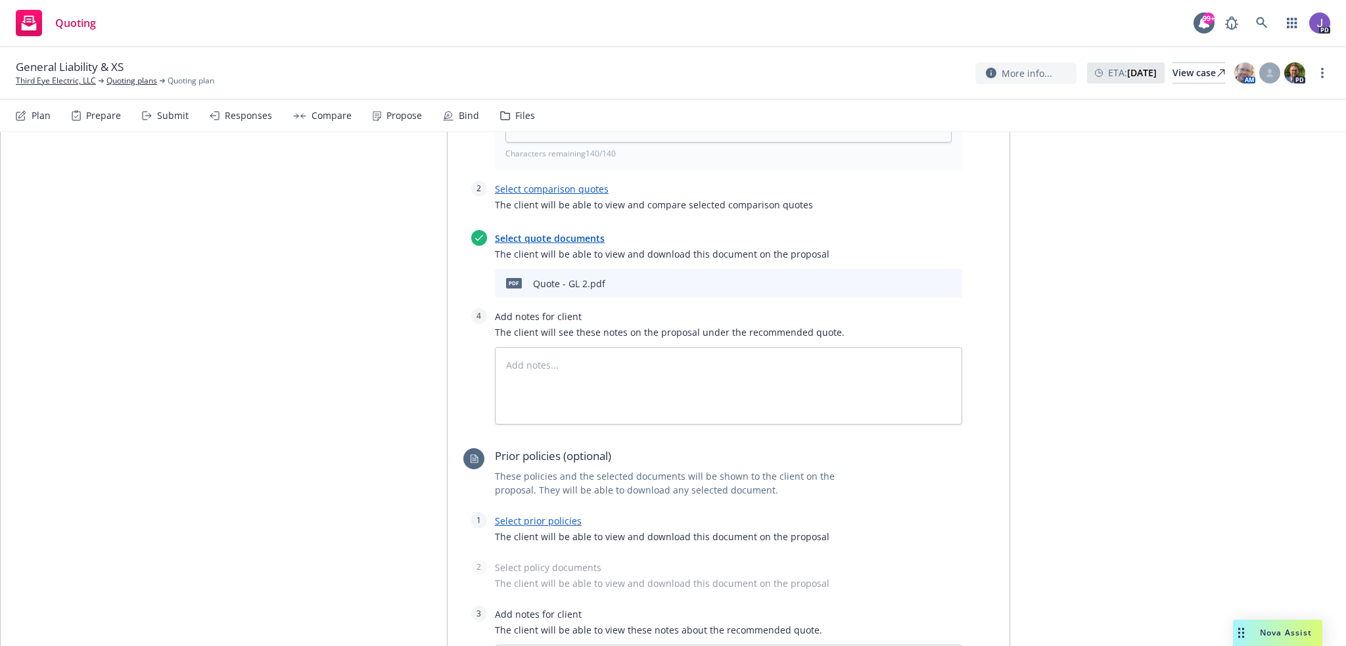
scroll to position [310, 0]
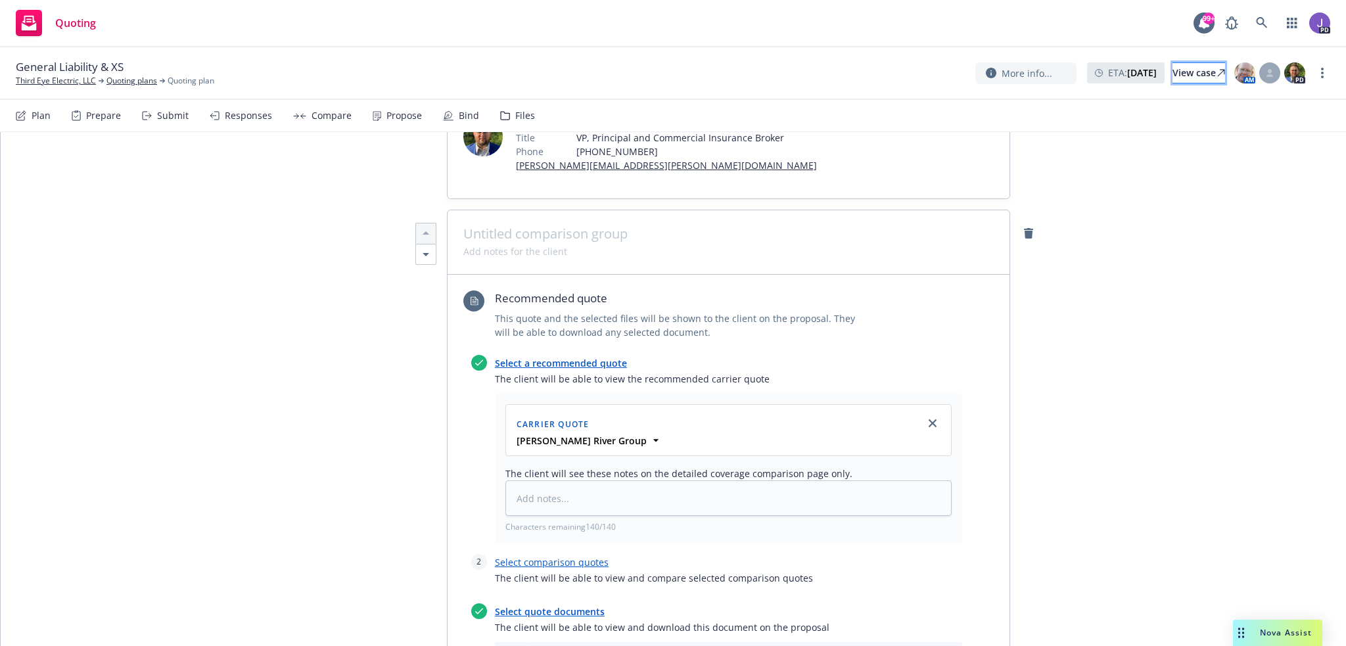
click at [1172, 66] on div "View case" at bounding box center [1198, 73] width 53 height 20
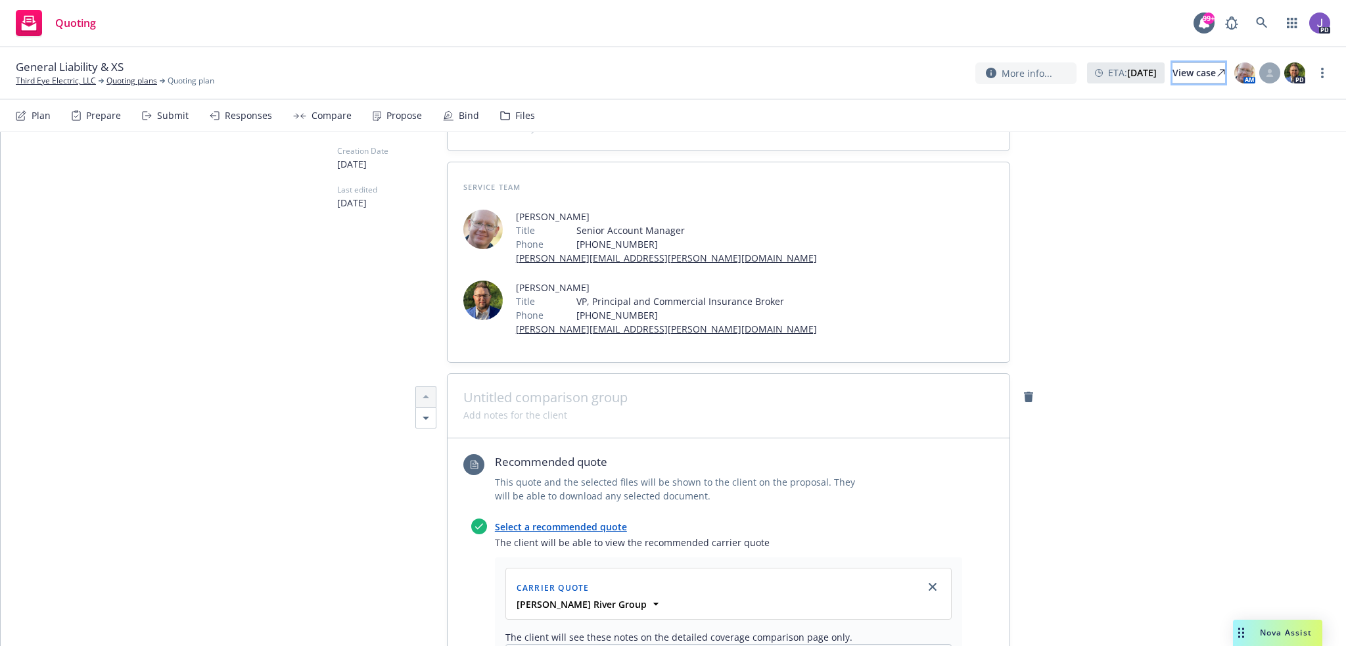
scroll to position [0, 0]
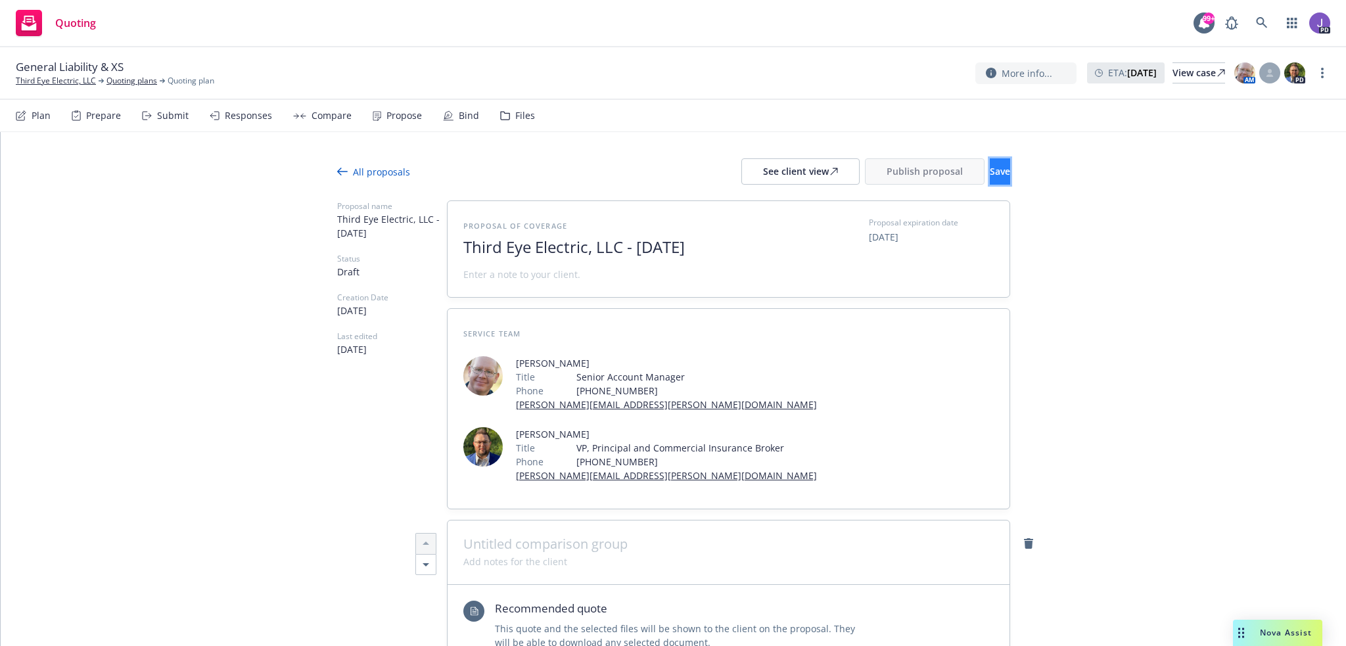
click at [989, 166] on span "Save" at bounding box center [999, 171] width 20 height 12
click at [891, 171] on span "Publish proposal" at bounding box center [924, 171] width 76 height 12
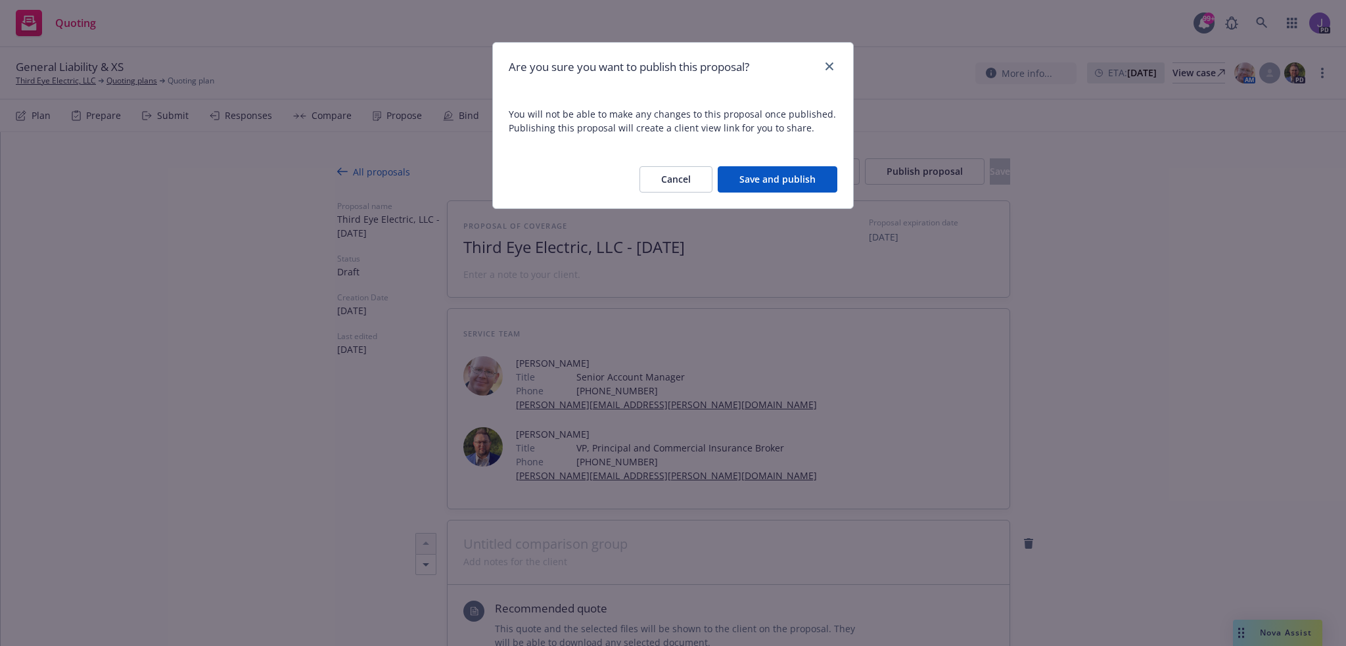
click at [756, 181] on button "Save and publish" at bounding box center [777, 179] width 120 height 26
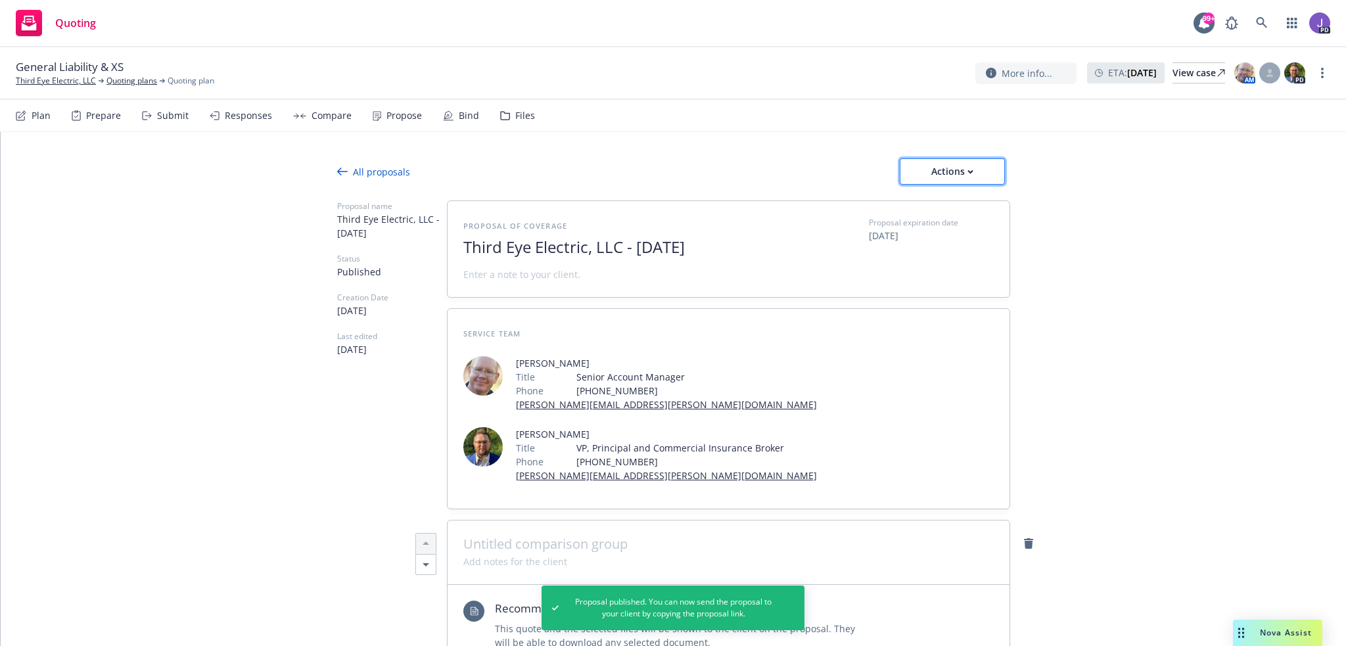
click at [921, 182] on div "Actions" at bounding box center [952, 171] width 62 height 25
click at [931, 205] on span "Copy proposal link" at bounding box center [951, 205] width 113 height 12
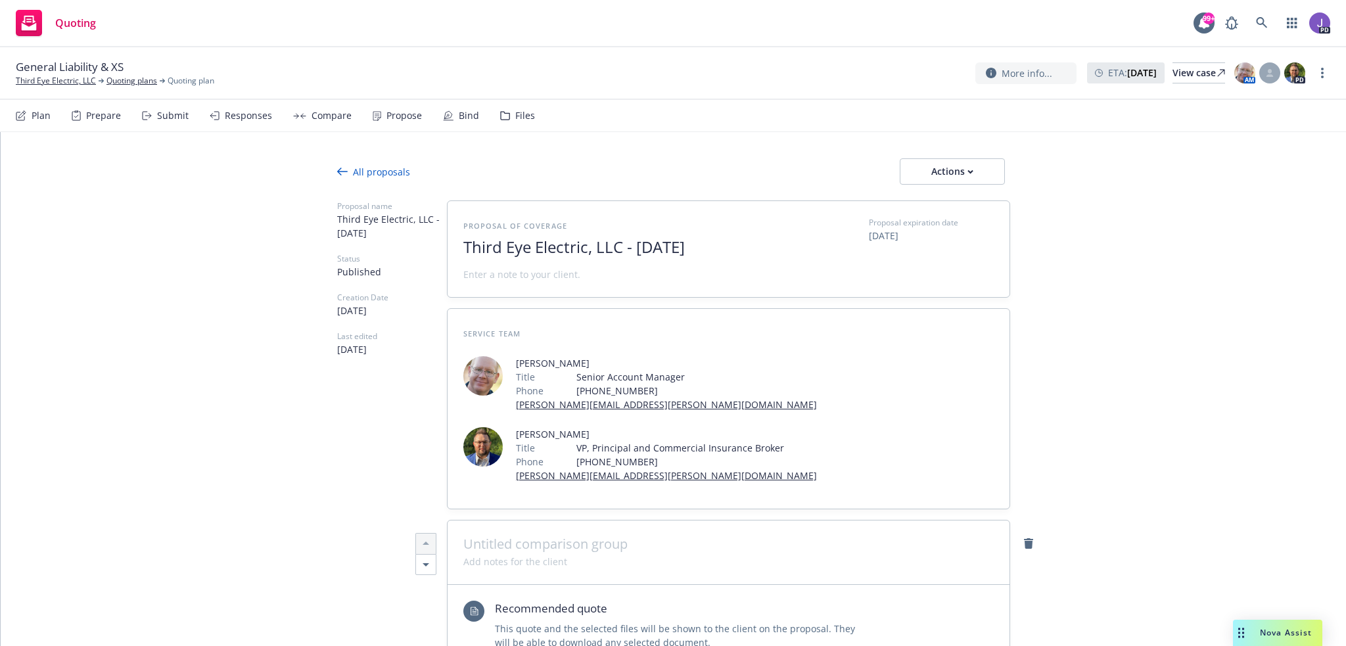
type textarea "x"
click at [1257, 17] on icon at bounding box center [1261, 23] width 12 height 12
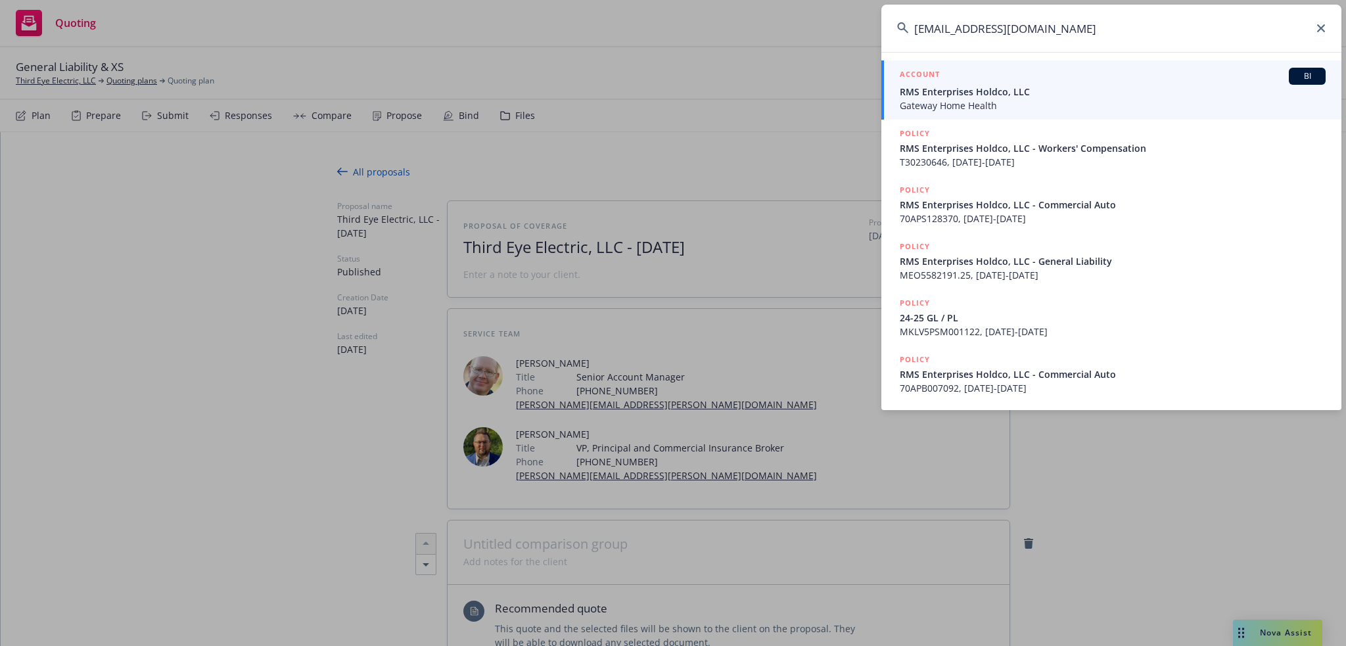
type input "msuor@gatewayathome.com"
click at [1004, 90] on span "RMS Enterprises Holdco, LLC" at bounding box center [1112, 92] width 426 height 14
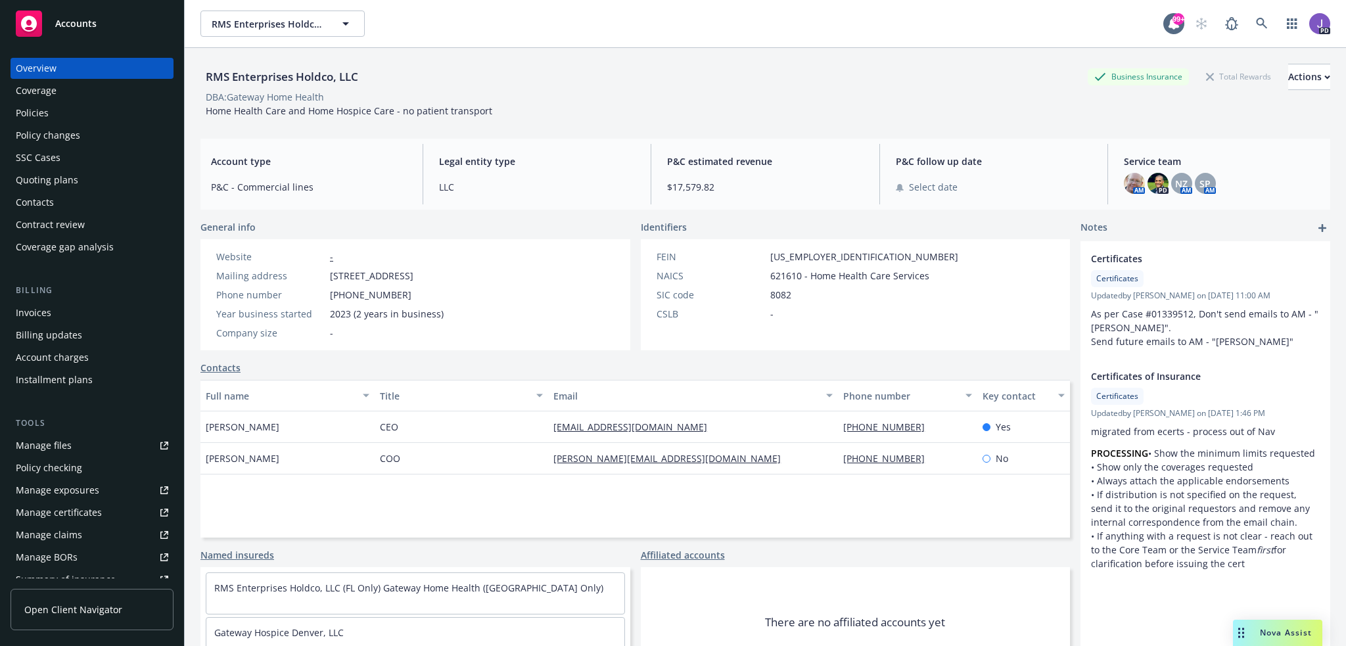
click at [81, 113] on div "Policies" at bounding box center [92, 112] width 152 height 21
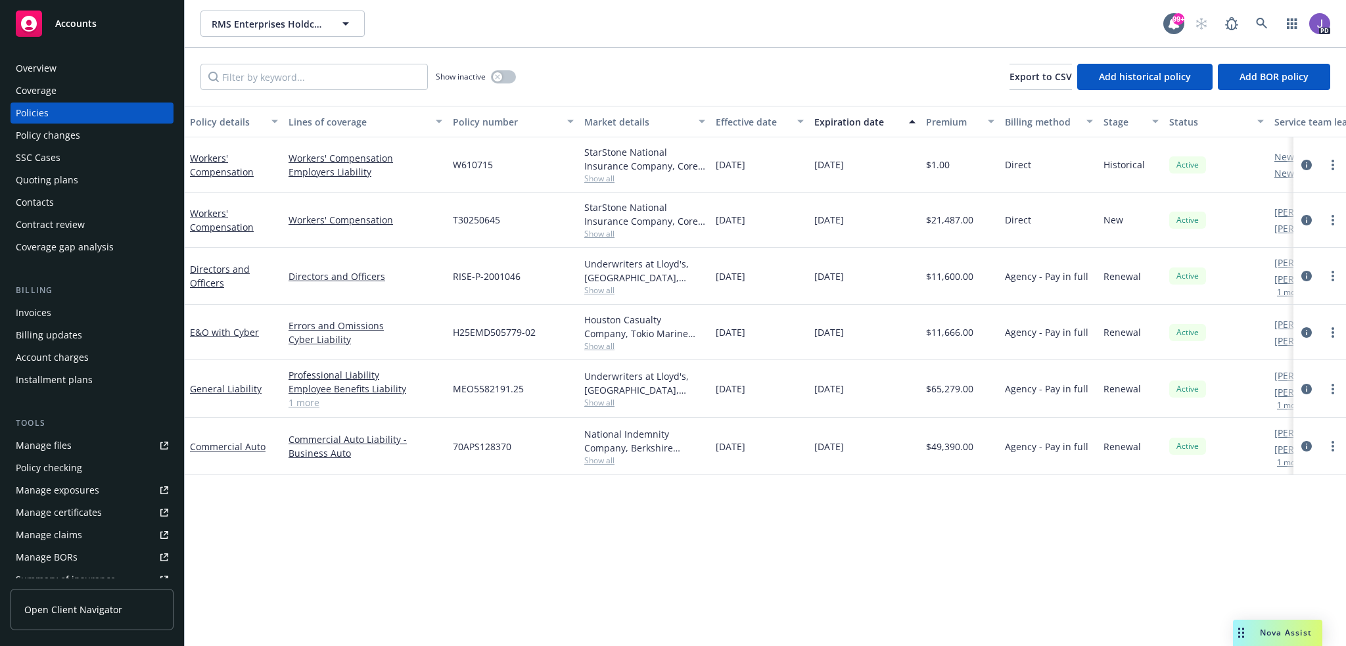
click at [405, 517] on div "Policy details Lines of coverage Policy number Market details Effective date Ex…" at bounding box center [765, 376] width 1161 height 540
click at [1304, 447] on icon "circleInformation" at bounding box center [1306, 446] width 11 height 11
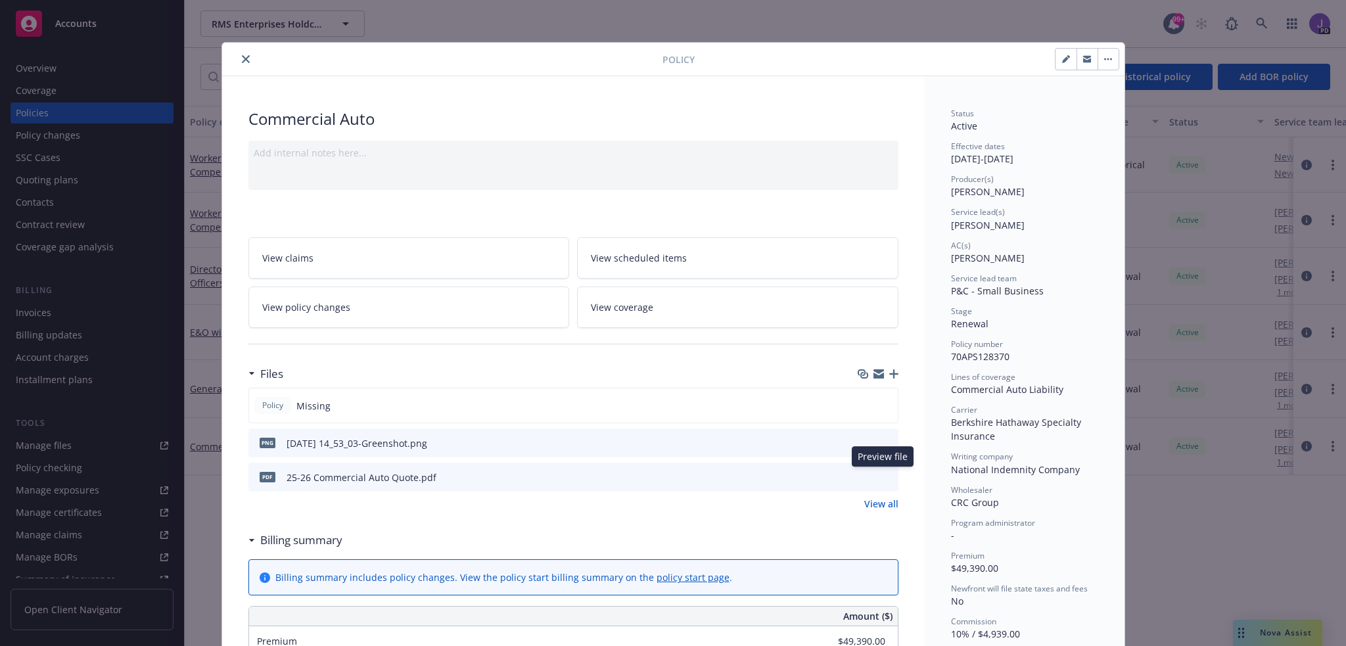
click at [882, 475] on icon "preview file" at bounding box center [886, 476] width 12 height 9
drag, startPoint x: 242, startPoint y: 58, endPoint x: 248, endPoint y: 62, distance: 7.1
click at [242, 58] on icon "close" at bounding box center [246, 59] width 8 height 8
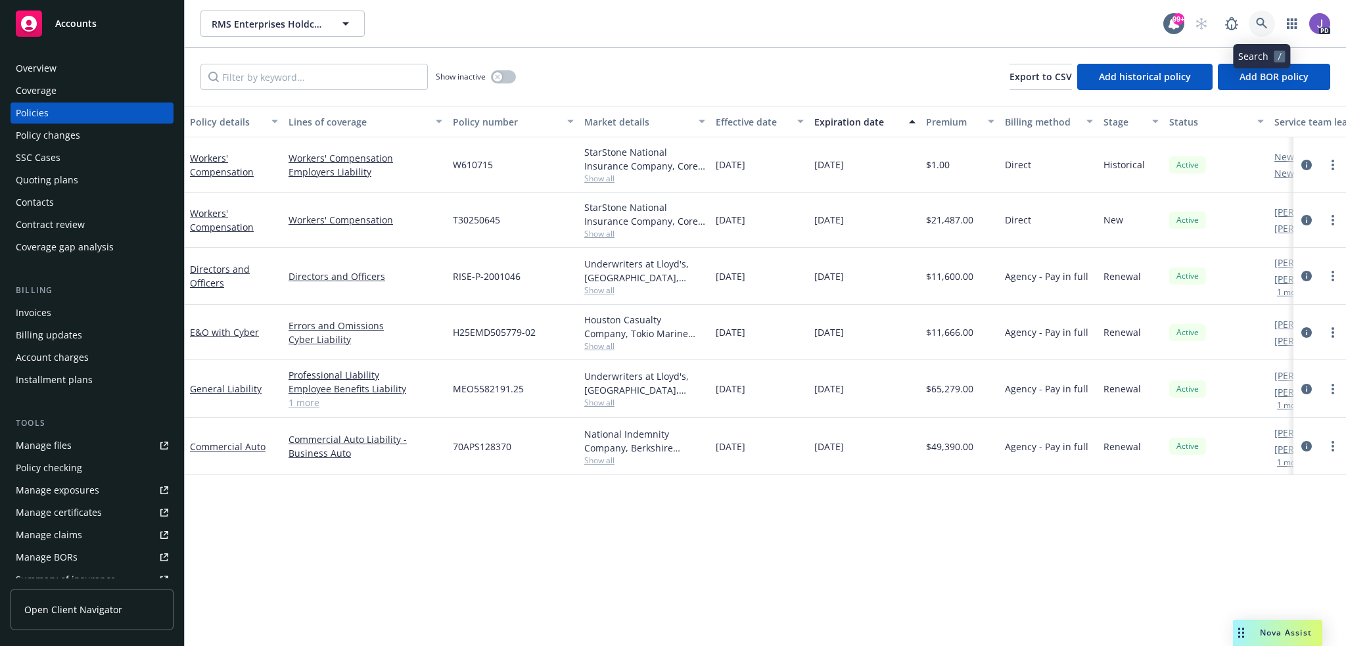
click at [1259, 23] on icon at bounding box center [1261, 24] width 12 height 12
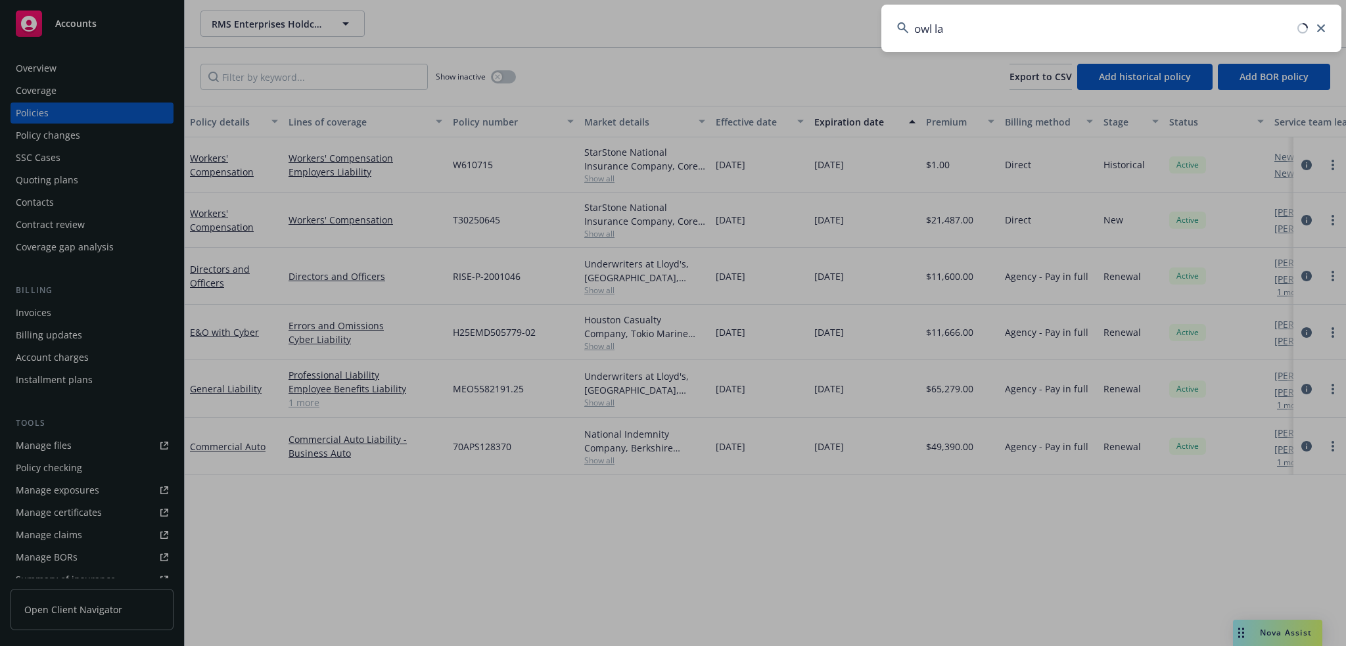
type input "owl lab"
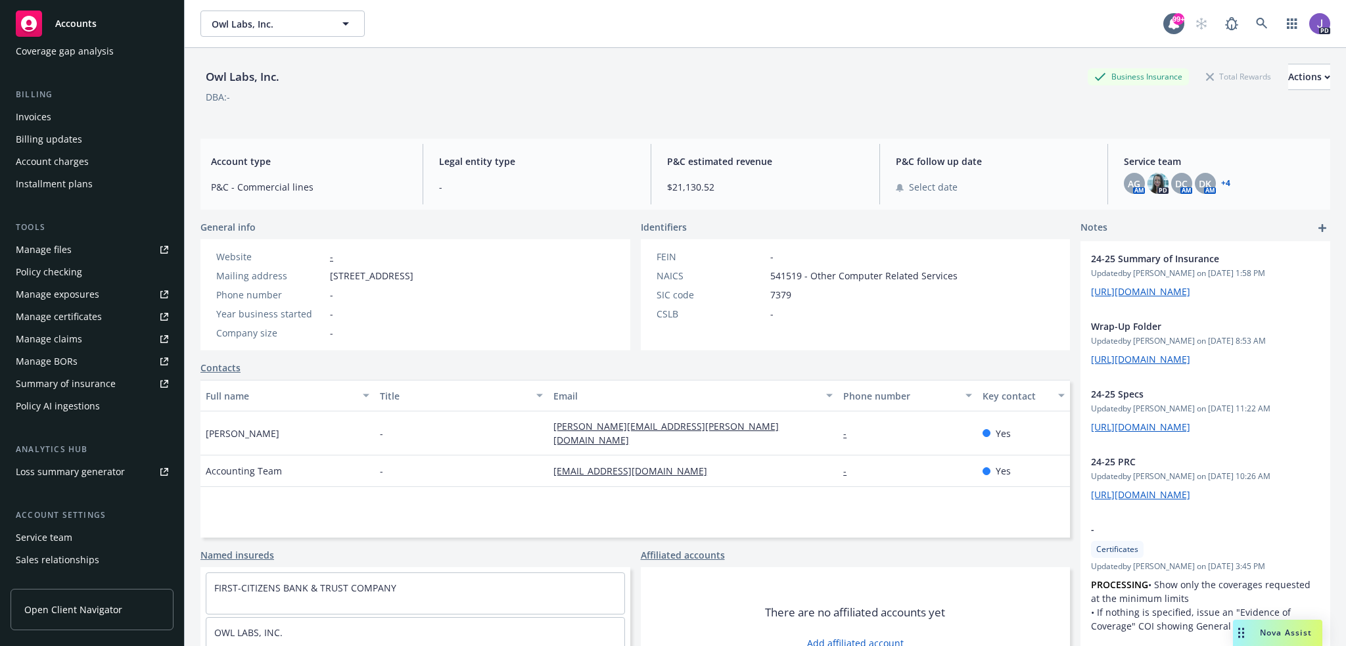
scroll to position [197, 0]
click at [51, 535] on div "Service team" at bounding box center [44, 536] width 57 height 21
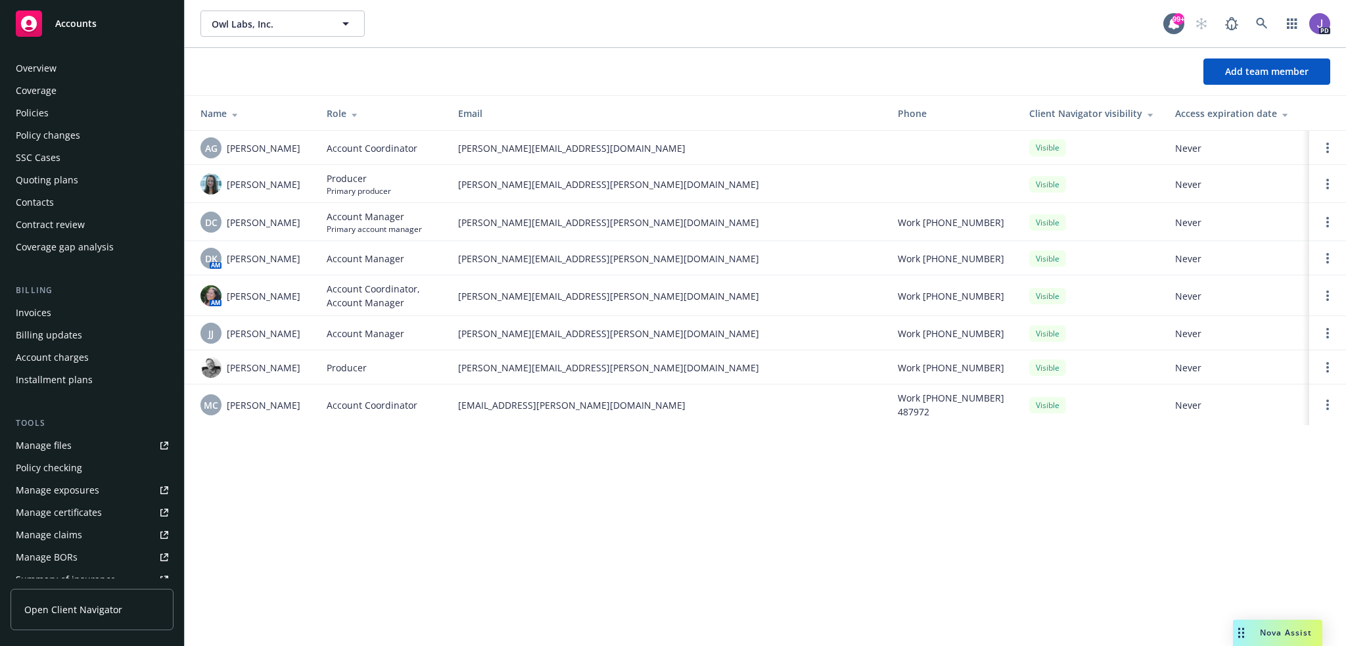
click at [39, 110] on div "Policies" at bounding box center [32, 112] width 33 height 21
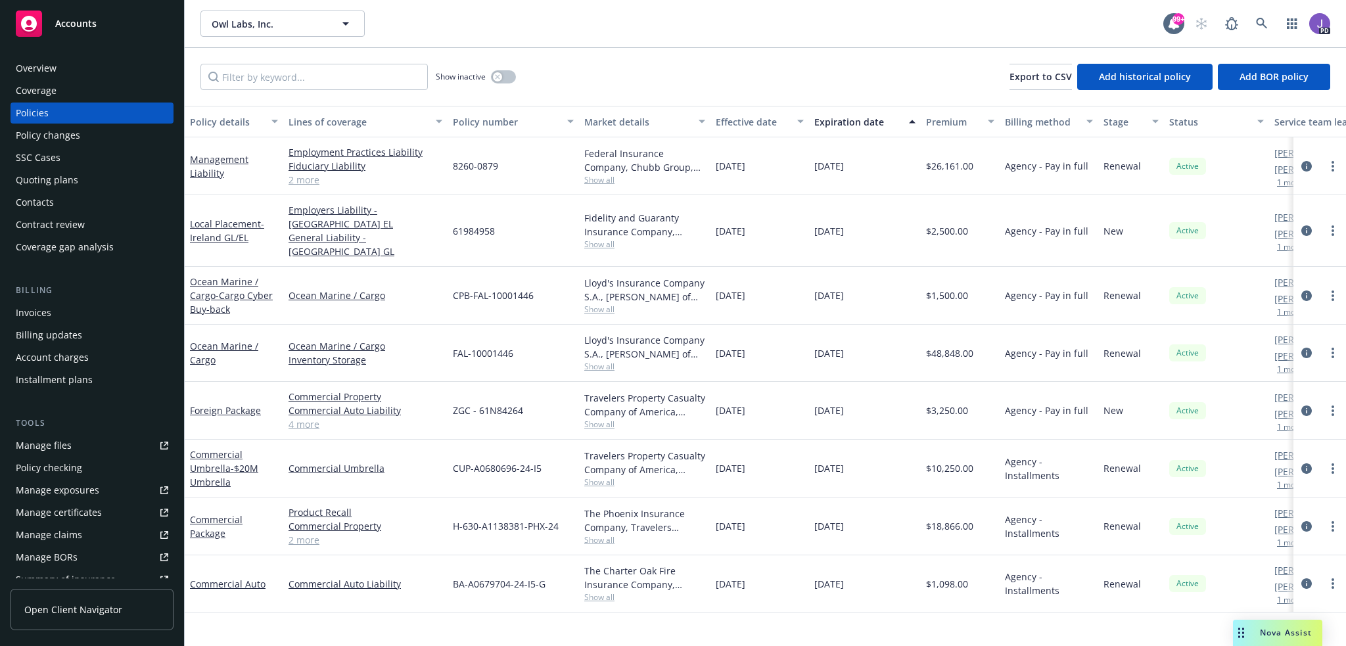
click at [60, 174] on div "Quoting plans" at bounding box center [47, 180] width 62 height 21
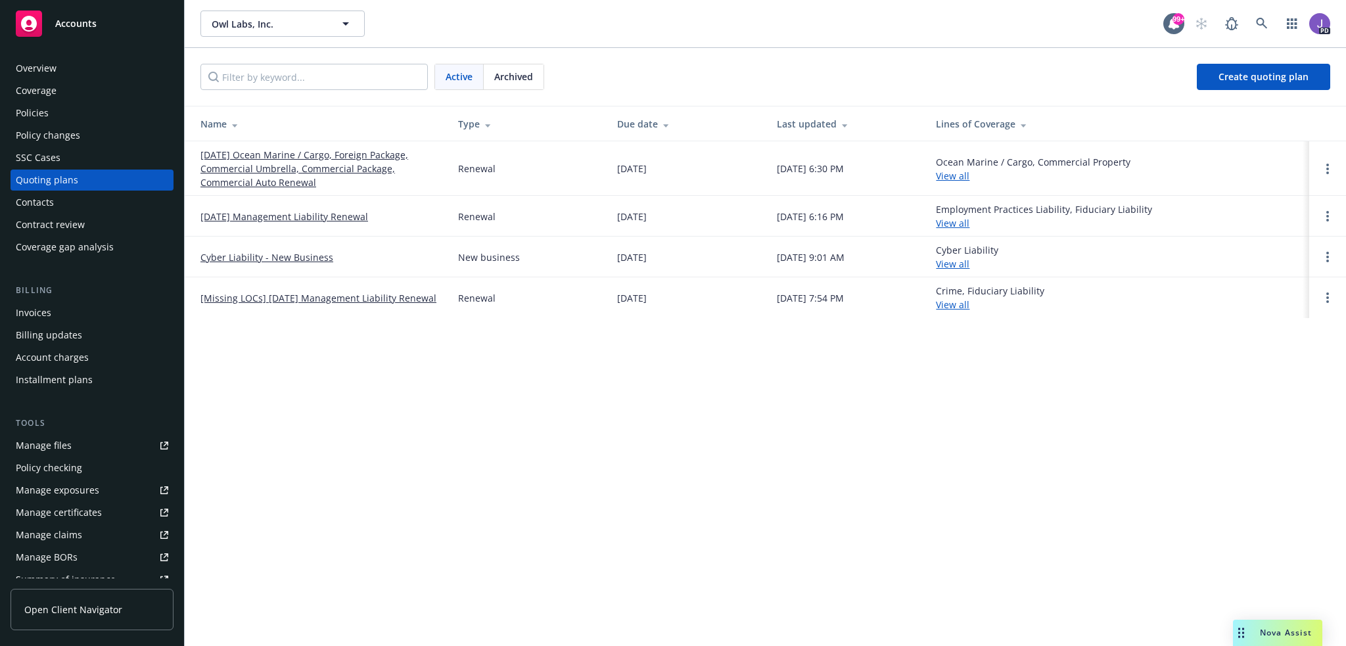
click at [283, 171] on link "10/01/25 Ocean Marine / Cargo, Foreign Package, Commercial Umbrella, Commercial…" at bounding box center [318, 168] width 237 height 41
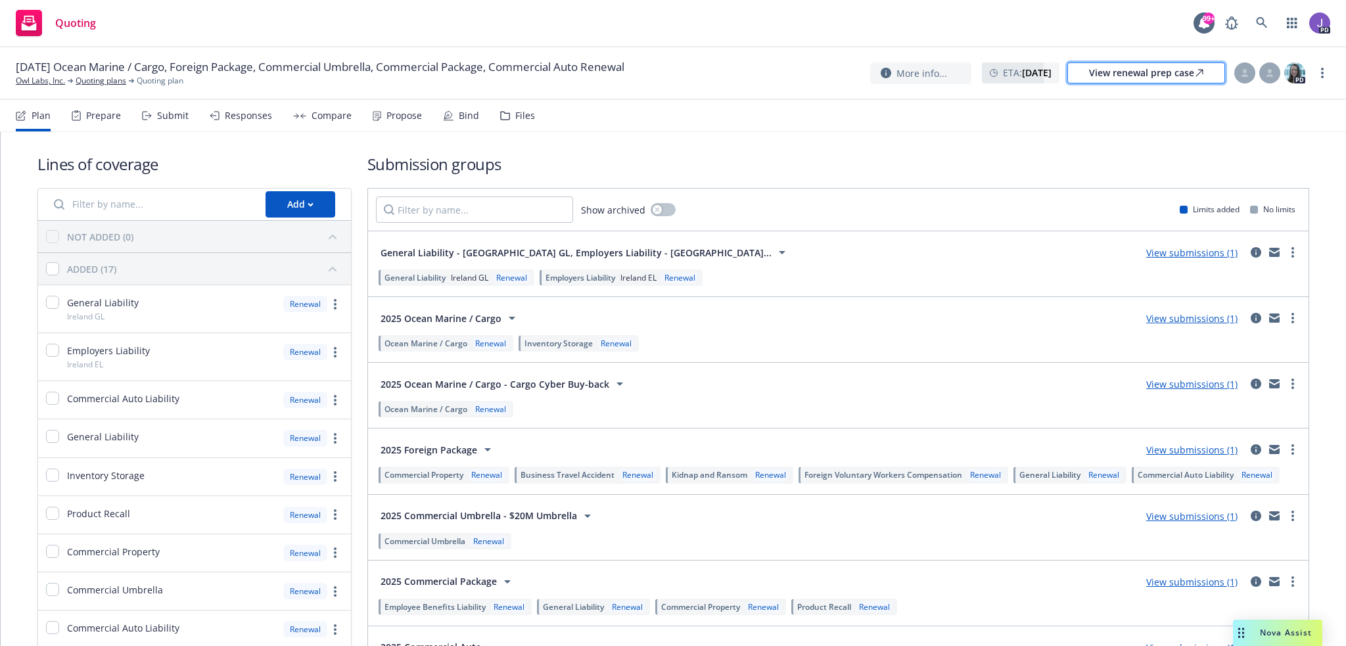
click at [1099, 82] on div "View renewal prep case" at bounding box center [1146, 73] width 114 height 20
click at [642, 151] on div "Lines of coverage Add NOT ADDED (0) ADDED (17) General Liability Ireland GL Ren…" at bounding box center [672, 554] width 1271 height 844
click at [48, 83] on link "Owl Labs, Inc." at bounding box center [40, 81] width 49 height 12
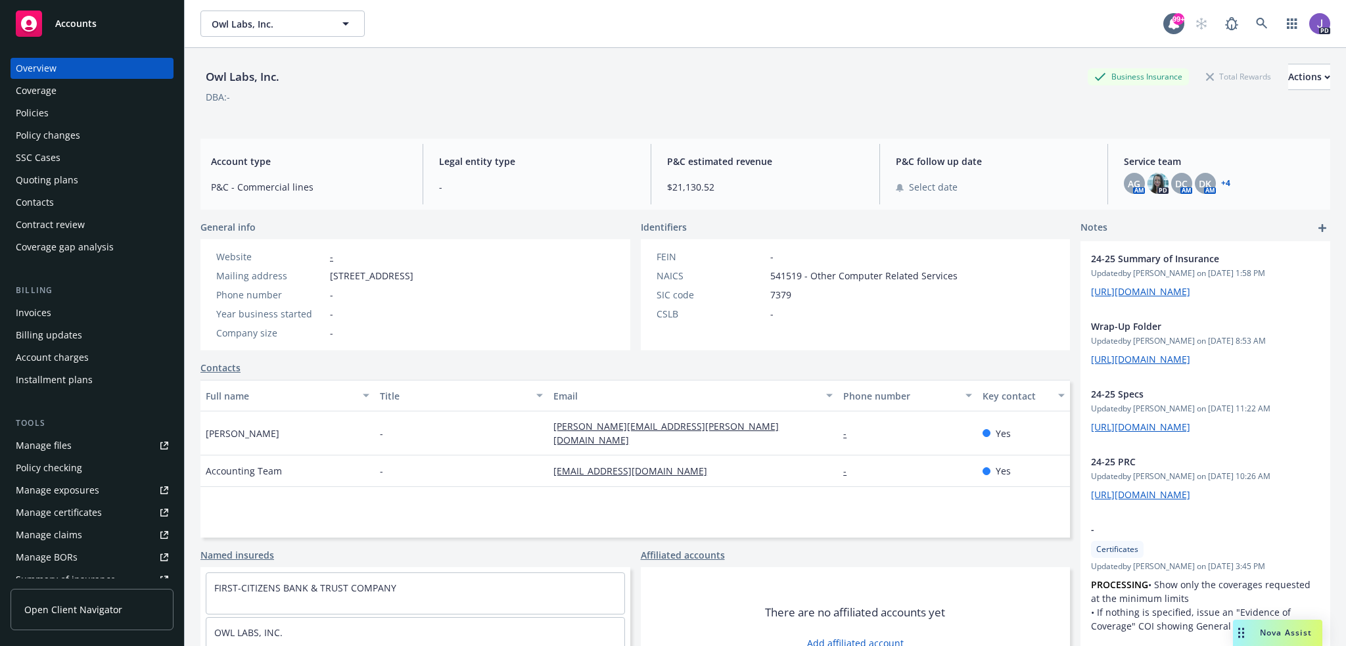
click at [42, 112] on div "Policies" at bounding box center [32, 112] width 33 height 21
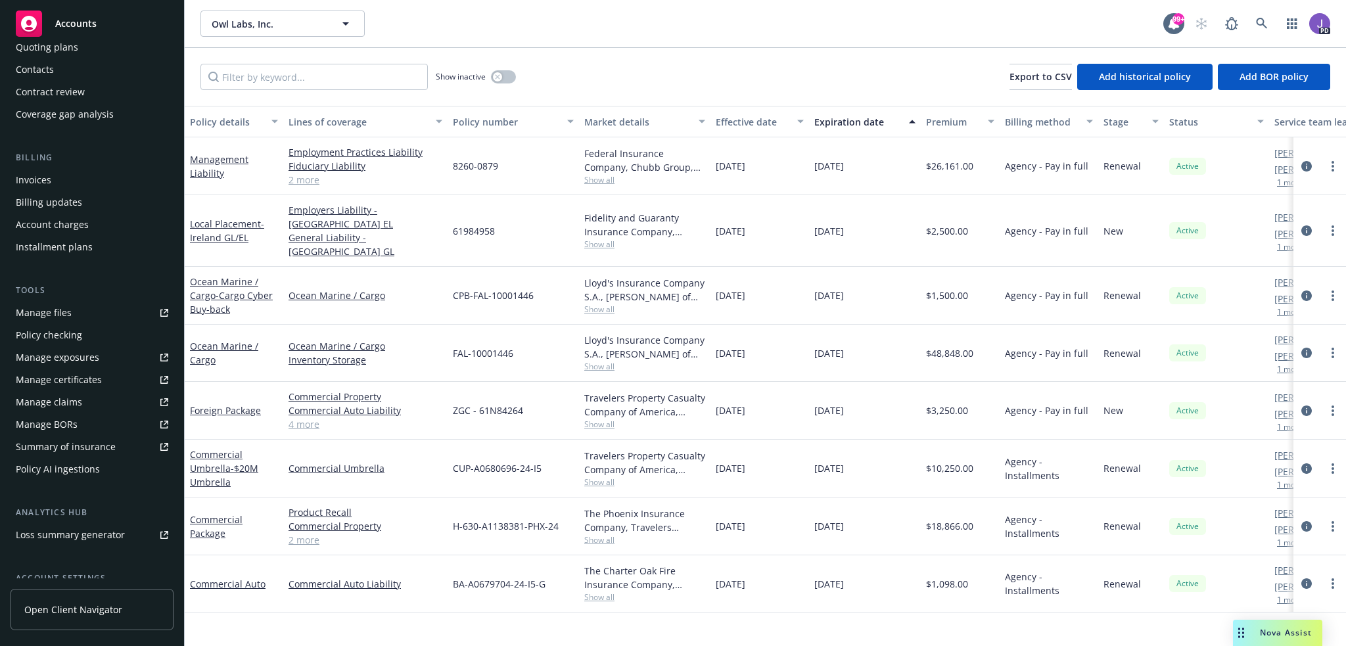
scroll to position [197, 0]
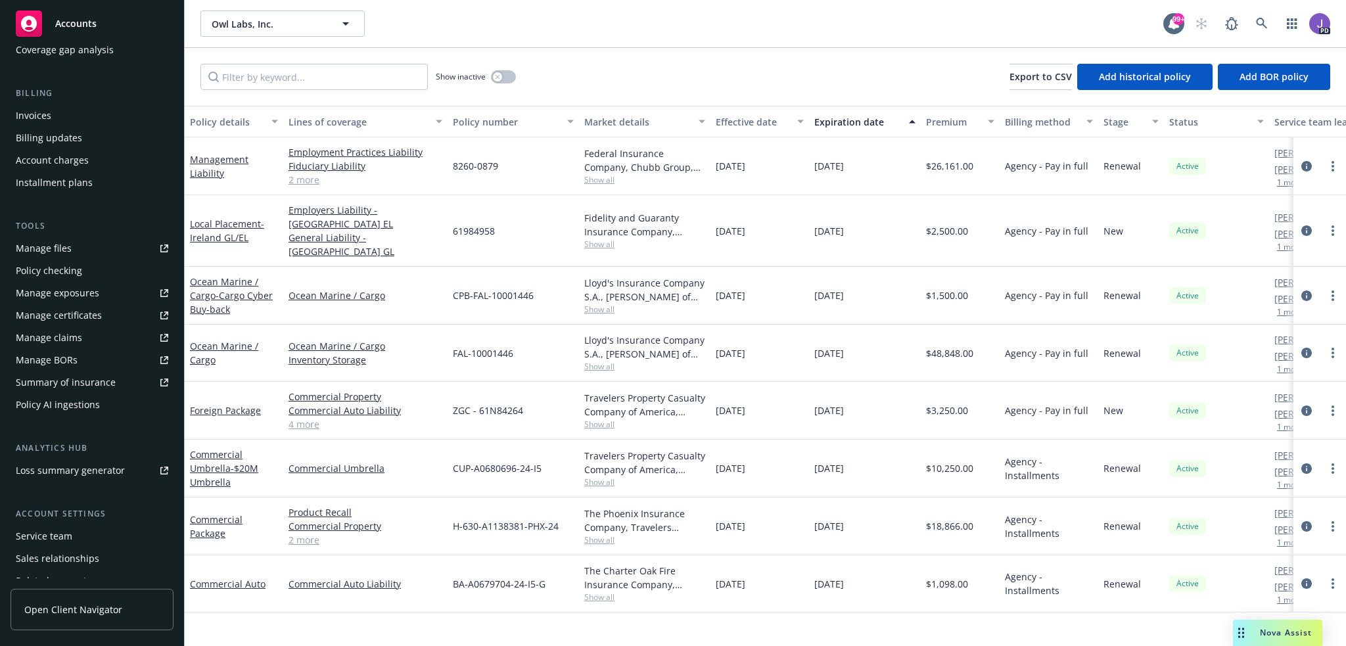
click at [59, 537] on div "Service team" at bounding box center [44, 536] width 57 height 21
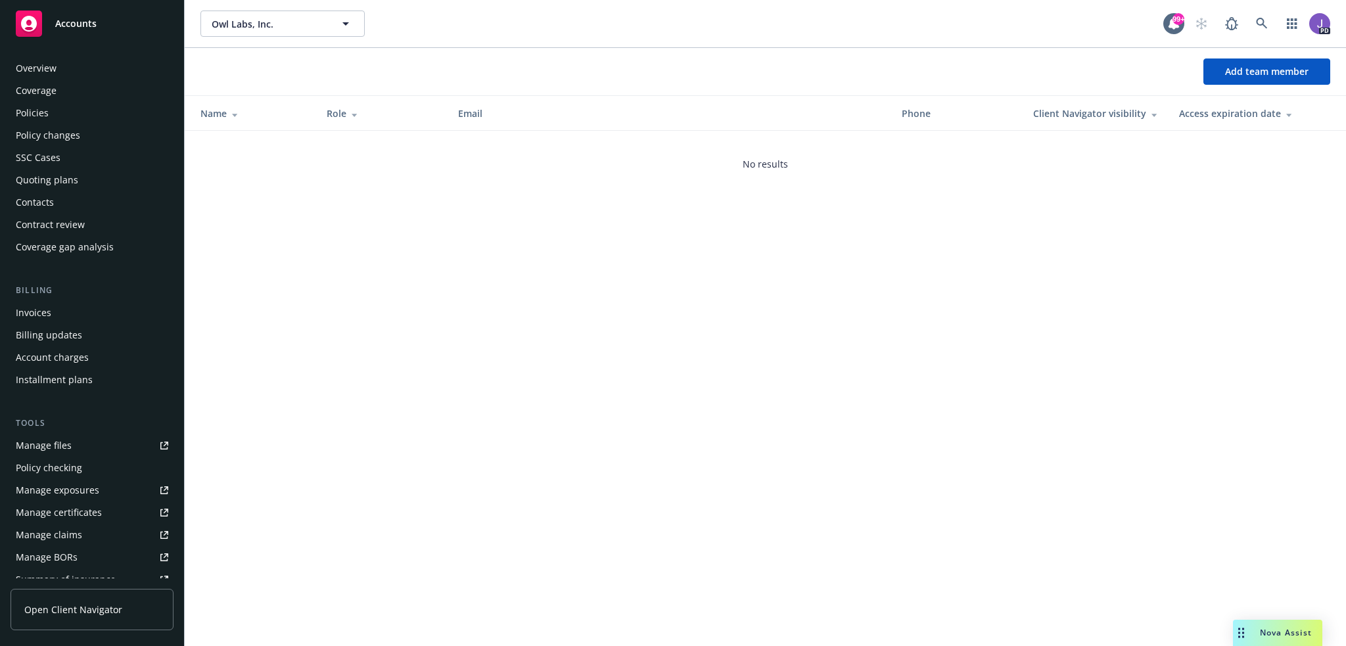
scroll to position [254, 0]
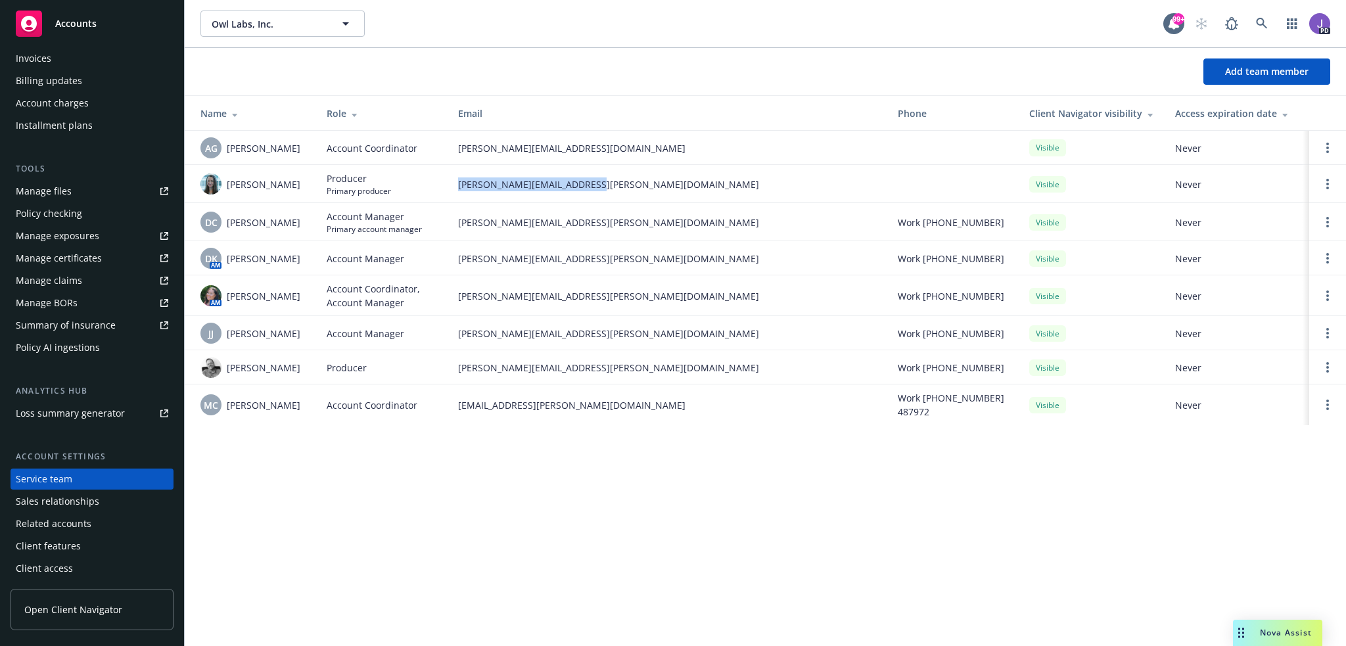
drag, startPoint x: 623, startPoint y: 183, endPoint x: 449, endPoint y: 183, distance: 174.1
click at [449, 183] on td "[PERSON_NAME][EMAIL_ADDRESS][PERSON_NAME][DOMAIN_NAME]" at bounding box center [667, 184] width 440 height 38
copy span "[PERSON_NAME][EMAIL_ADDRESS][PERSON_NAME][DOMAIN_NAME]"
click at [823, 541] on div "Owl Labs, Inc. Owl Labs, Inc. 99+ PD Add team member Name Role Email Phone Clie…" at bounding box center [765, 323] width 1161 height 646
click at [599, 551] on div "Owl Labs, Inc. Owl Labs, Inc. 99+ PD Add team member Name Role Email Phone Clie…" at bounding box center [765, 323] width 1161 height 646
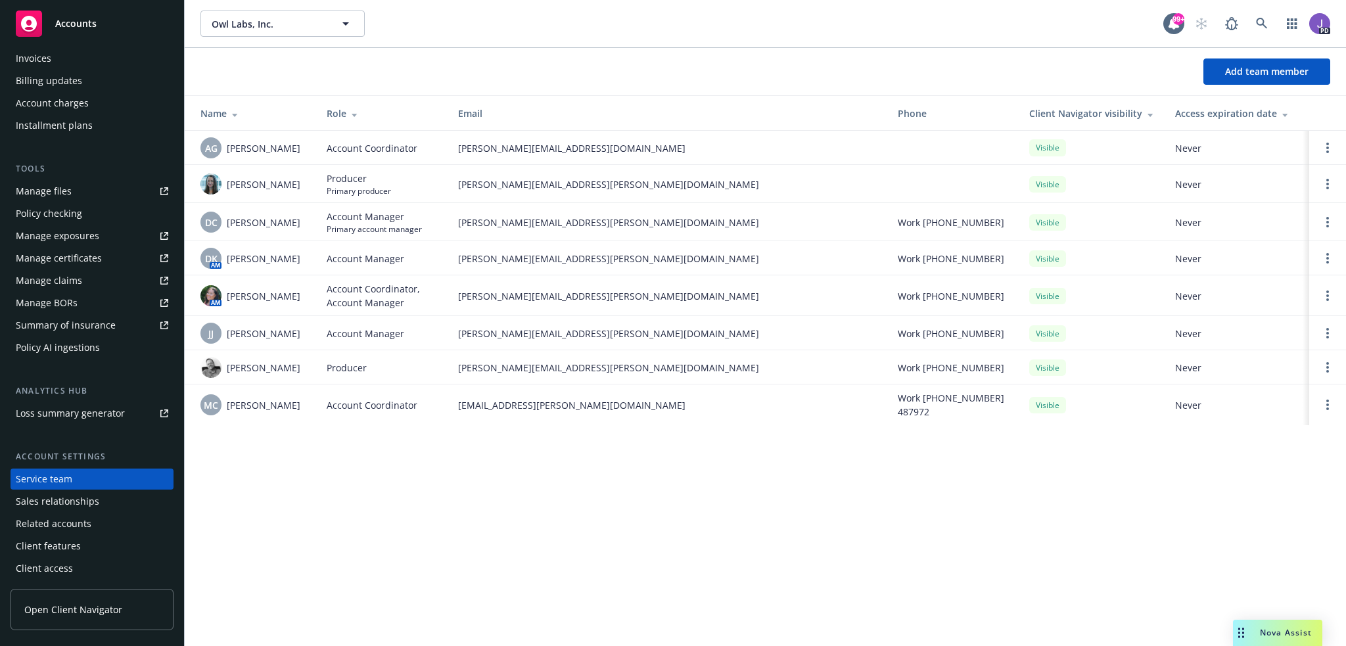
click at [631, 70] on div "Add team member" at bounding box center [765, 71] width 1161 height 26
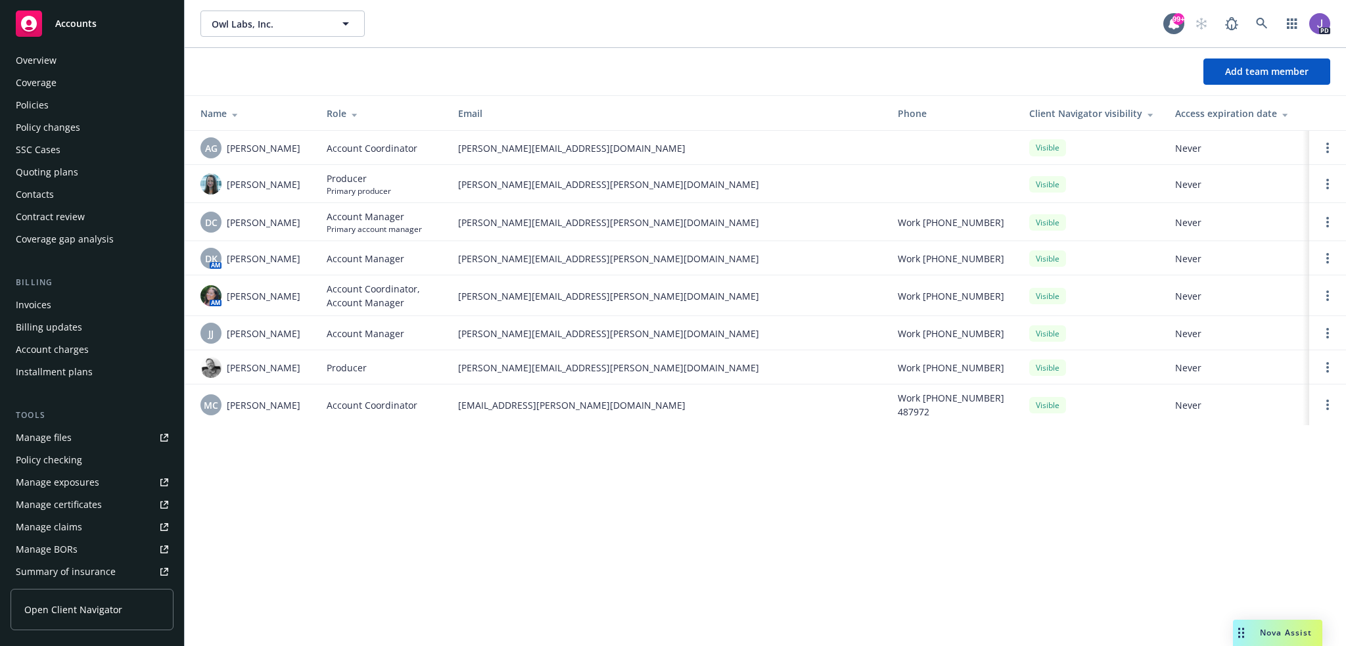
scroll to position [0, 0]
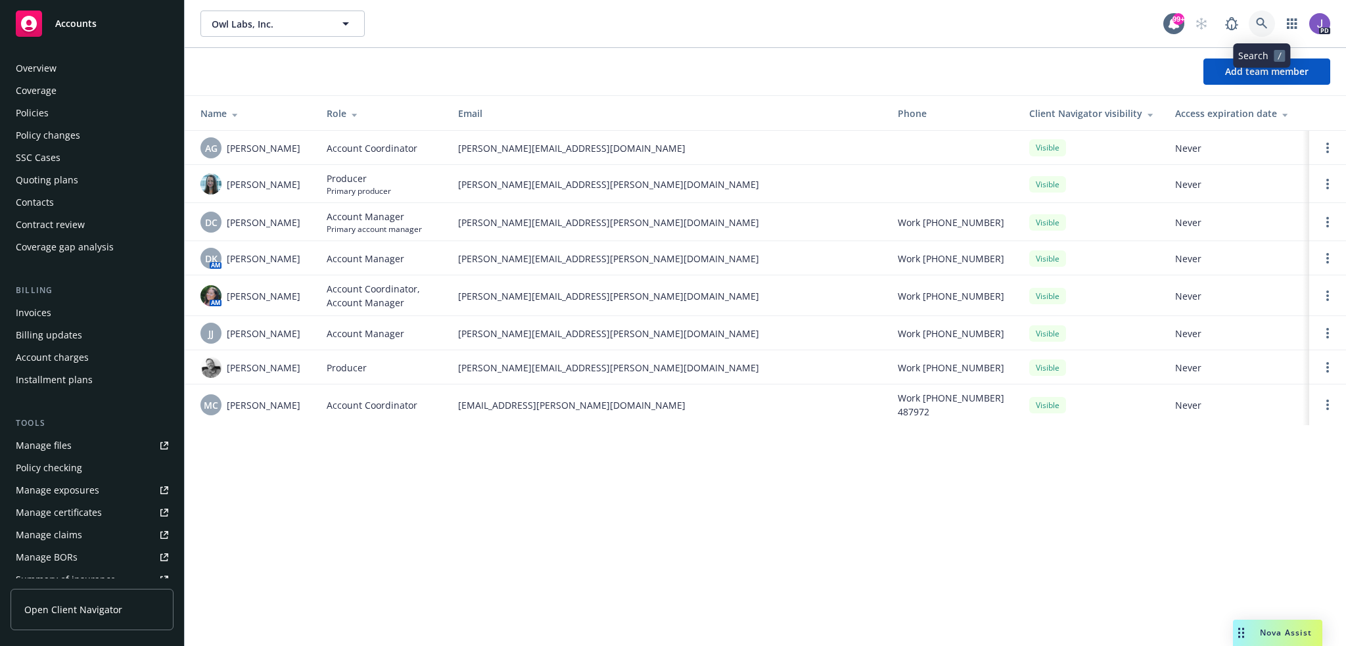
click at [1257, 20] on icon at bounding box center [1260, 23] width 11 height 11
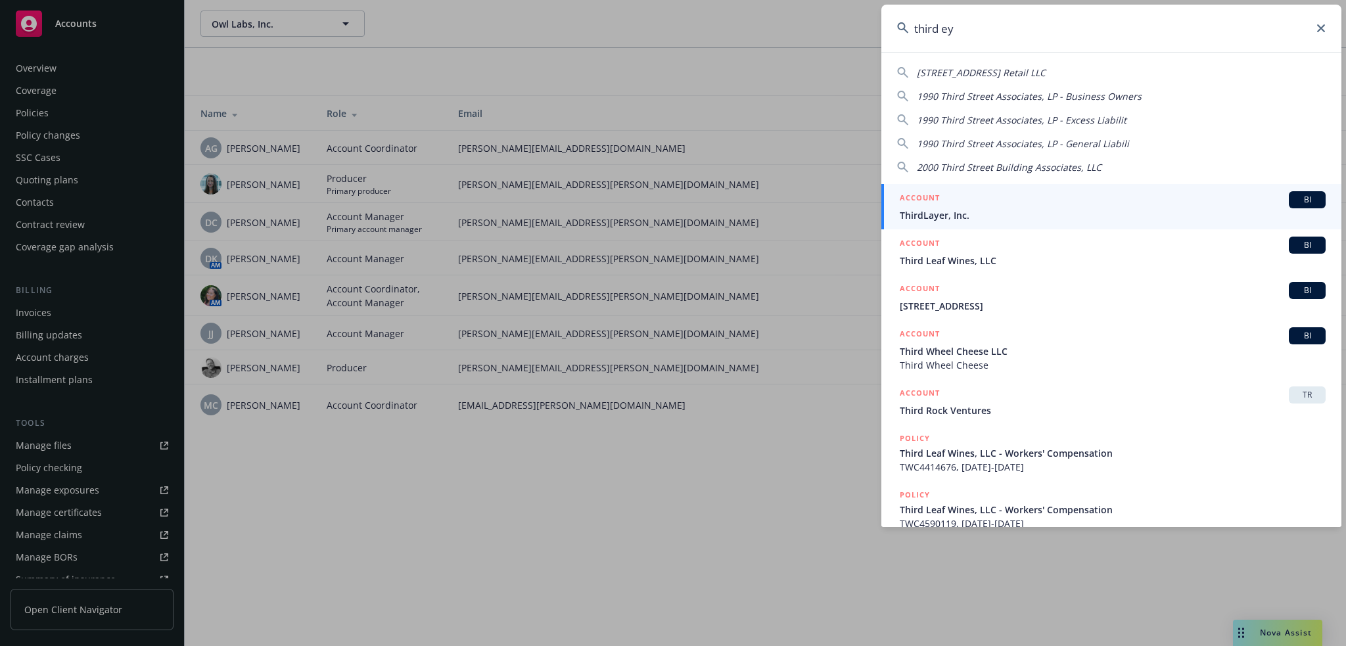
type input "third eye"
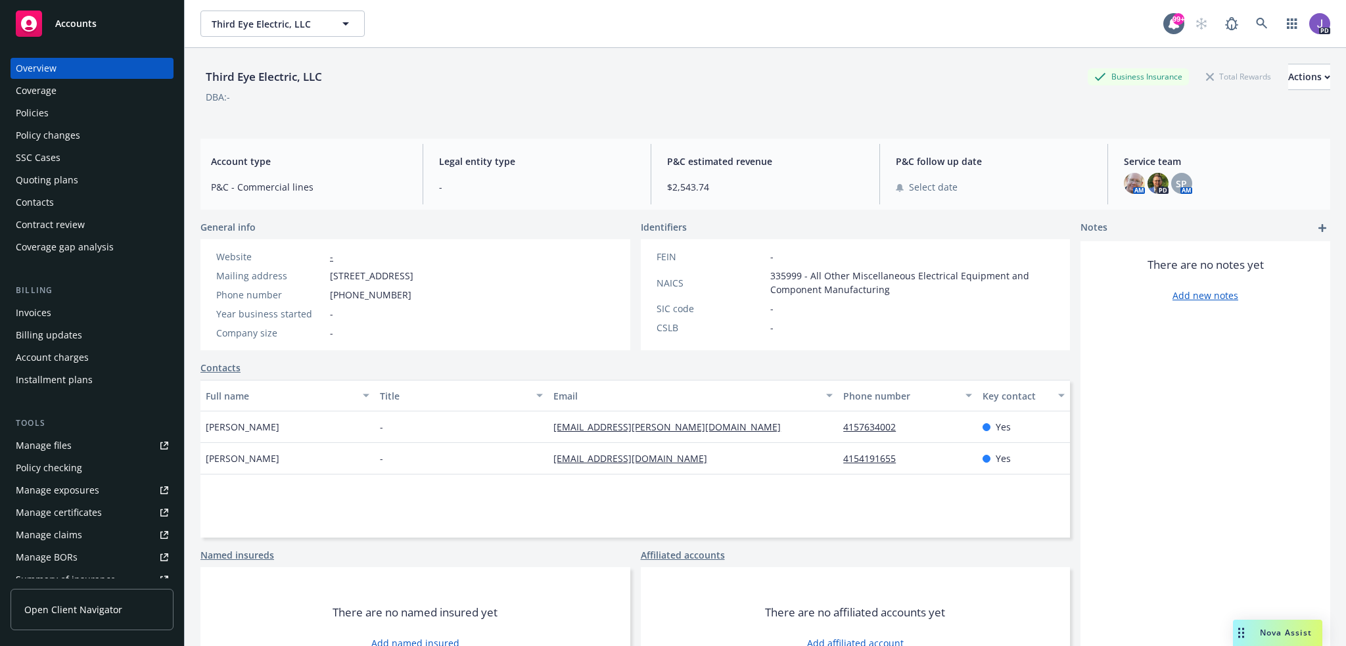
click at [62, 182] on div "Quoting plans" at bounding box center [47, 180] width 62 height 21
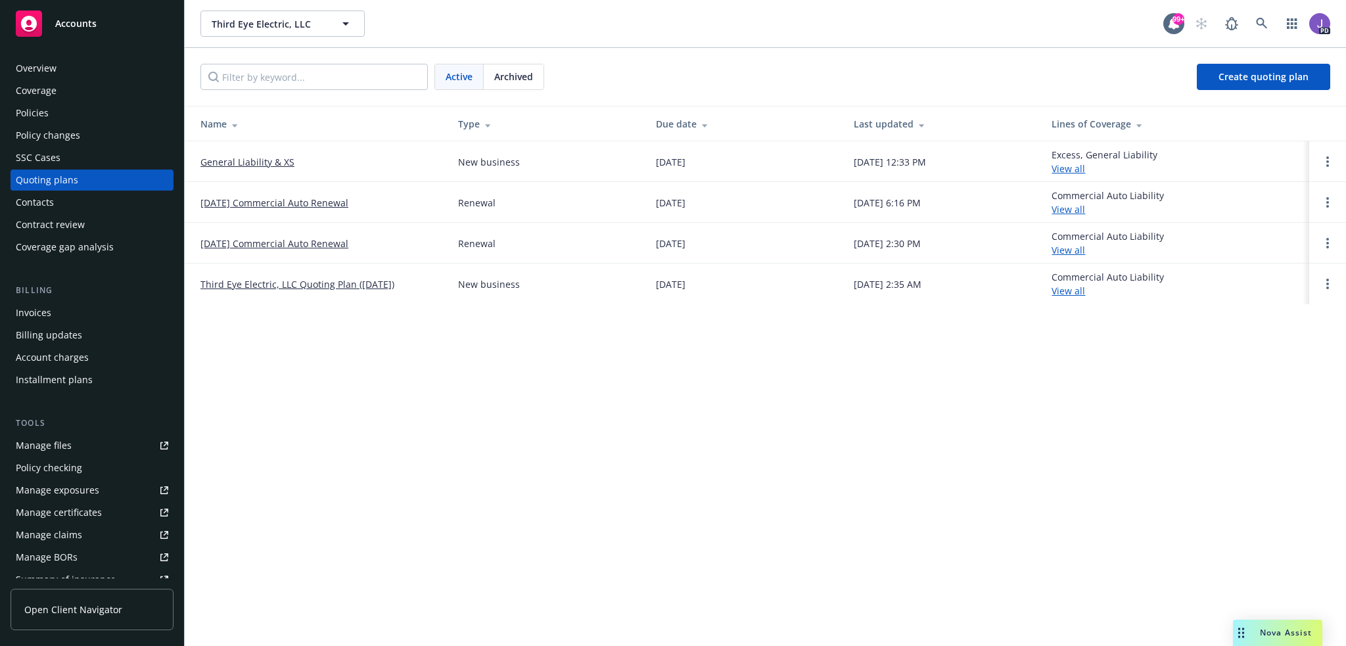
click at [283, 160] on link "General Liability & XS" at bounding box center [247, 162] width 94 height 14
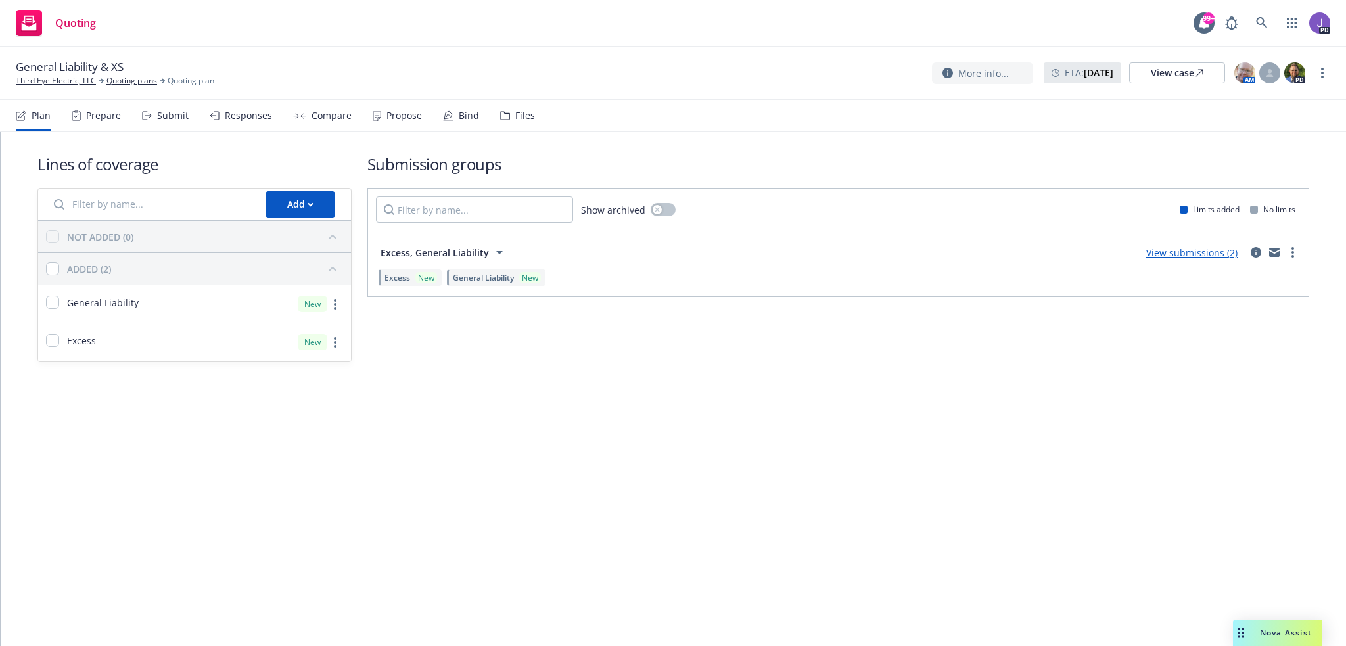
click at [387, 110] on div "Propose" at bounding box center [403, 115] width 35 height 11
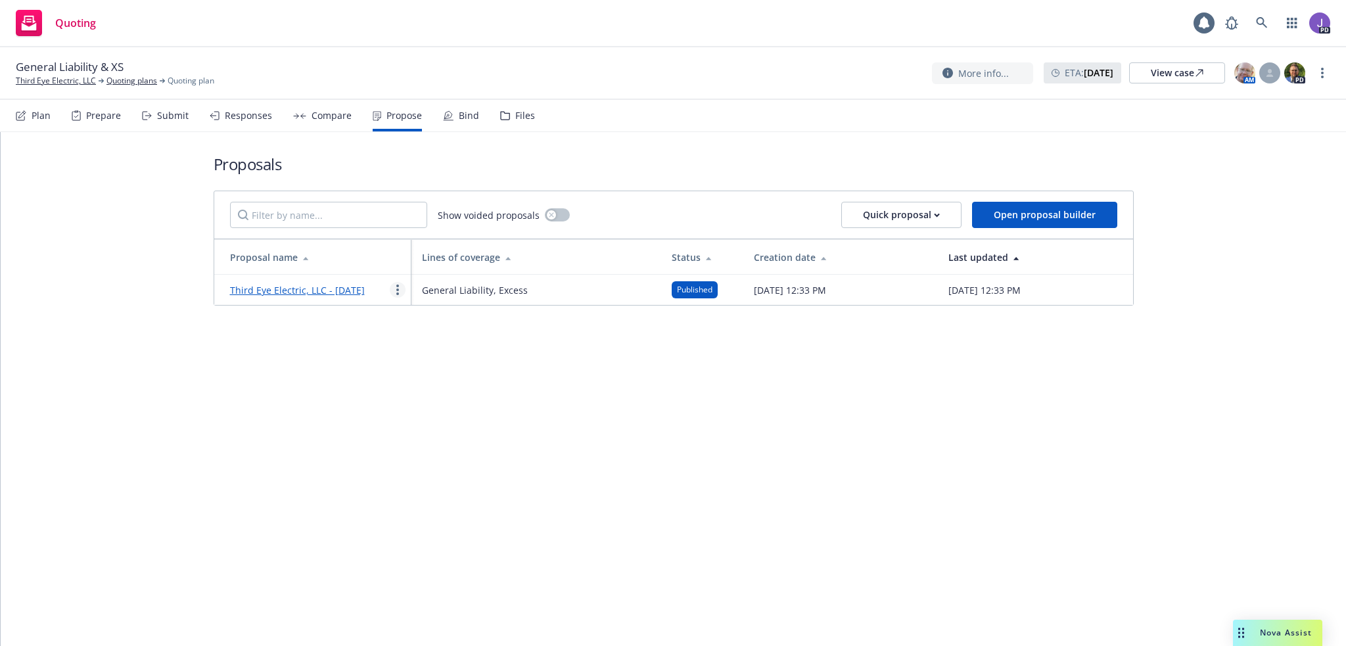
click at [397, 291] on circle "more" at bounding box center [397, 289] width 3 height 3
click at [420, 459] on span "Copy logging email" at bounding box center [447, 459] width 115 height 12
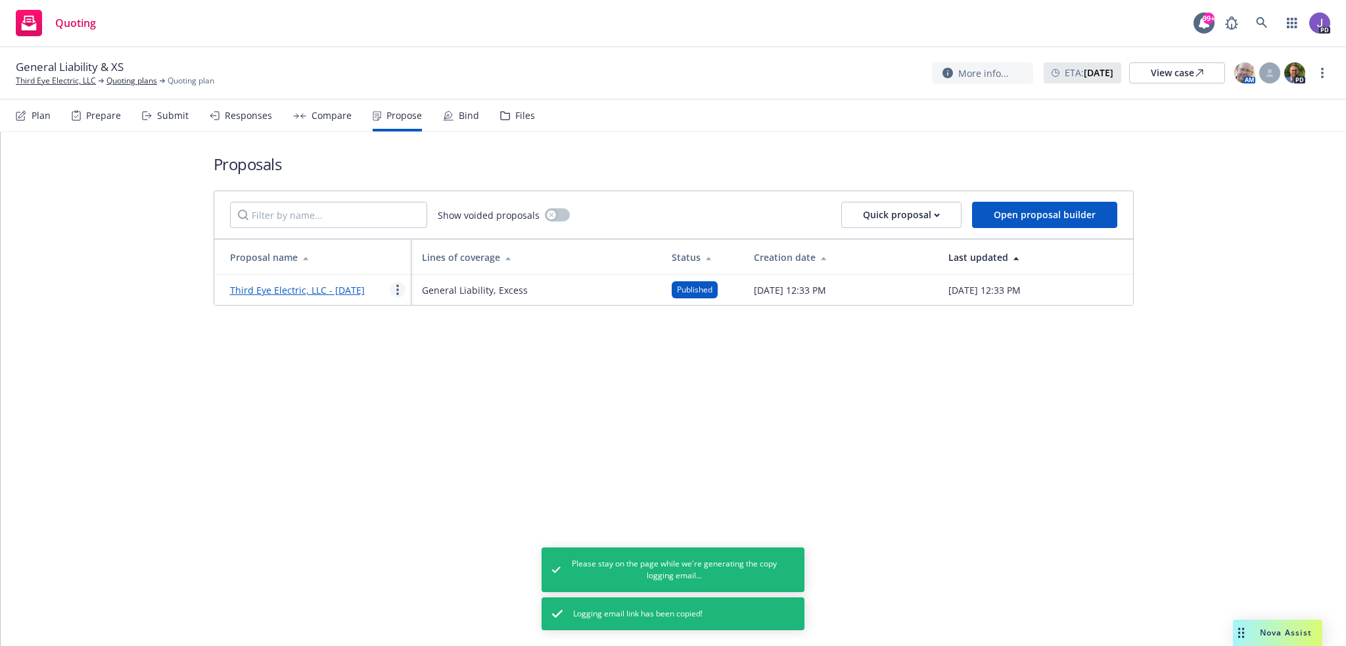
click at [399, 298] on link "more" at bounding box center [398, 290] width 16 height 16
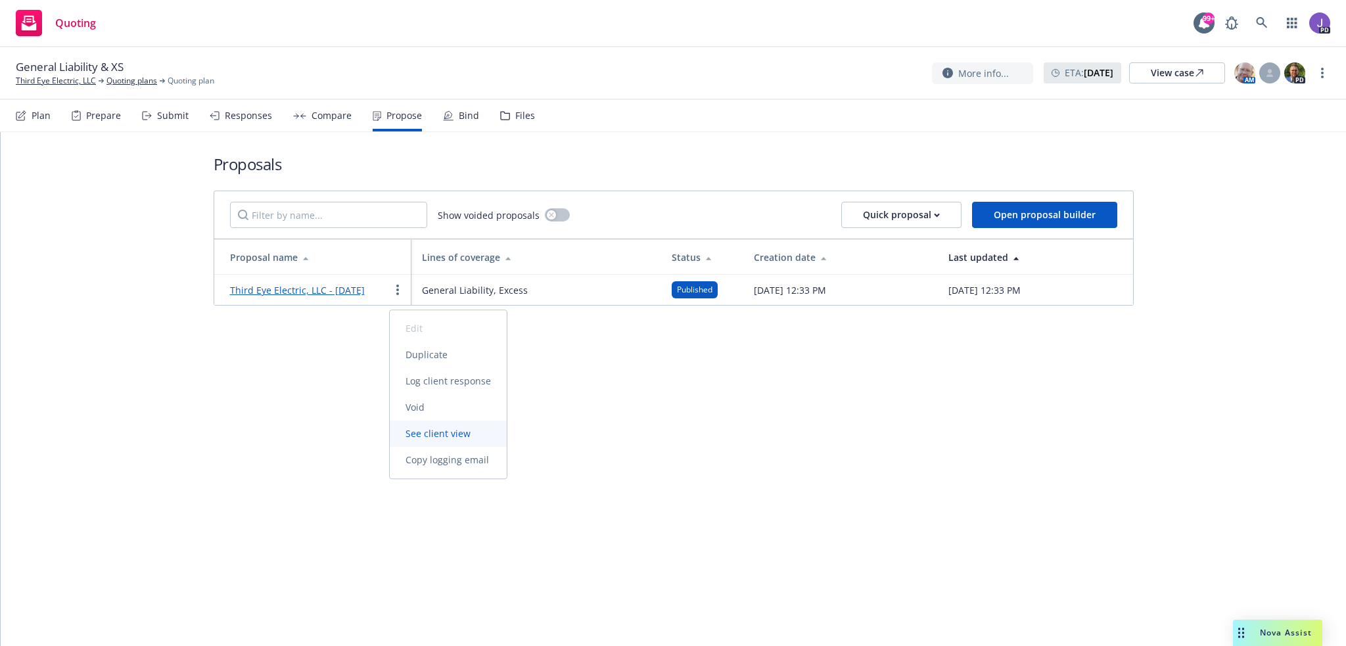
click at [423, 438] on span "See client view" at bounding box center [438, 433] width 97 height 12
click at [1260, 26] on icon at bounding box center [1261, 23] width 12 height 12
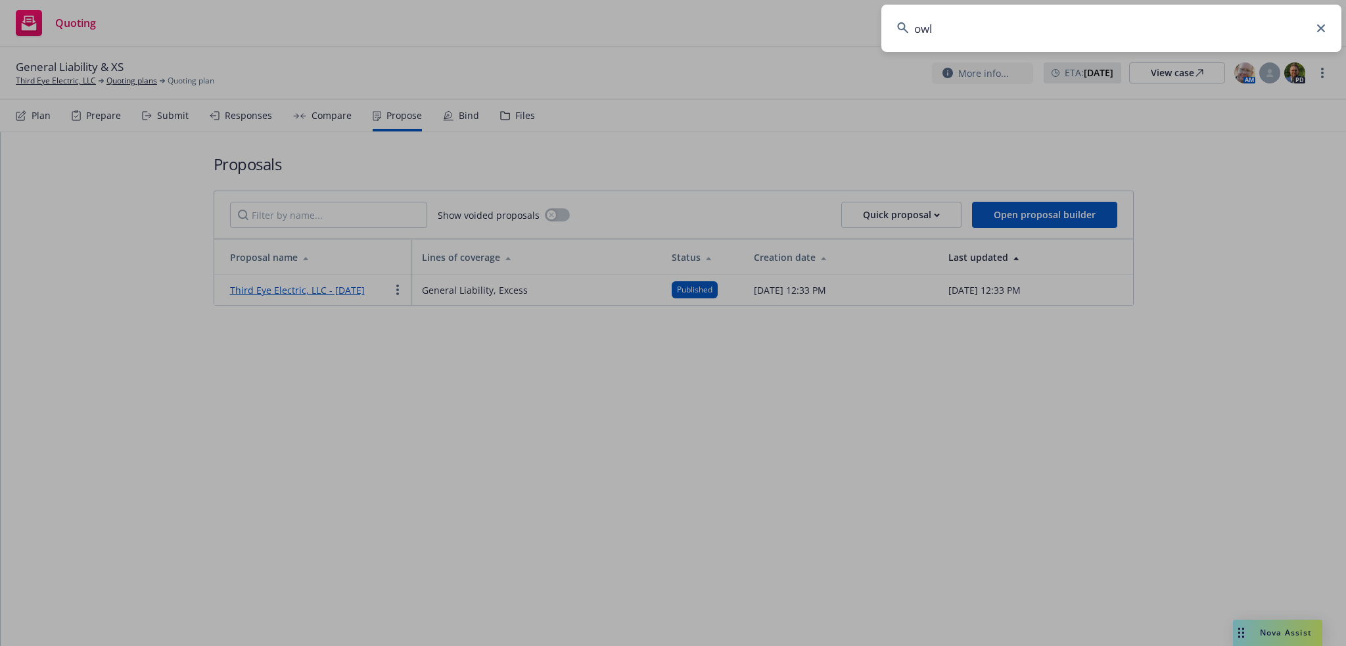
type input "owl"
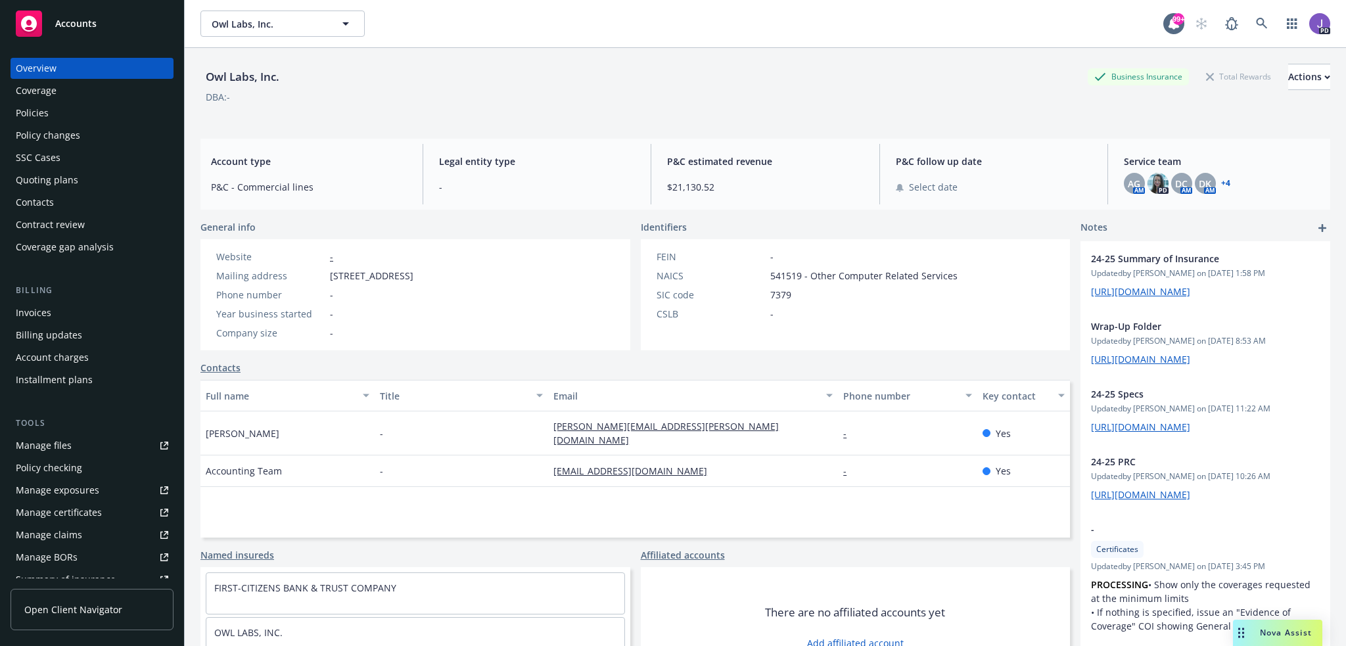
click at [28, 110] on div "Policies" at bounding box center [32, 112] width 33 height 21
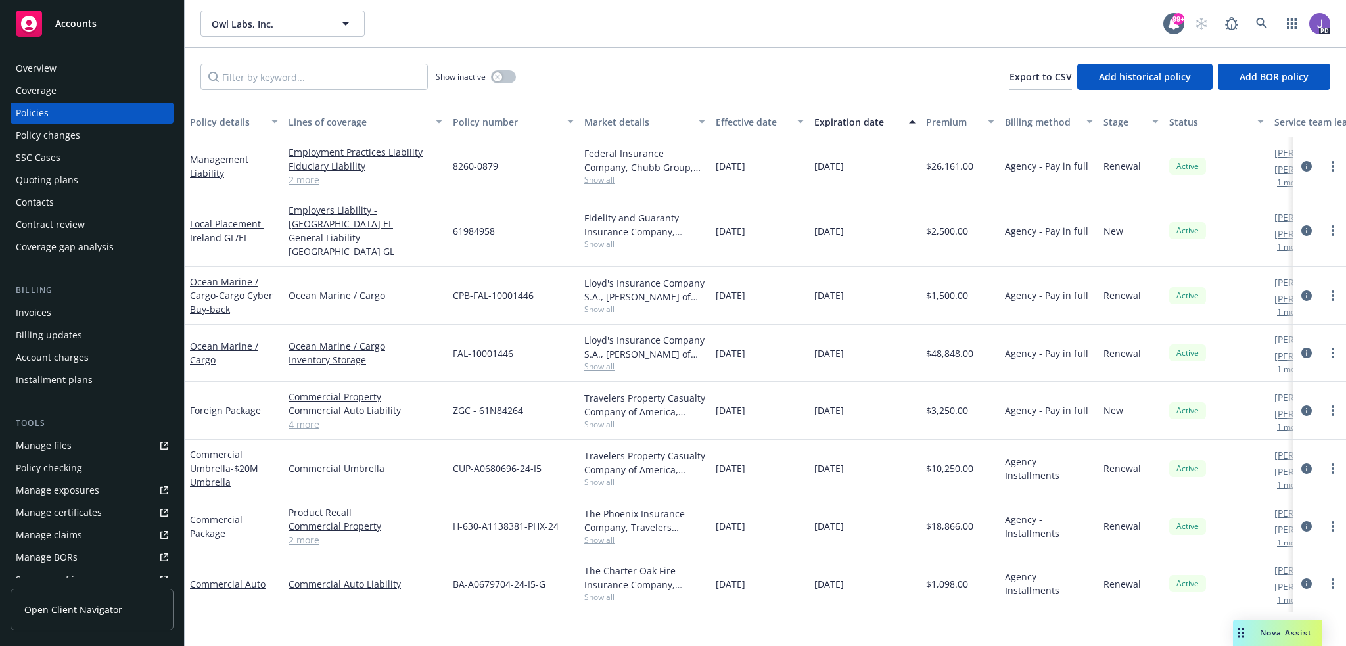
click at [605, 361] on span "Show all" at bounding box center [644, 366] width 121 height 11
click at [597, 304] on span "Show all" at bounding box center [644, 309] width 121 height 11
click at [403, 325] on div "Ocean Marine / Cargo Inventory Storage" at bounding box center [365, 353] width 164 height 57
click at [597, 534] on span "Show all" at bounding box center [644, 539] width 121 height 11
click at [424, 505] on link "Product Recall" at bounding box center [365, 512] width 154 height 14
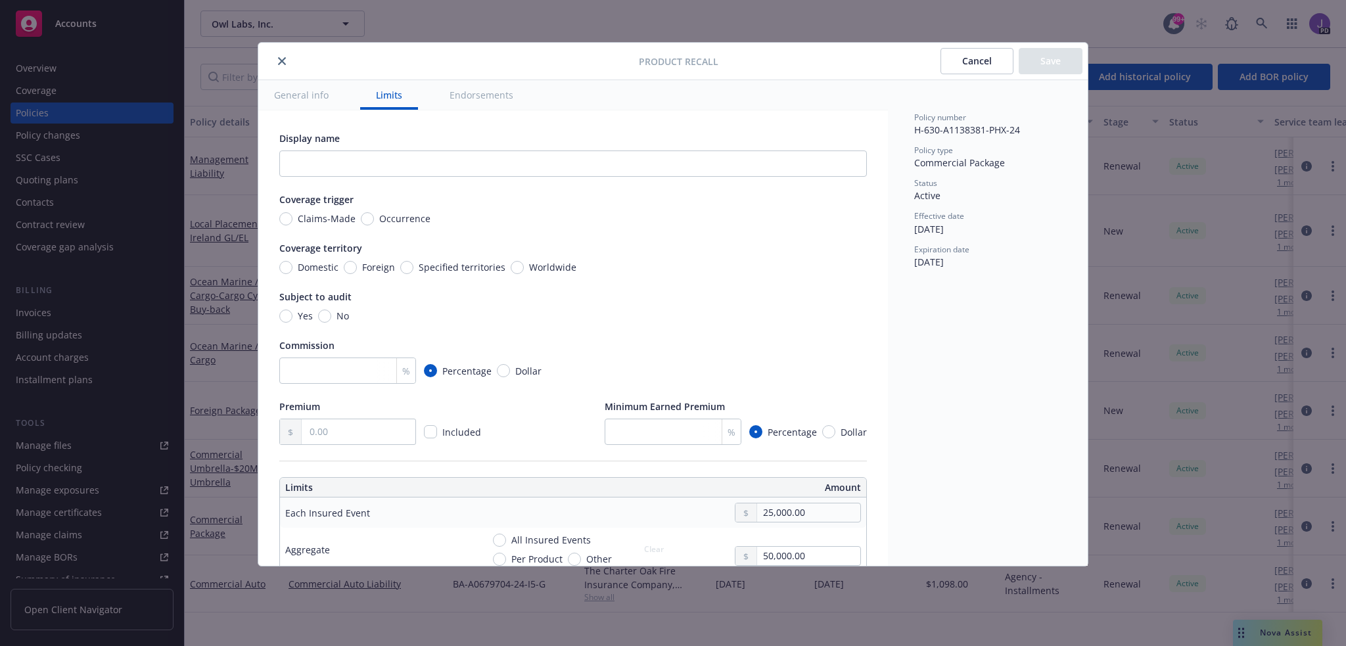
click at [284, 62] on icon "close" at bounding box center [282, 61] width 8 height 8
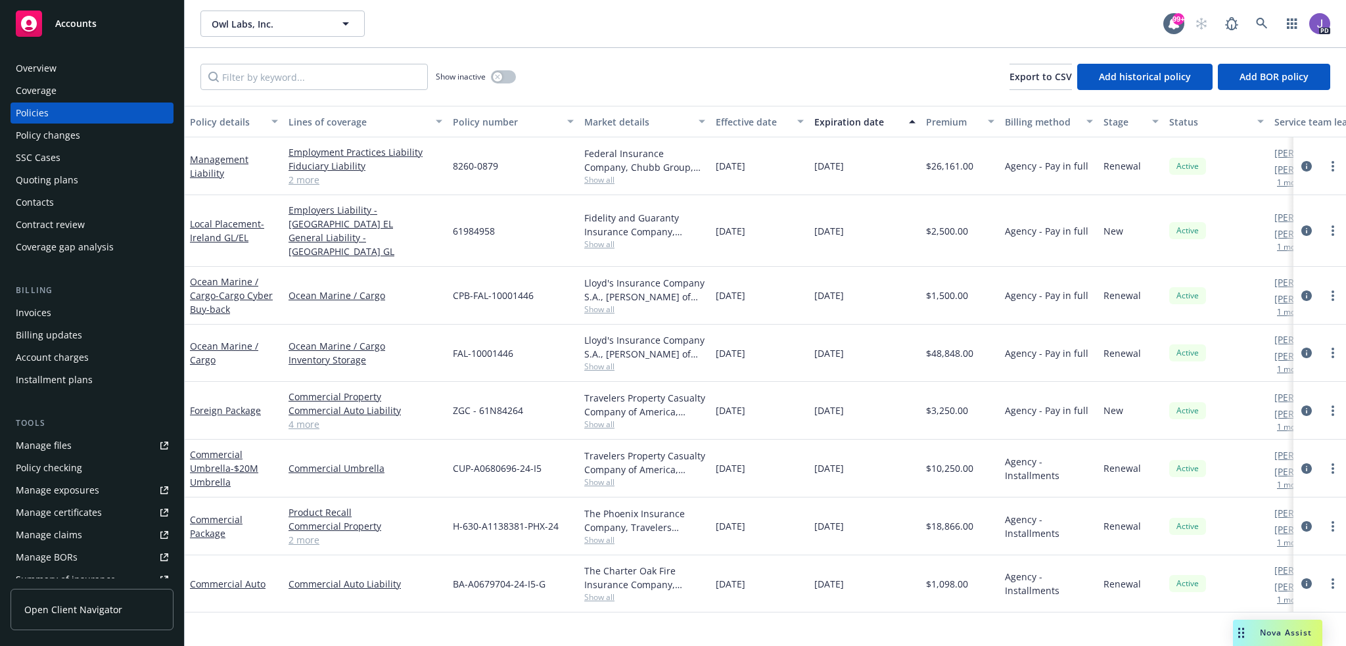
click at [595, 591] on span "Show all" at bounding box center [644, 596] width 121 height 11
click at [439, 585] on div "Commercial Auto Liability" at bounding box center [365, 583] width 164 height 57
click at [607, 175] on span "Show all" at bounding box center [644, 179] width 121 height 11
click at [608, 70] on div "Show inactive Export to CSV Add historical policy Add BOR policy" at bounding box center [765, 77] width 1161 height 58
click at [593, 238] on span "Show all" at bounding box center [644, 243] width 121 height 11
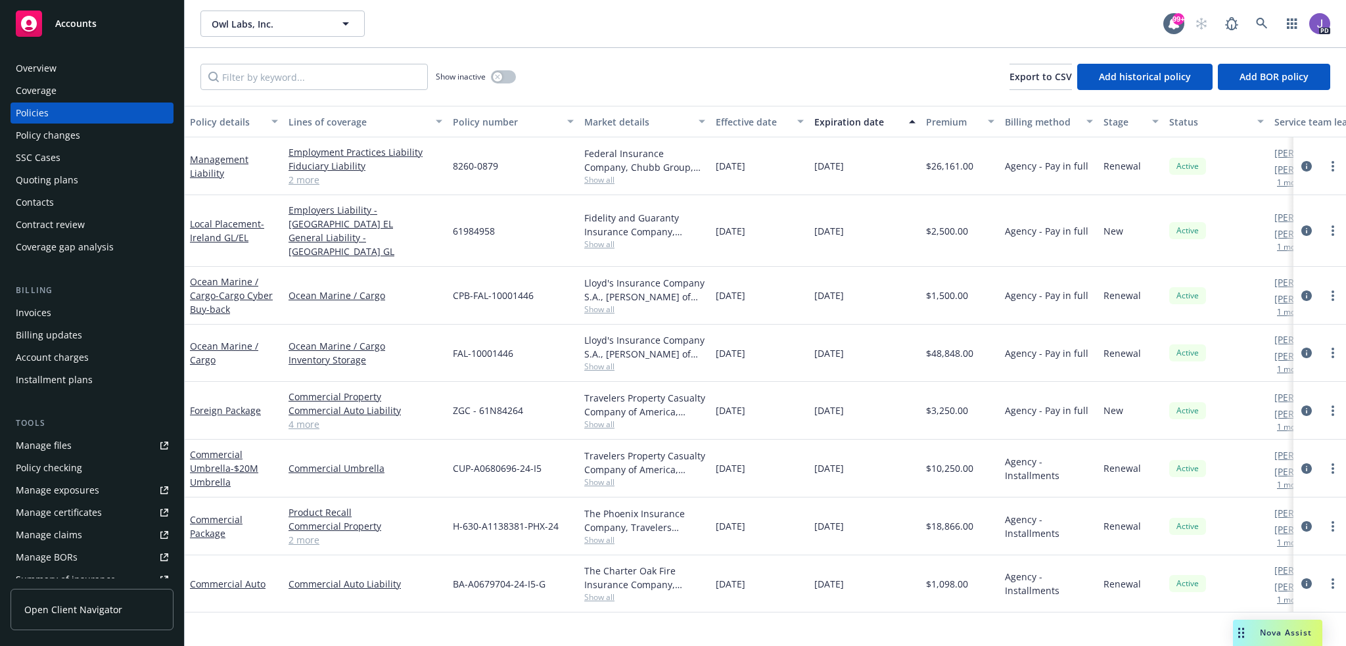
click at [530, 231] on div "61984958" at bounding box center [512, 231] width 131 height 72
click at [599, 304] on span "Show all" at bounding box center [644, 309] width 121 height 11
click at [512, 269] on div "CPB-FAL-10001446" at bounding box center [512, 296] width 131 height 58
drag, startPoint x: 399, startPoint y: 283, endPoint x: 289, endPoint y: 286, distance: 110.4
click at [289, 288] on link "Ocean Marine / Cargo" at bounding box center [365, 295] width 154 height 14
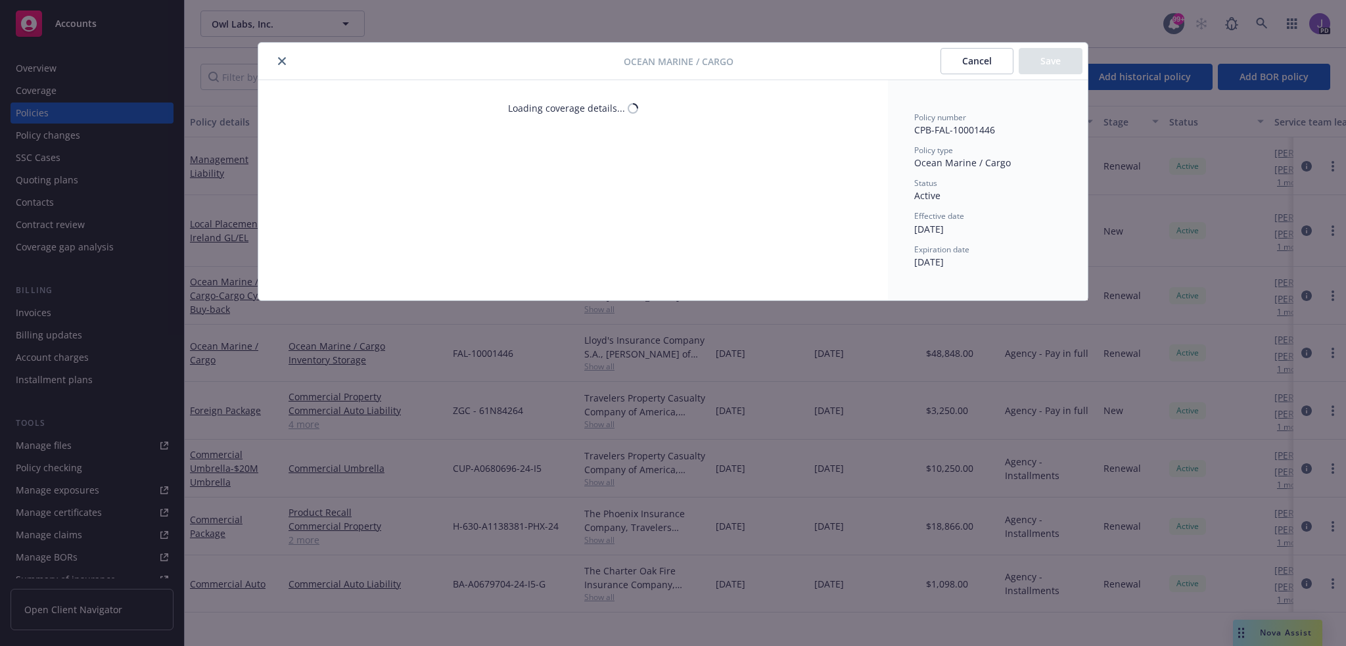
type textarea "x"
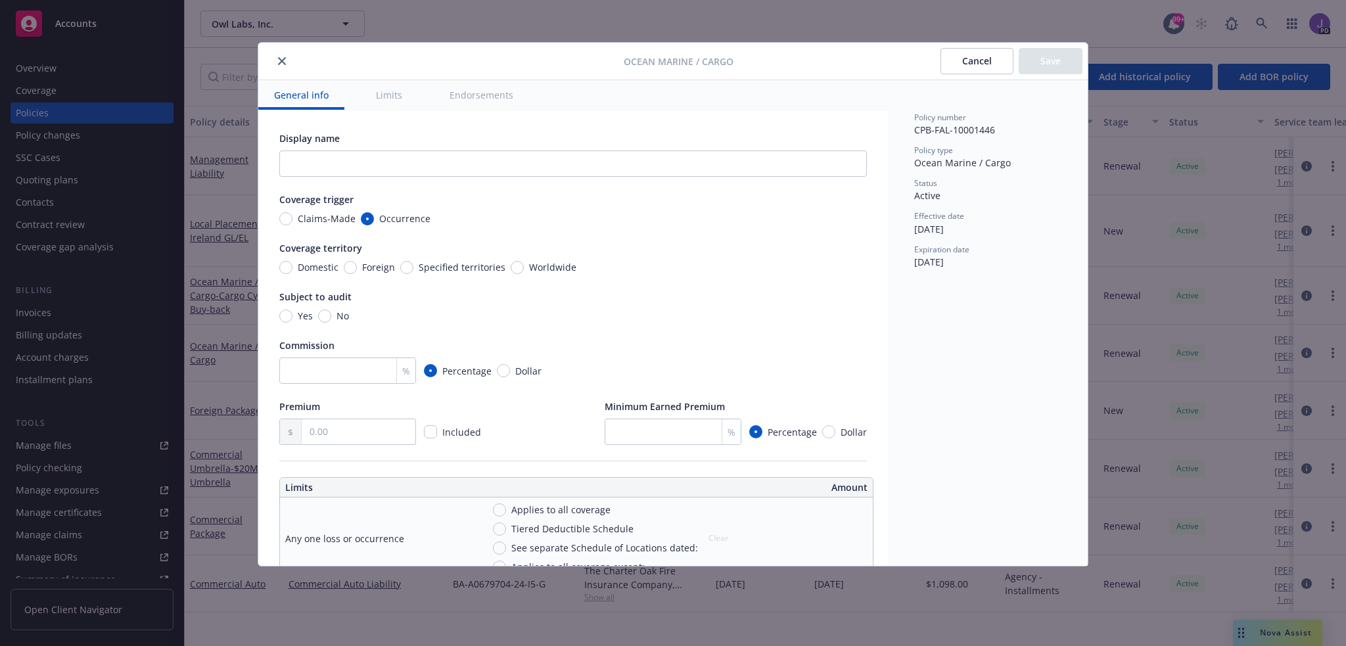
drag, startPoint x: 283, startPoint y: 60, endPoint x: 391, endPoint y: 304, distance: 267.4
click at [283, 60] on icon "close" at bounding box center [282, 61] width 8 height 8
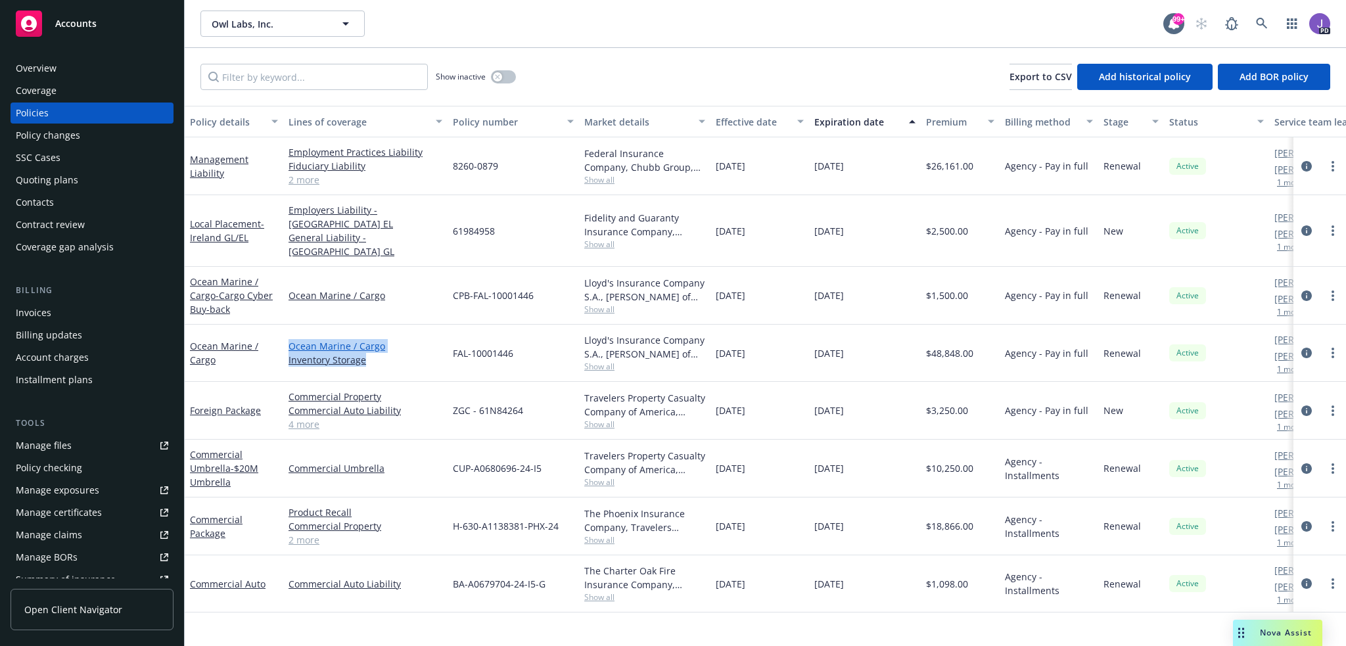
drag, startPoint x: 381, startPoint y: 343, endPoint x: 288, endPoint y: 330, distance: 93.6
click at [288, 339] on div "Ocean Marine / Cargo Inventory Storage" at bounding box center [365, 353] width 154 height 28
copy div "Ocean Marine / Cargo Inventory Storage"
drag, startPoint x: 394, startPoint y: 283, endPoint x: 286, endPoint y: 281, distance: 107.8
click at [286, 281] on div "Ocean Marine / Cargo" at bounding box center [365, 296] width 164 height 58
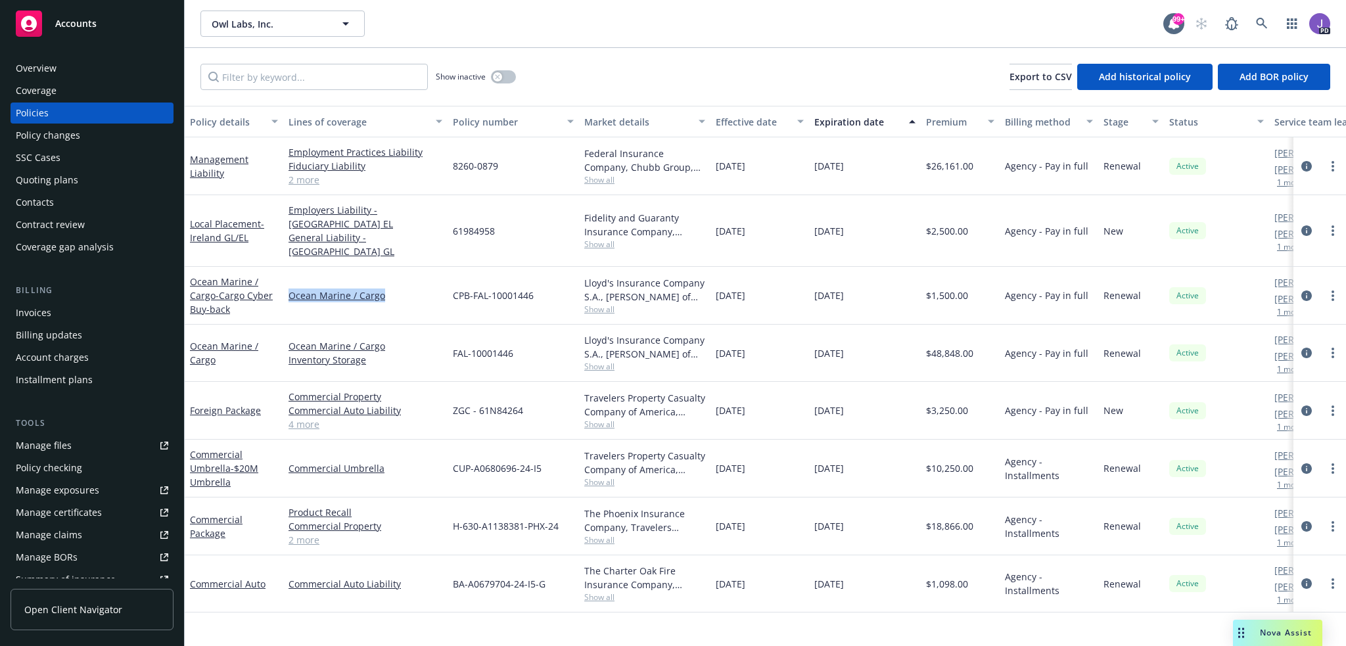
copy link "Ocean Marine / Cargo"
drag, startPoint x: 376, startPoint y: 346, endPoint x: 289, endPoint y: 330, distance: 88.8
click at [289, 339] on div "Ocean Marine / Cargo Inventory Storage" at bounding box center [365, 353] width 154 height 28
copy div "Ocean Marine / Cargo Inventory Storage"
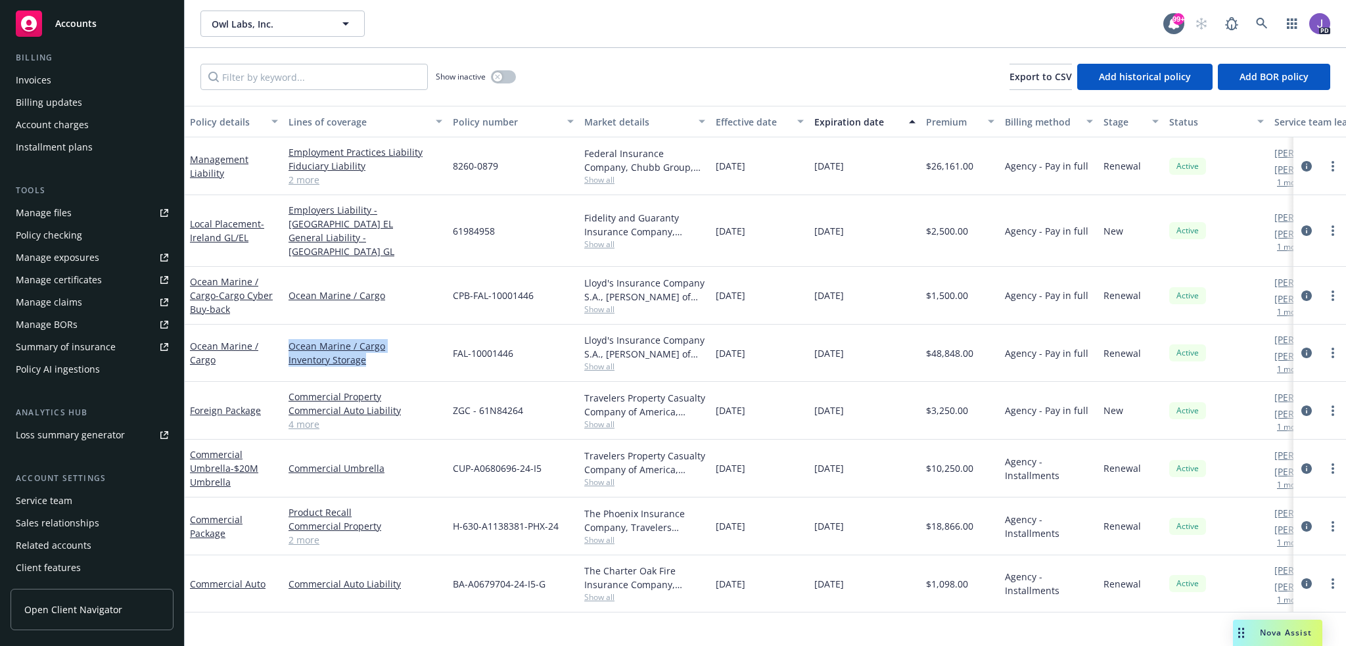
scroll to position [254, 0]
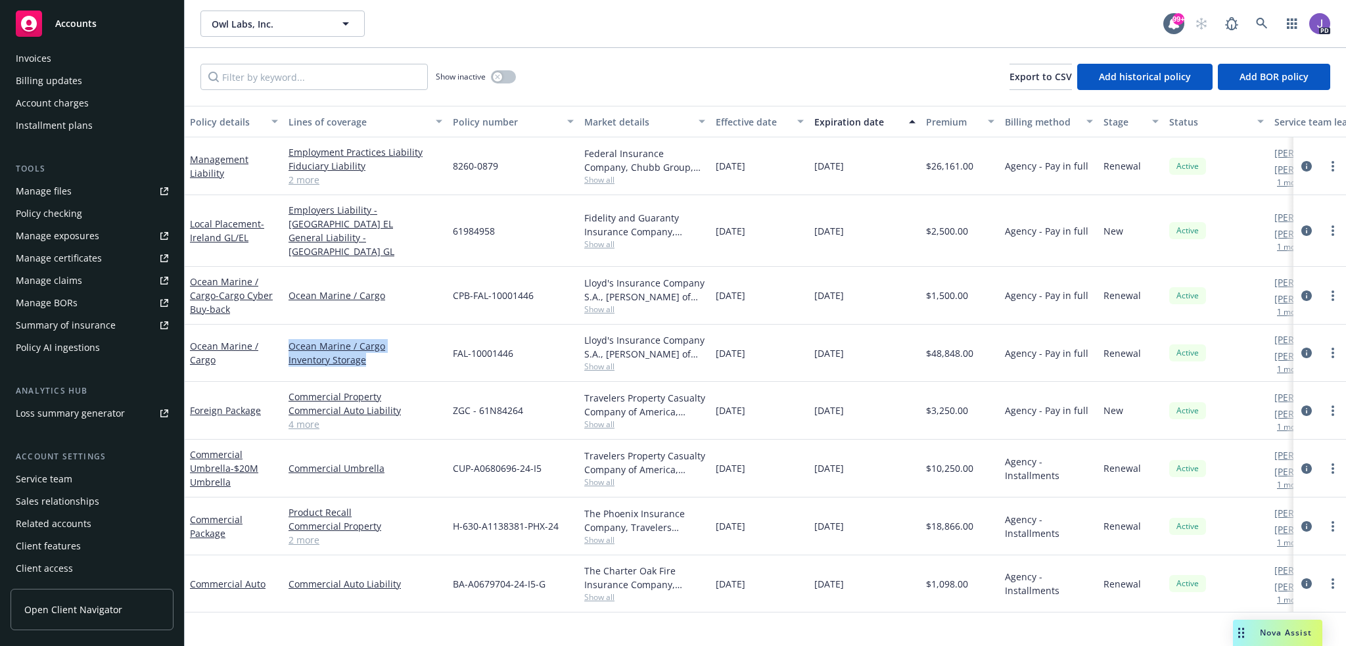
click at [51, 482] on div "Service team" at bounding box center [44, 478] width 57 height 21
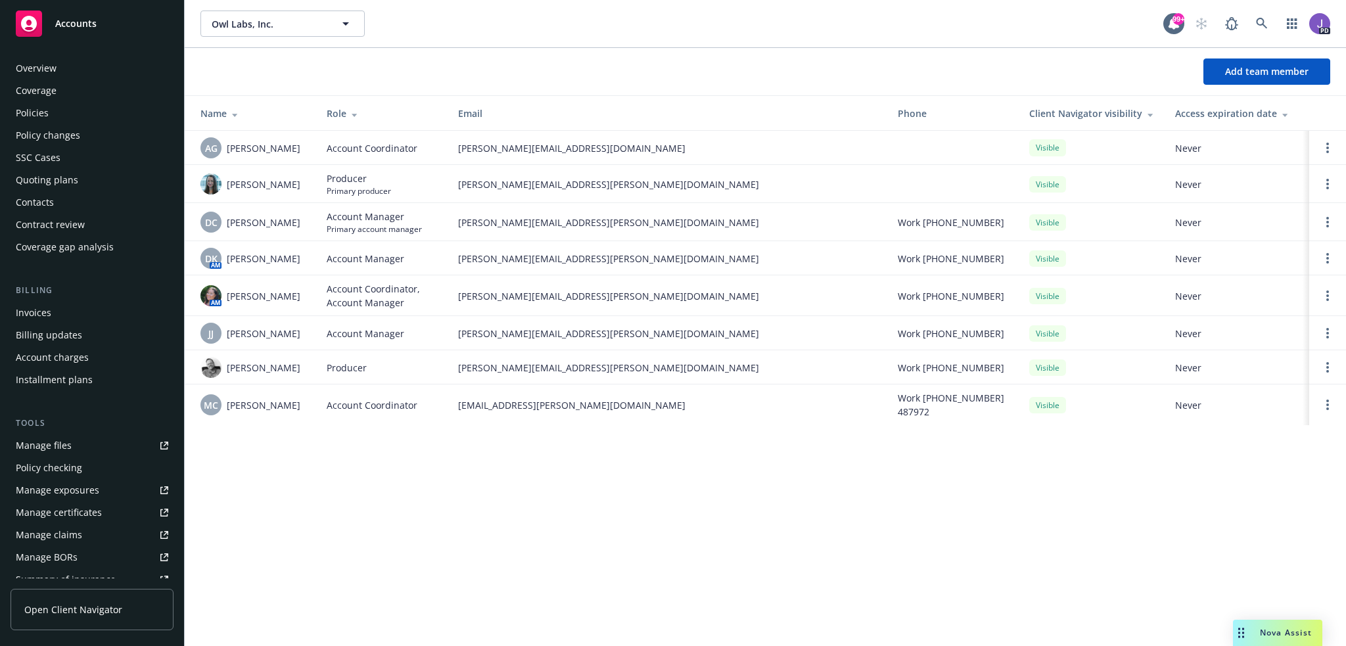
click at [37, 110] on div "Policies" at bounding box center [32, 112] width 33 height 21
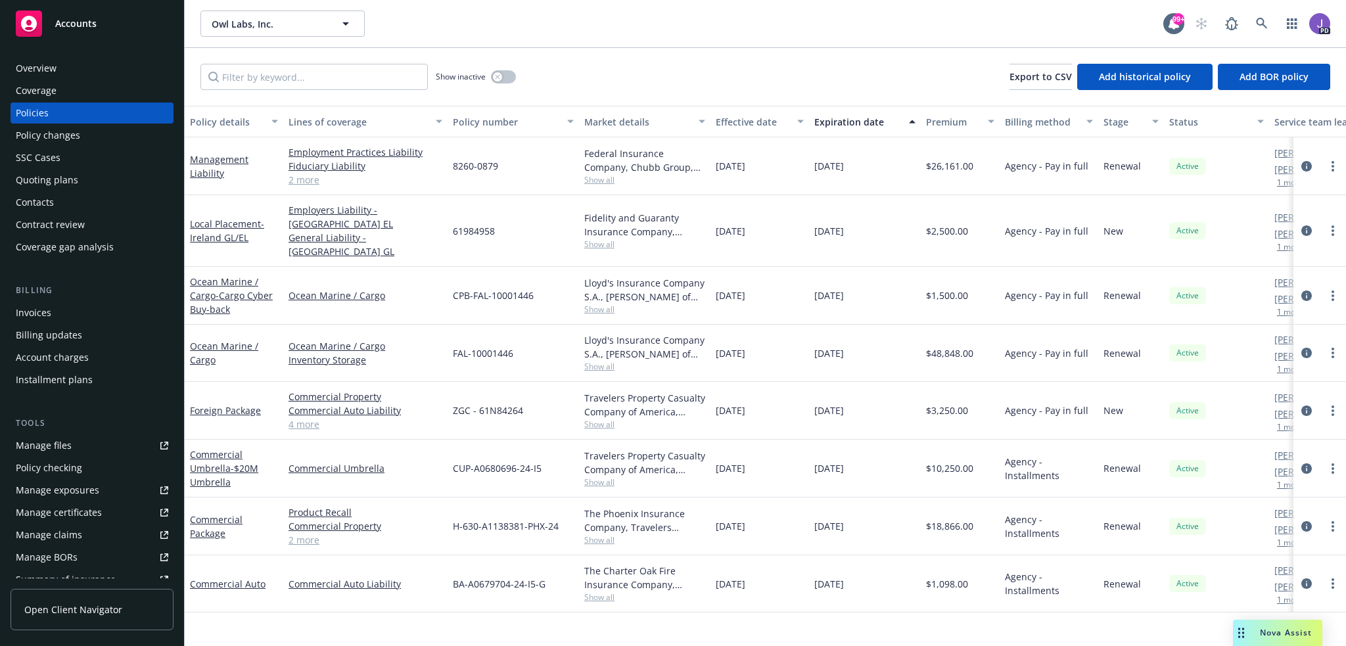
click at [307, 179] on link "2 more" at bounding box center [365, 180] width 154 height 14
click at [656, 70] on div "Show inactive Export to CSV Add historical policy Add BOR policy" at bounding box center [765, 77] width 1161 height 58
click at [662, 66] on div "Show inactive Export to CSV Add historical policy Add BOR policy" at bounding box center [765, 77] width 1161 height 58
drag, startPoint x: 531, startPoint y: 394, endPoint x: 451, endPoint y: 397, distance: 79.6
click at [451, 397] on div "ZGC - 61N84264" at bounding box center [512, 411] width 131 height 58
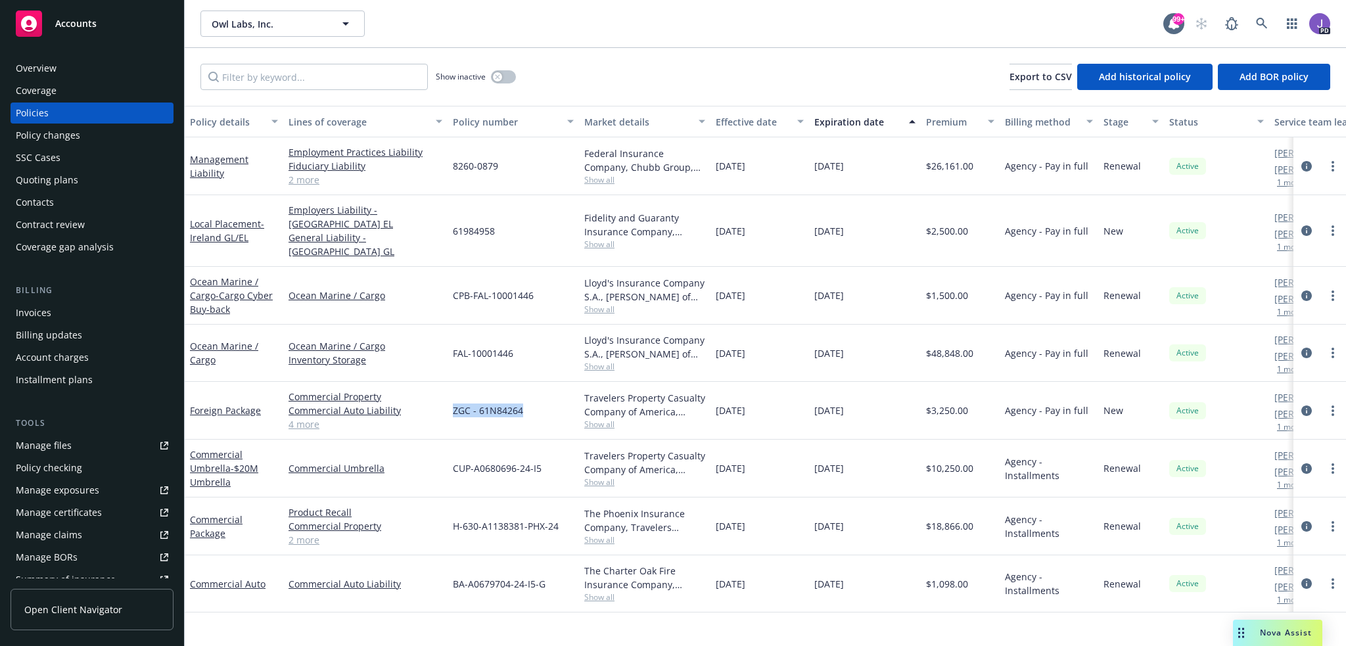
copy span "ZGC - 61N84264"
drag, startPoint x: 495, startPoint y: 222, endPoint x: 452, endPoint y: 225, distance: 42.8
click at [452, 225] on div "61984958" at bounding box center [512, 231] width 131 height 72
copy span "61984958"
click at [529, 223] on div "61984958" at bounding box center [512, 231] width 131 height 72
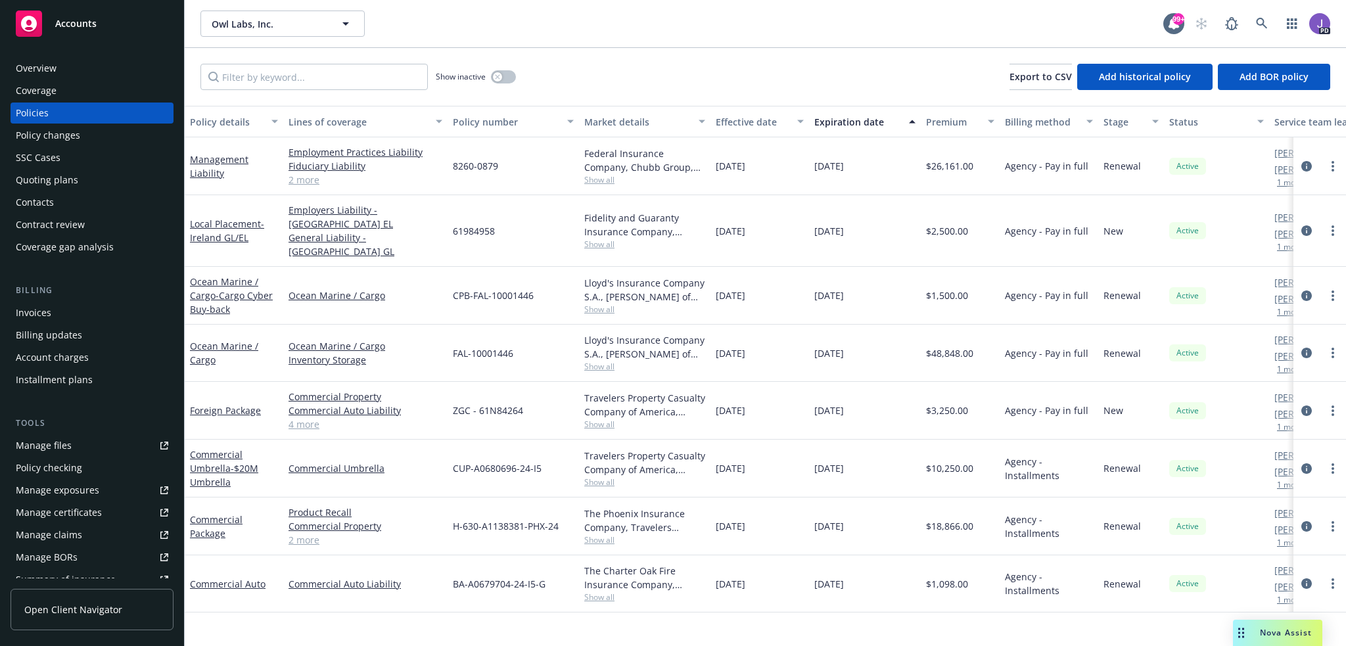
click at [309, 417] on link "4 more" at bounding box center [365, 424] width 154 height 14
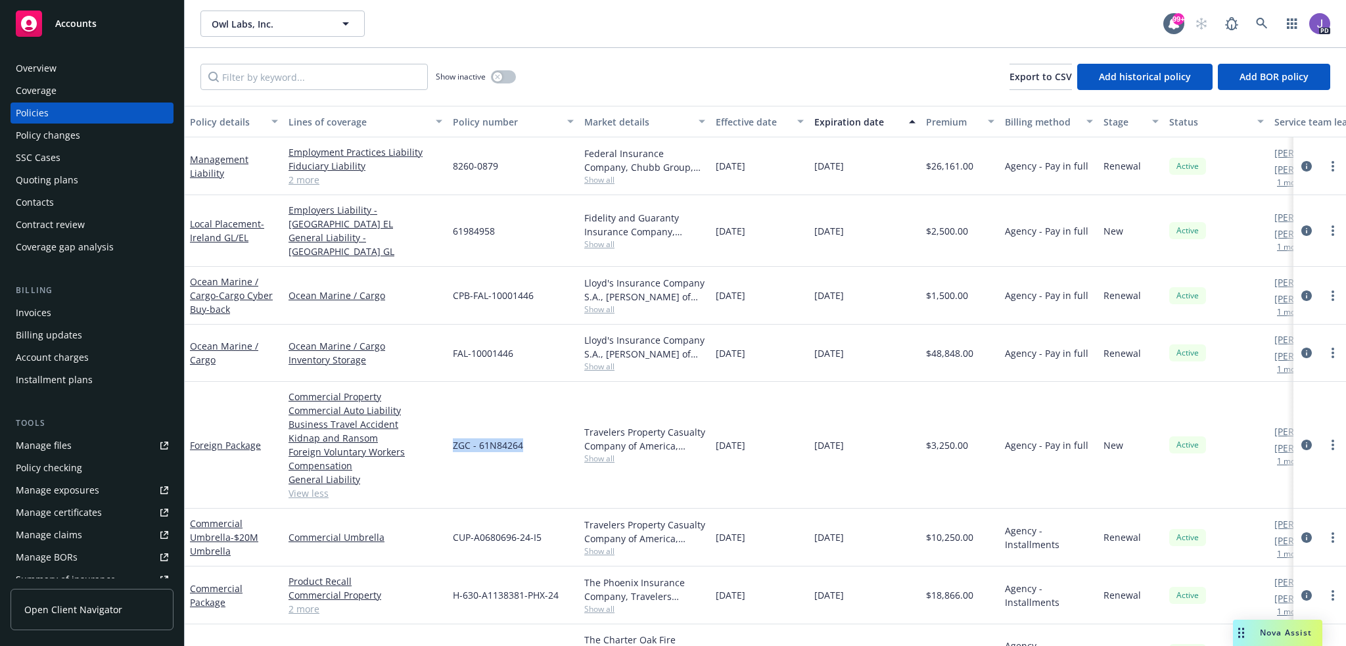
drag, startPoint x: 524, startPoint y: 432, endPoint x: 450, endPoint y: 429, distance: 74.3
click at [450, 429] on div "ZGC - 61N84264" at bounding box center [512, 445] width 131 height 127
click at [484, 224] on span "61984958" at bounding box center [474, 231] width 42 height 14
click at [512, 232] on div "61984958" at bounding box center [512, 231] width 131 height 72
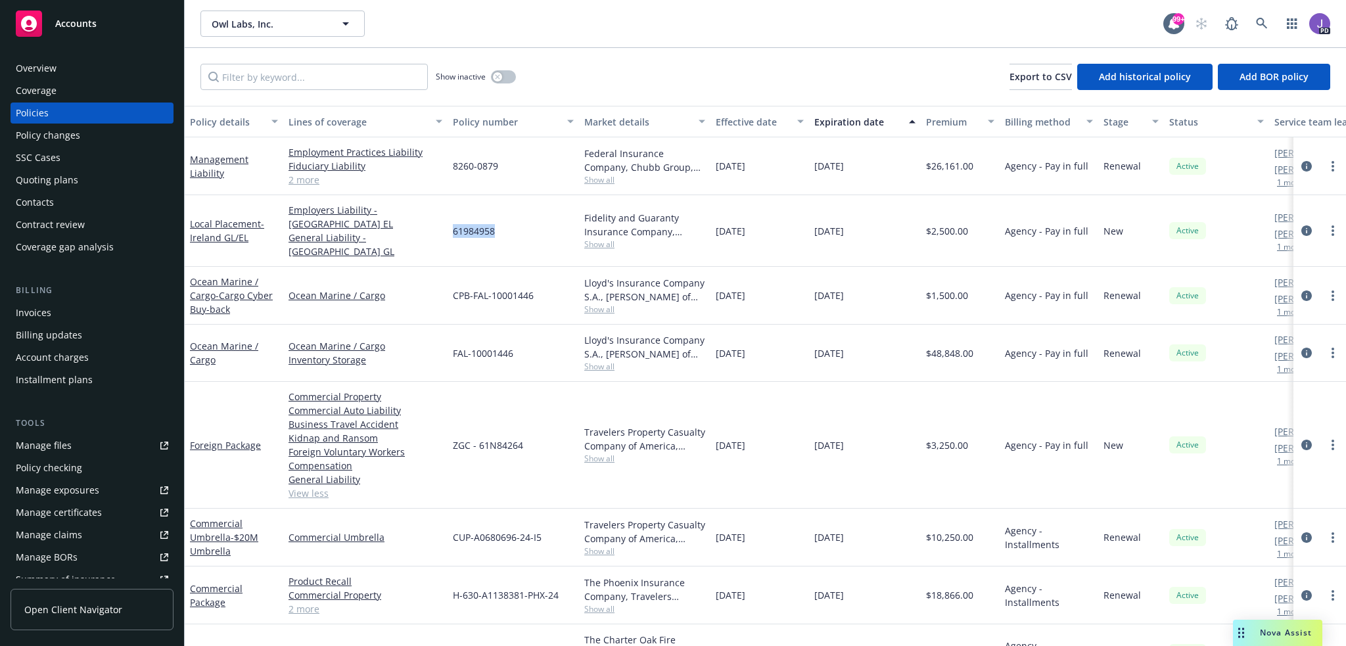
click at [512, 232] on div "61984958" at bounding box center [512, 231] width 131 height 72
click at [457, 224] on span "61984958" at bounding box center [474, 231] width 42 height 14
copy span "61984958"
drag, startPoint x: 576, startPoint y: 88, endPoint x: 574, endPoint y: 70, distance: 17.8
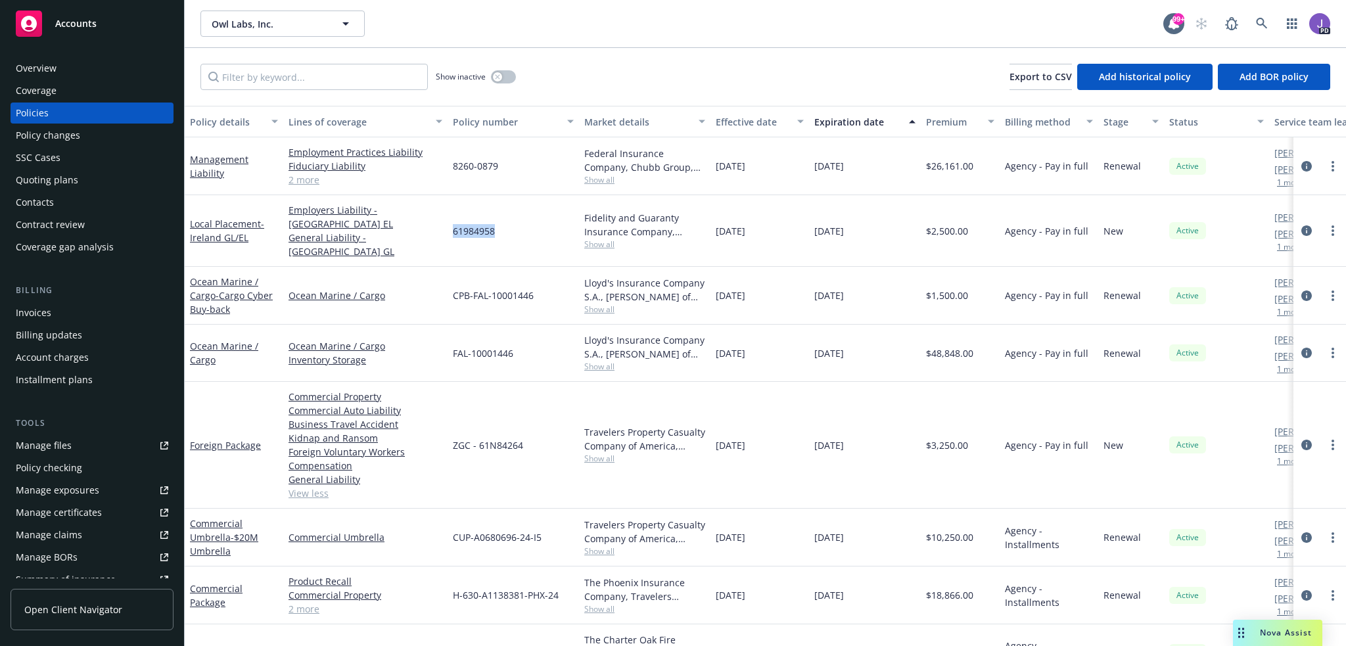
click at [576, 88] on div "Show inactive Export to CSV Add historical policy Add BOR policy" at bounding box center [765, 77] width 1161 height 58
click at [480, 224] on span "61984958" at bounding box center [474, 231] width 42 height 14
copy span "61984958"
drag, startPoint x: 273, startPoint y: 430, endPoint x: 187, endPoint y: 435, distance: 85.5
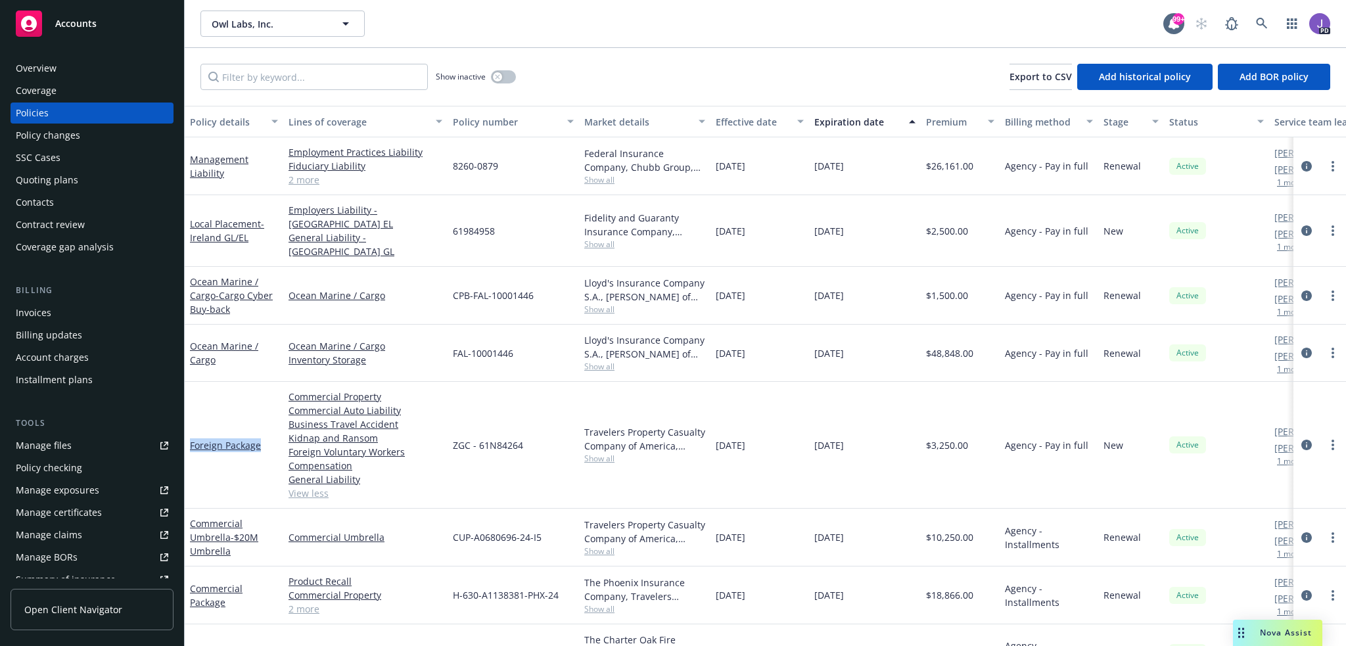
click at [187, 435] on div "Foreign Package" at bounding box center [234, 445] width 99 height 127
copy link "Foreign Package"
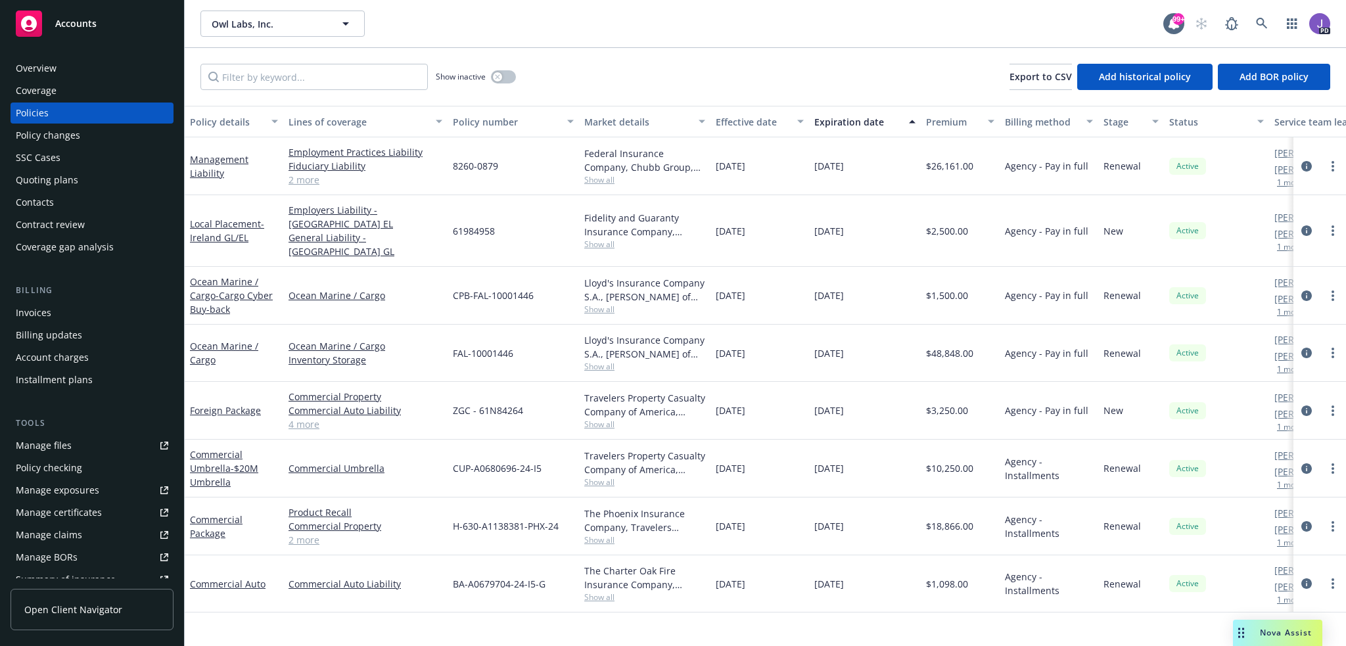
click at [597, 61] on div "Show inactive Export to CSV Add historical policy Add BOR policy" at bounding box center [765, 77] width 1161 height 58
click at [484, 225] on span "61984958" at bounding box center [474, 231] width 42 height 14
copy span "61984958"
drag, startPoint x: 528, startPoint y: 397, endPoint x: 439, endPoint y: 406, distance: 89.1
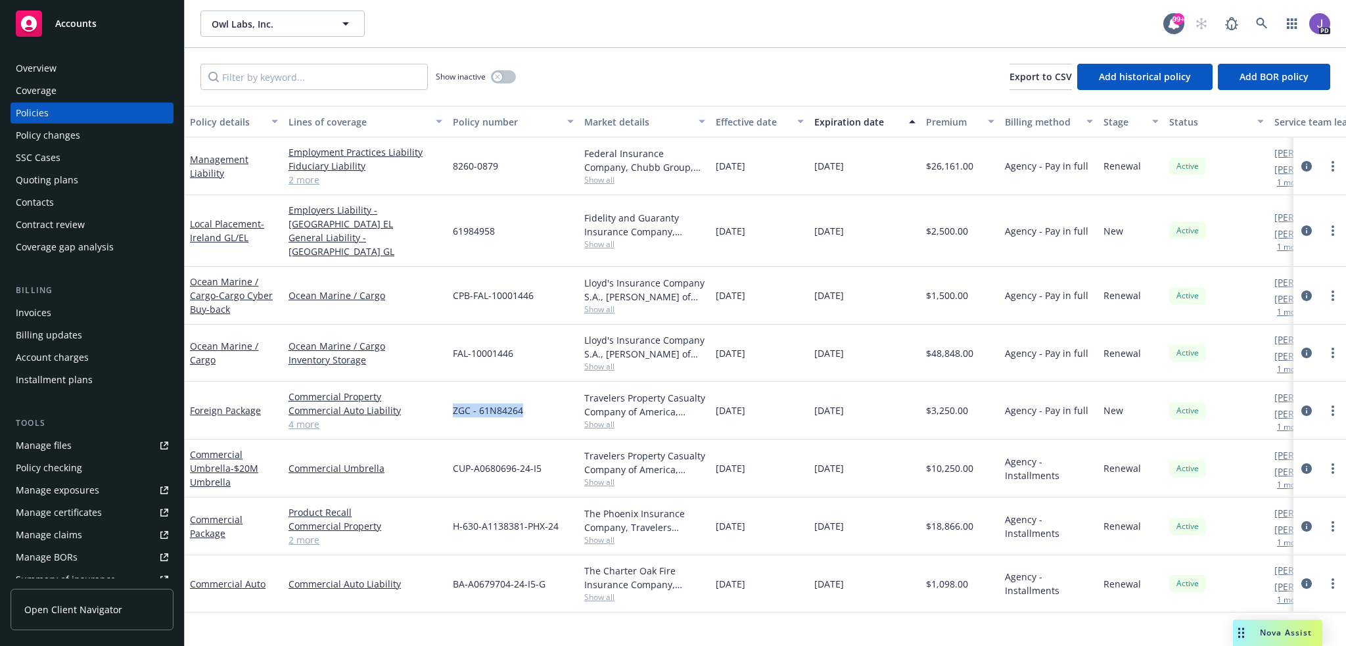
click at [439, 406] on div "Foreign Package Commercial Property Commercial Auto Liability Business Travel A…" at bounding box center [819, 411] width 1268 height 58
copy div "ZGC - 61N84264"
click at [1254, 16] on link at bounding box center [1261, 24] width 26 height 26
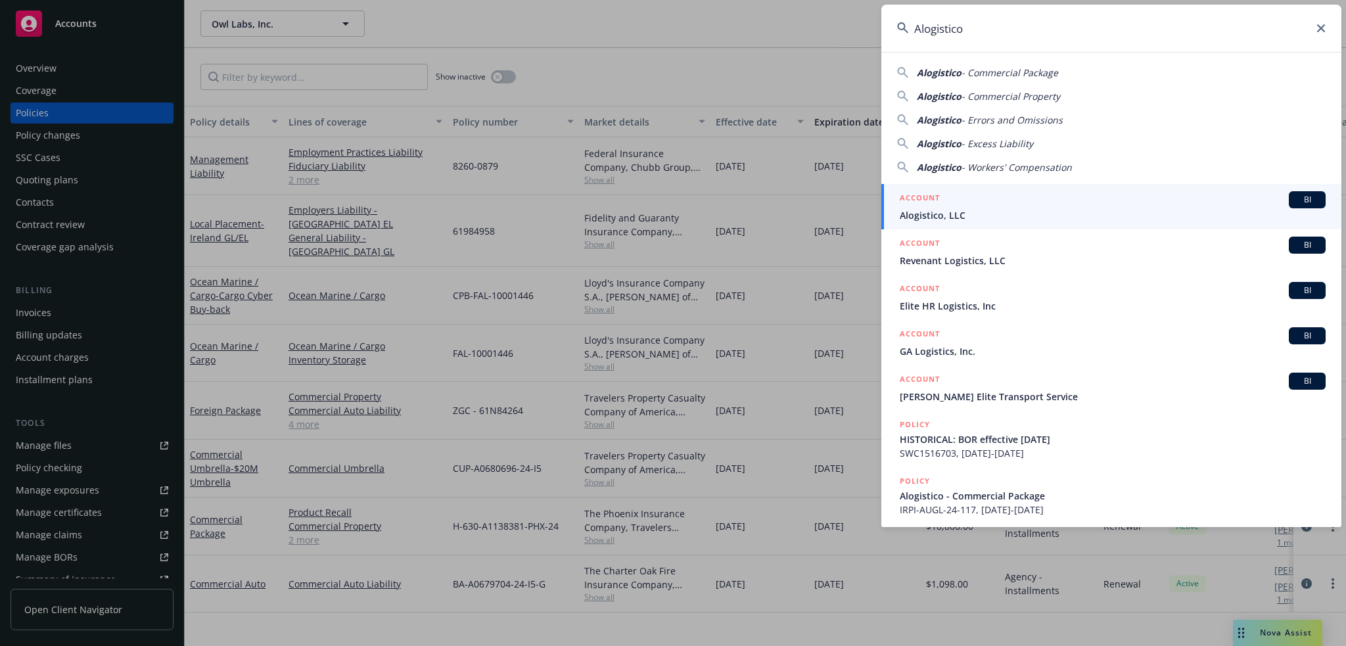
type input "Alogistico"
click at [962, 196] on div "ACCOUNT BI" at bounding box center [1112, 199] width 426 height 17
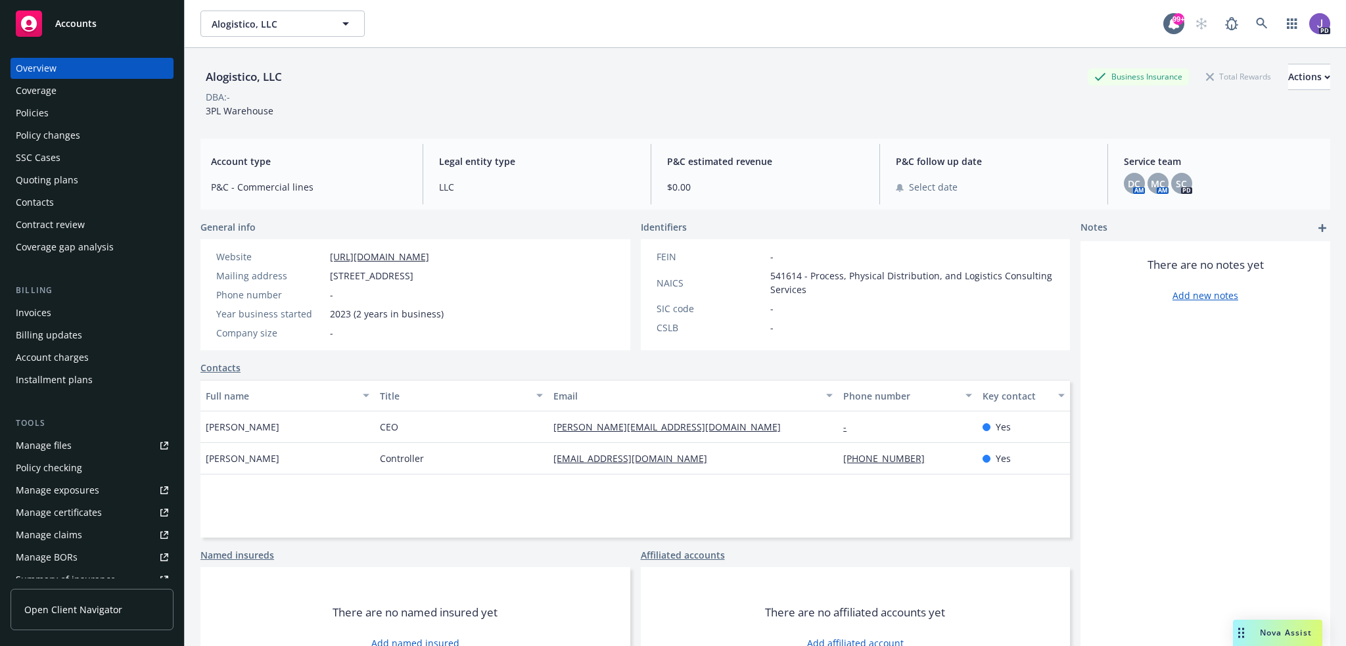
click at [39, 114] on div "Policies" at bounding box center [32, 112] width 33 height 21
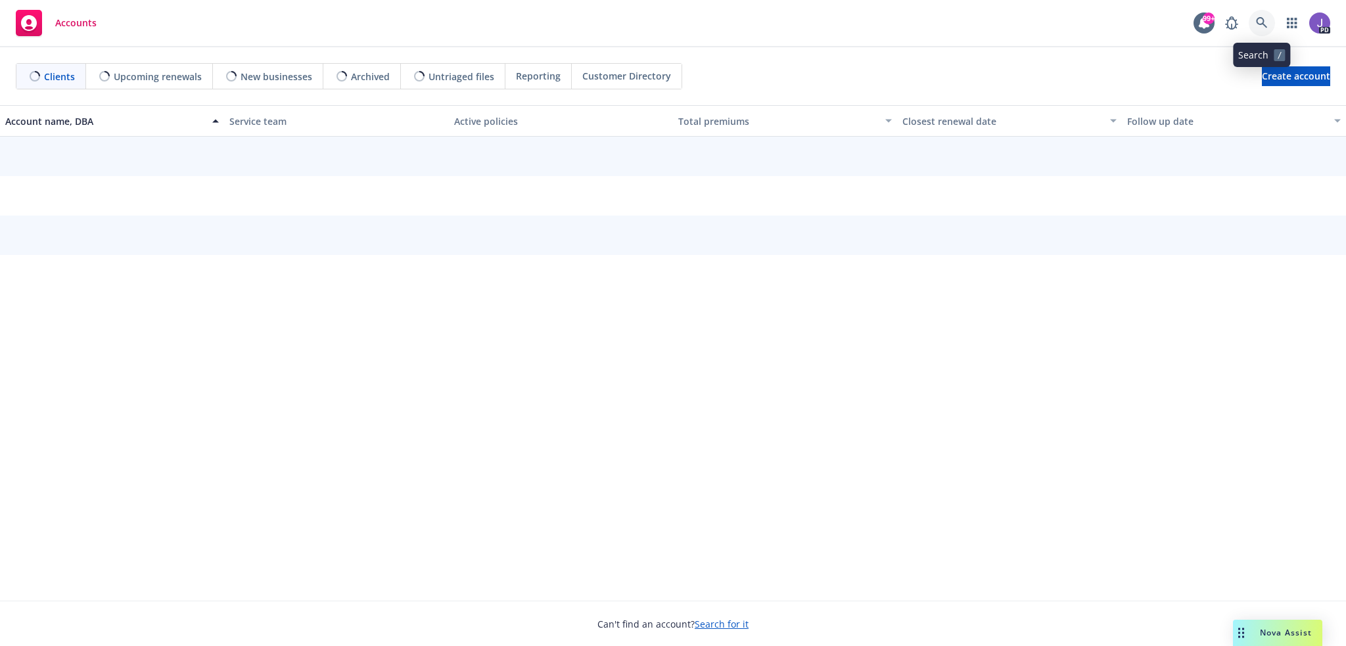
click at [1265, 23] on icon at bounding box center [1261, 23] width 12 height 12
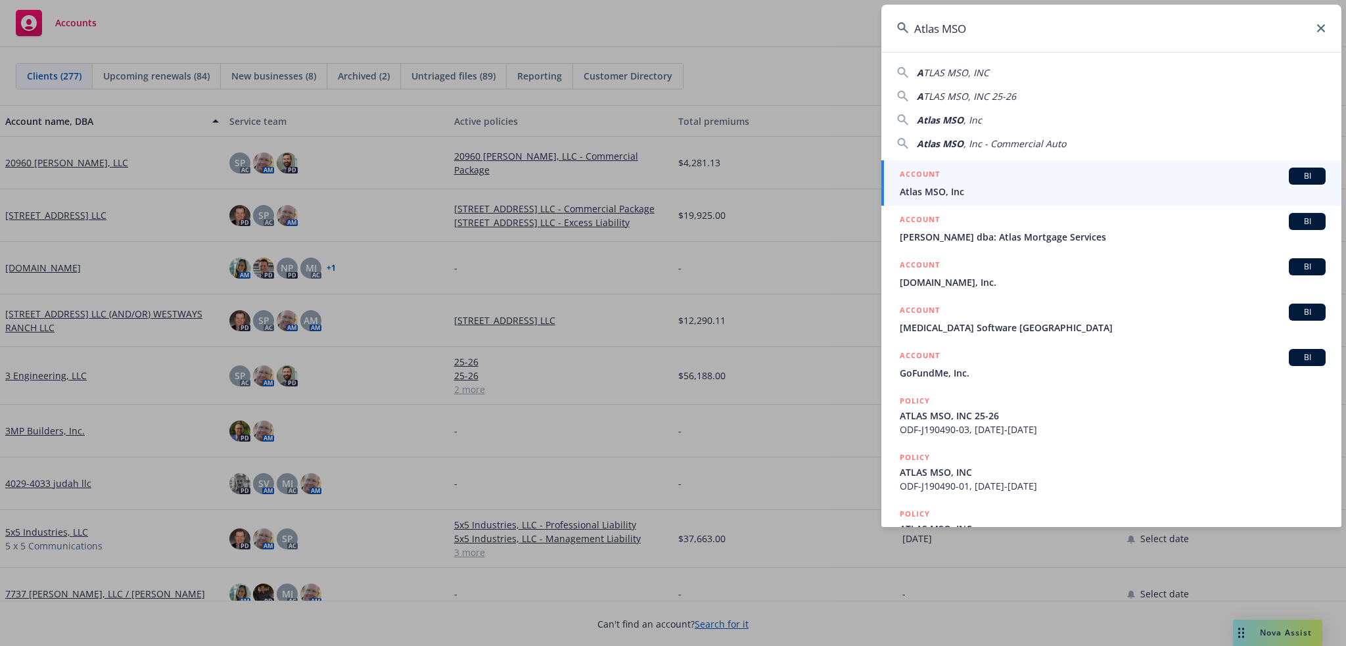
type input "Atlas MSO"
click at [949, 181] on div "ACCOUNT BI" at bounding box center [1112, 176] width 426 height 17
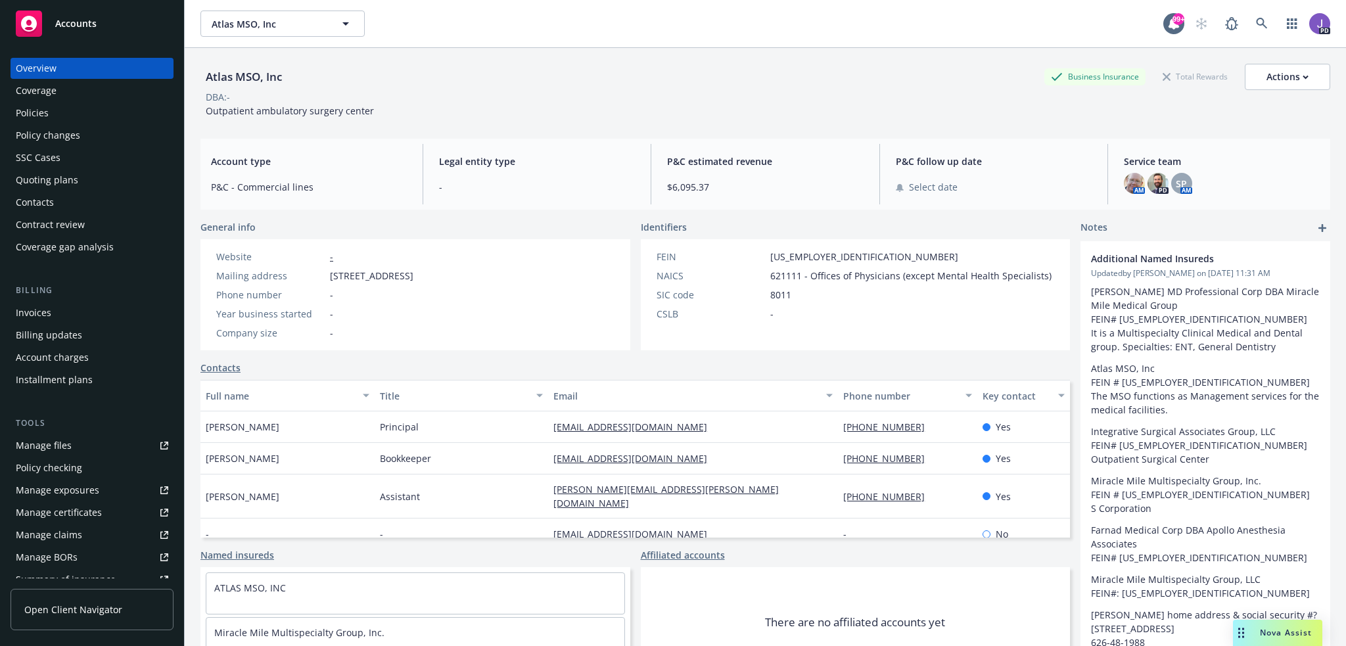
click at [78, 120] on div "Policies" at bounding box center [92, 112] width 152 height 21
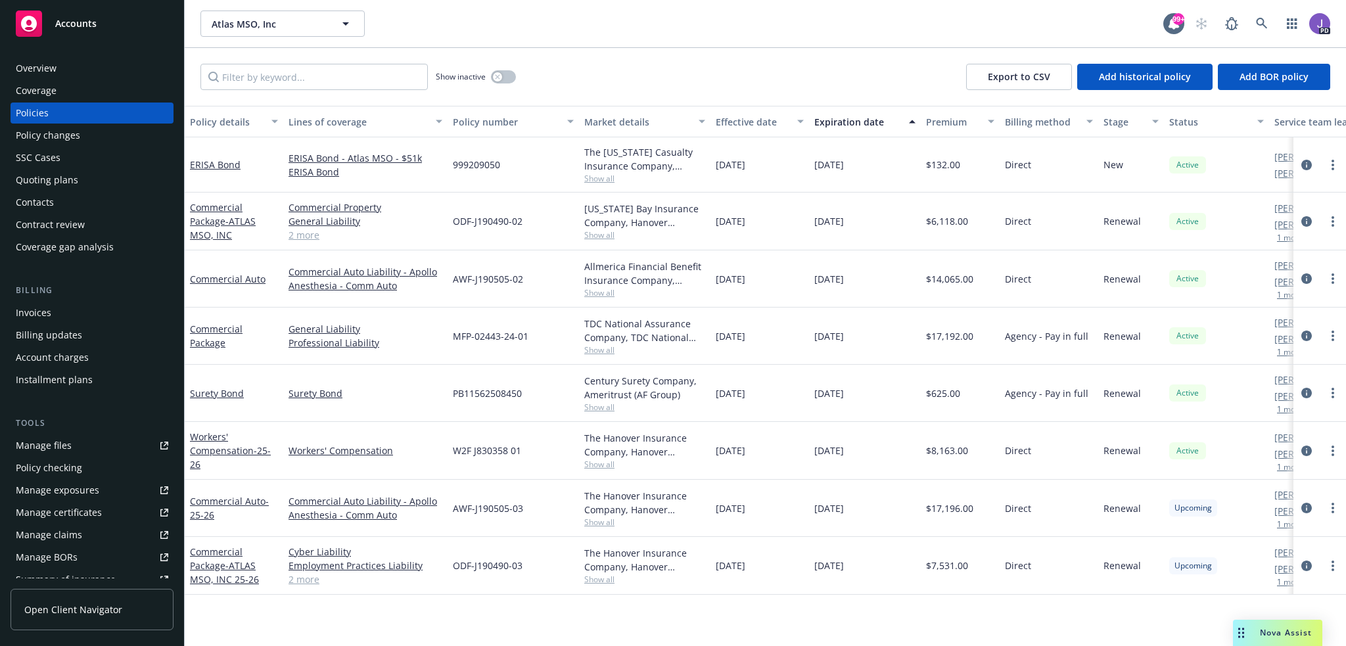
click at [491, 508] on span "AWF-J190505-03" at bounding box center [488, 508] width 70 height 14
copy span "J190505"
click at [486, 564] on span "ODF-J190490-03" at bounding box center [488, 565] width 70 height 14
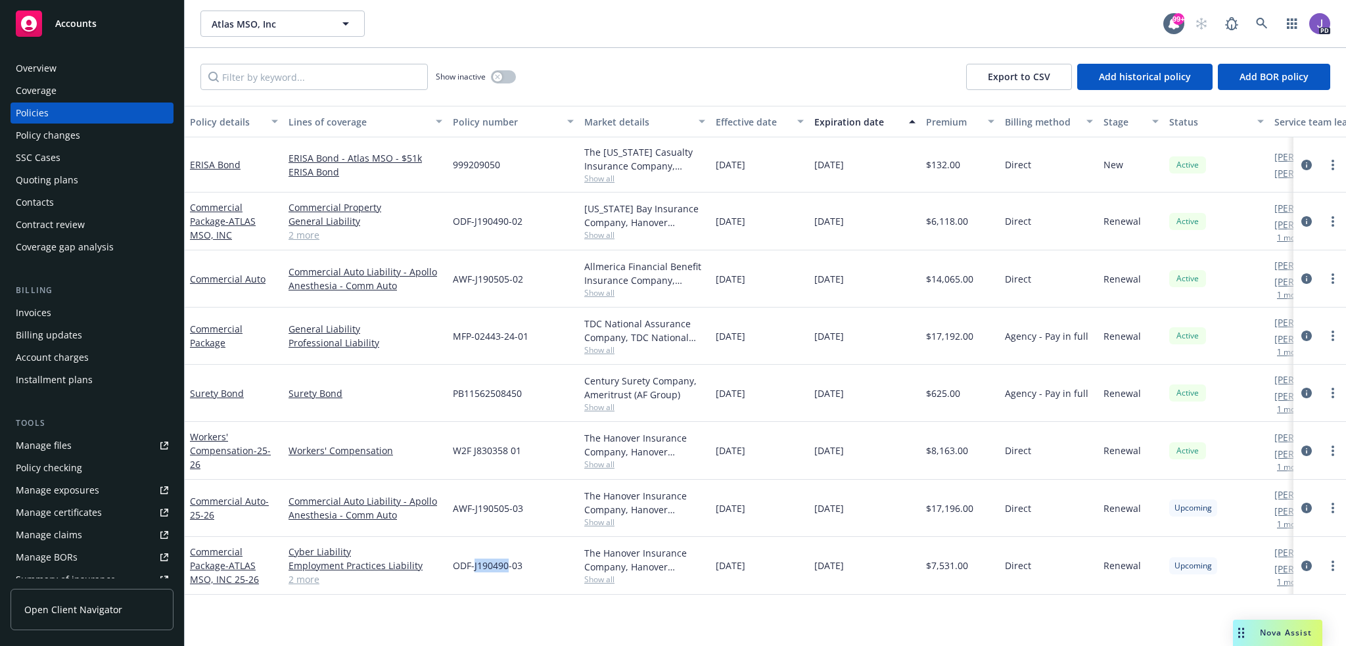
copy span "J190490"
